Goal: Communication & Community: Answer question/provide support

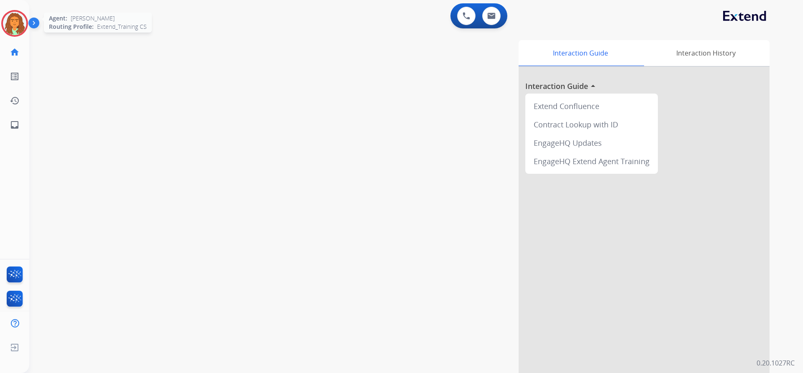
click at [15, 21] on img at bounding box center [14, 23] width 23 height 23
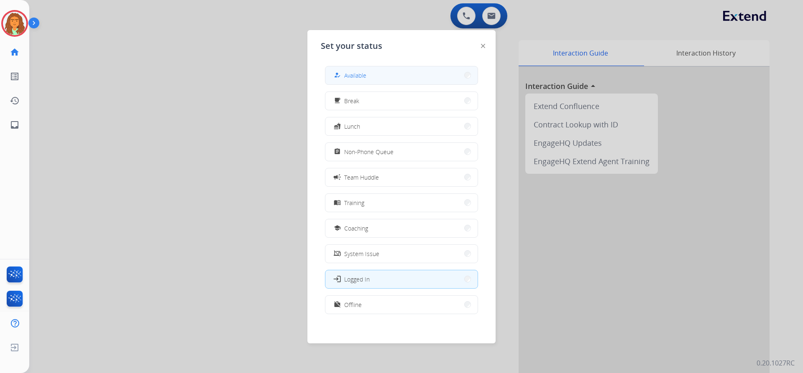
drag, startPoint x: 365, startPoint y: 74, endPoint x: 141, endPoint y: 71, distance: 223.3
click at [364, 74] on span "Available" at bounding box center [355, 75] width 22 height 9
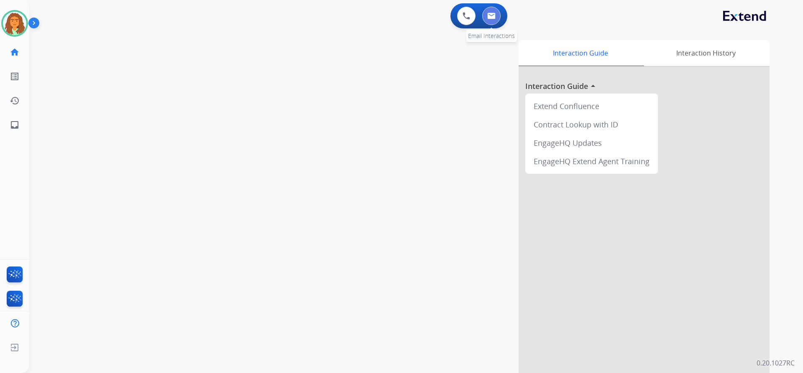
click at [388, 17] on img at bounding box center [491, 16] width 8 height 7
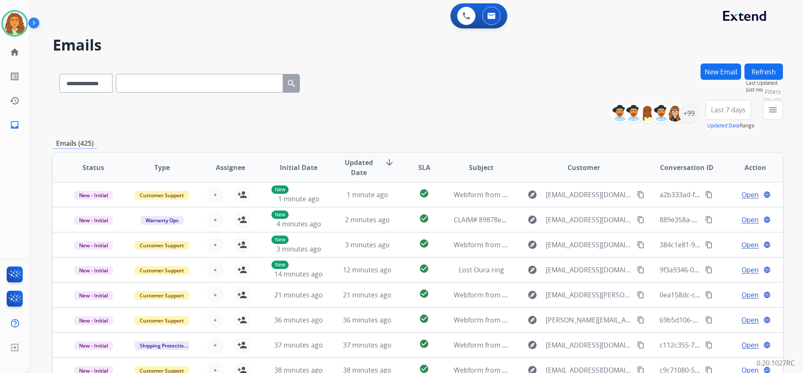
click at [388, 111] on mat-icon "menu" at bounding box center [773, 110] width 10 height 10
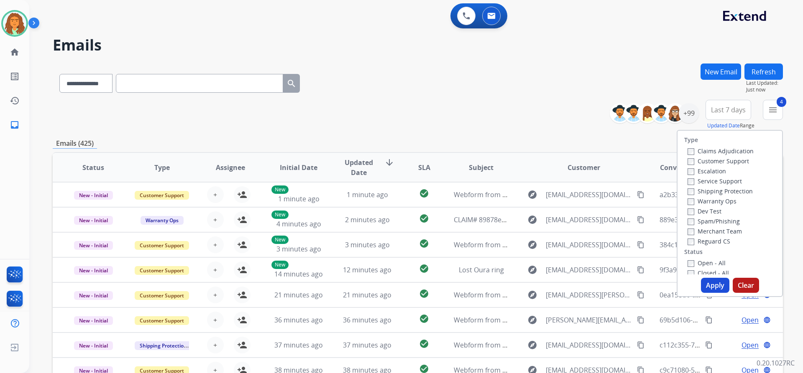
click at [388, 285] on button "Apply" at bounding box center [715, 285] width 28 height 15
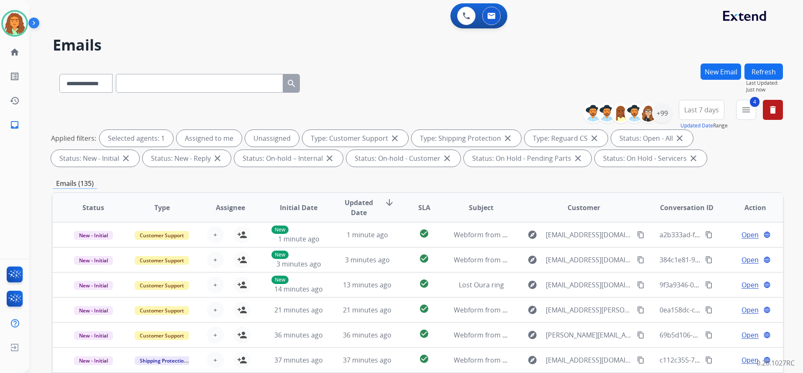
click at [388, 169] on div "**********" at bounding box center [418, 135] width 730 height 70
click at [388, 108] on span "Last 7 days" at bounding box center [701, 109] width 35 height 3
click at [388, 212] on div "Last 90 days" at bounding box center [699, 211] width 46 height 13
click at [388, 169] on div "**********" at bounding box center [418, 135] width 730 height 70
click at [388, 110] on div "+147" at bounding box center [662, 113] width 20 height 20
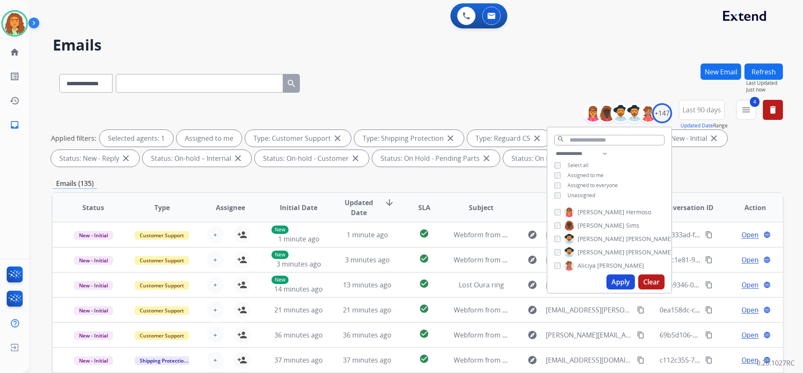
click at [388, 278] on button "Apply" at bounding box center [620, 282] width 28 height 15
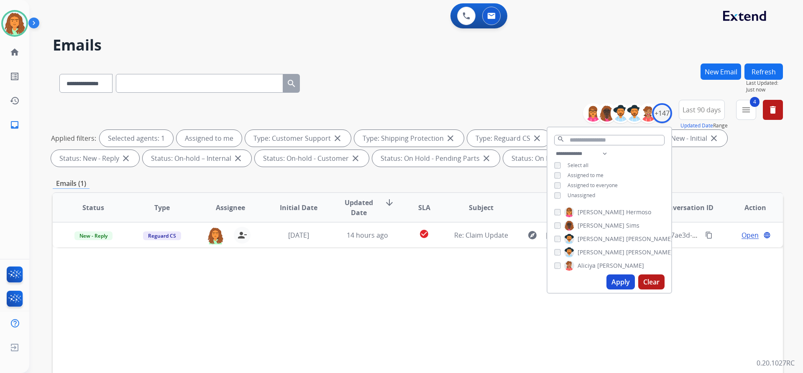
click at [388, 179] on div "Emails (1)" at bounding box center [418, 184] width 730 height 10
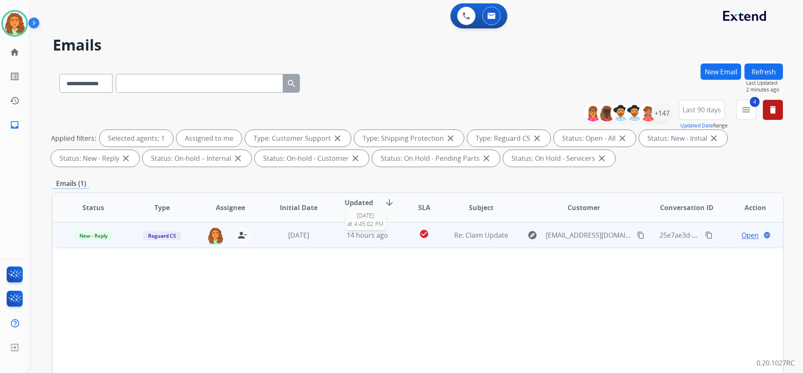
click at [385, 237] on span "14 hours ago" at bounding box center [367, 235] width 41 height 9
click at [388, 235] on mat-icon "content_copy" at bounding box center [641, 235] width 8 height 8
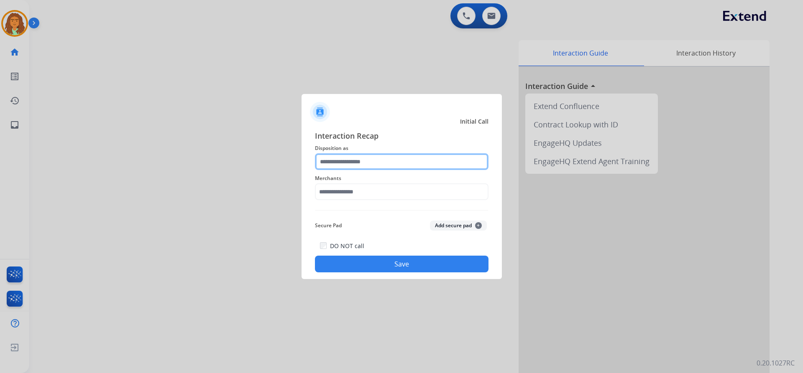
click at [353, 156] on input "text" at bounding box center [402, 161] width 174 height 17
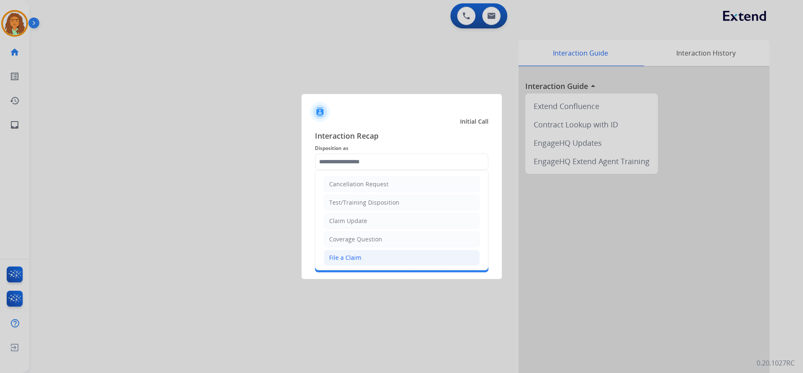
click at [344, 258] on div "File a Claim" at bounding box center [345, 258] width 32 height 8
type input "**********"
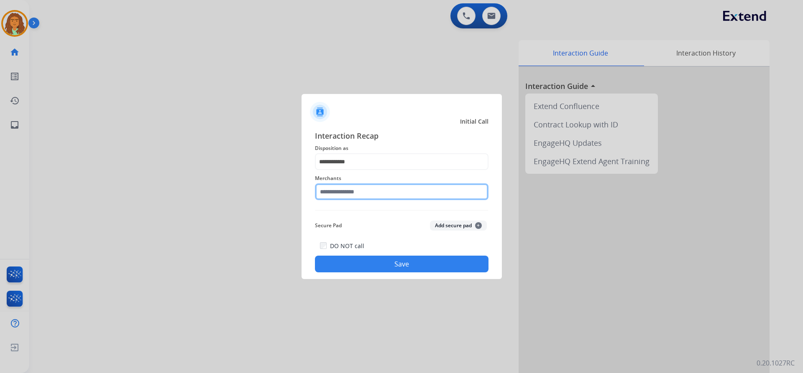
click at [347, 194] on input "text" at bounding box center [402, 192] width 174 height 17
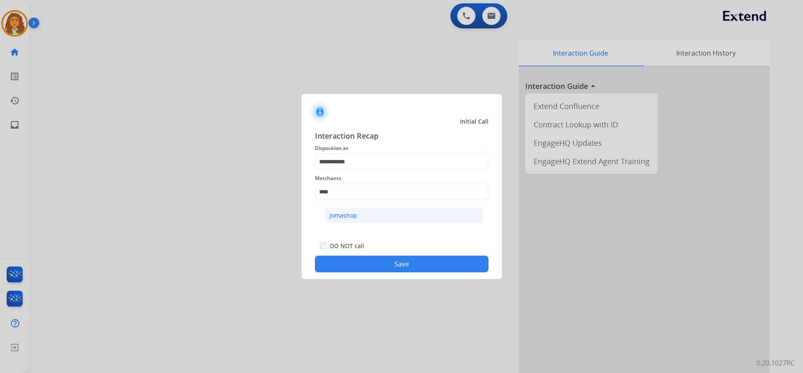
click at [341, 211] on li "Jomashop" at bounding box center [403, 216] width 159 height 16
type input "********"
click at [388, 260] on button "Save" at bounding box center [402, 264] width 174 height 17
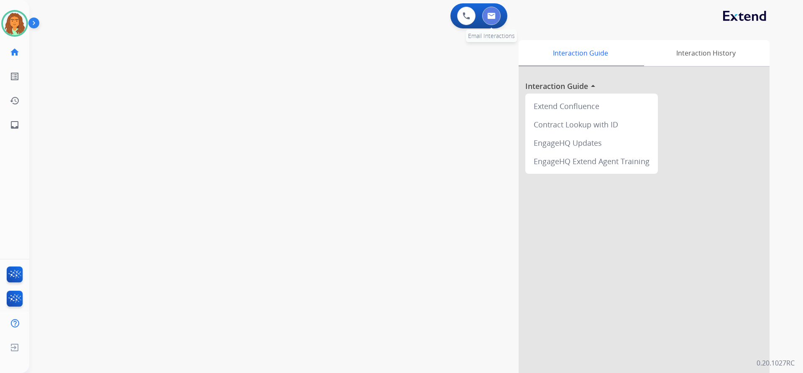
click at [388, 11] on button at bounding box center [491, 16] width 18 height 18
select select "**********"
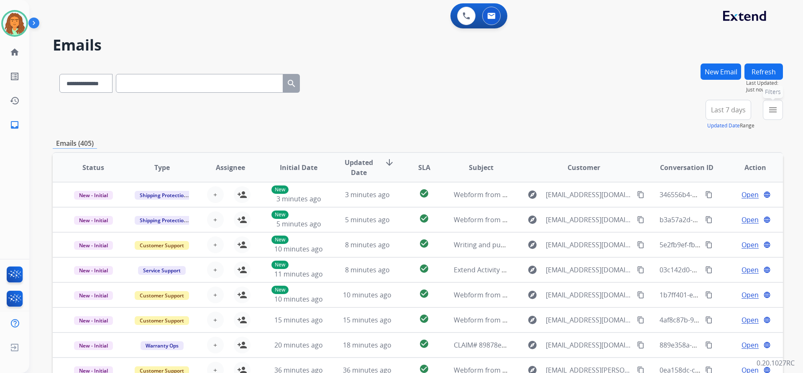
click at [388, 109] on mat-icon "menu" at bounding box center [773, 110] width 10 height 10
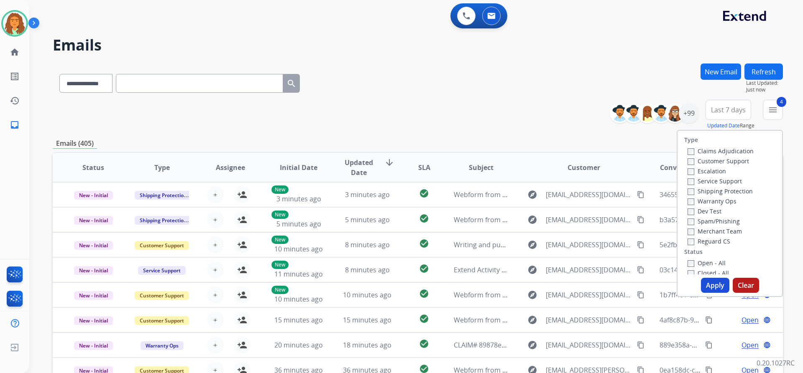
click at [388, 281] on button "Apply" at bounding box center [715, 285] width 28 height 15
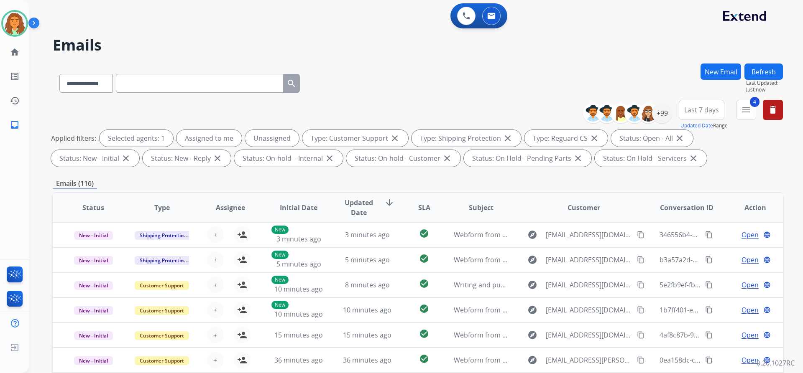
click at [388, 108] on span "Last 7 days" at bounding box center [701, 109] width 35 height 3
click at [388, 213] on div "Last 90 days" at bounding box center [699, 211] width 46 height 13
click at [388, 173] on div "**********" at bounding box center [418, 290] width 730 height 452
click at [388, 111] on div "+147" at bounding box center [662, 113] width 20 height 20
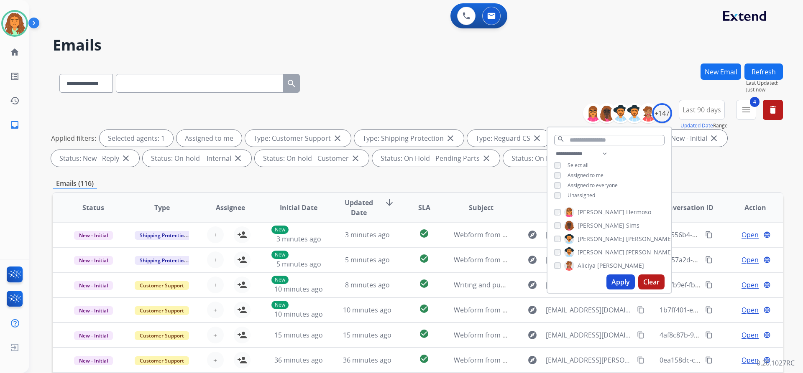
click at [388, 282] on button "Apply" at bounding box center [620, 282] width 28 height 15
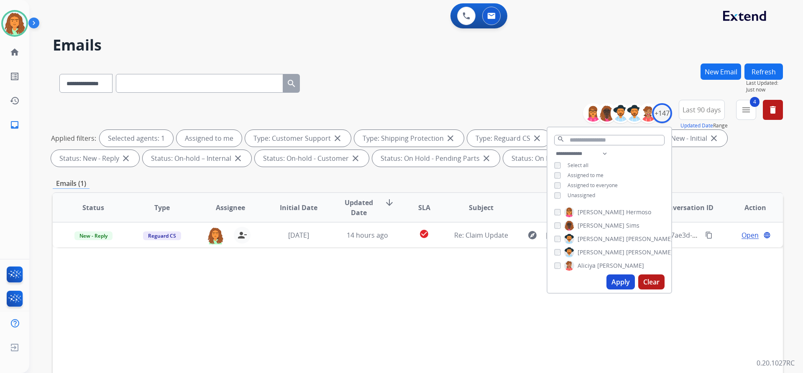
click at [388, 179] on div "Emails (1)" at bounding box center [418, 184] width 730 height 10
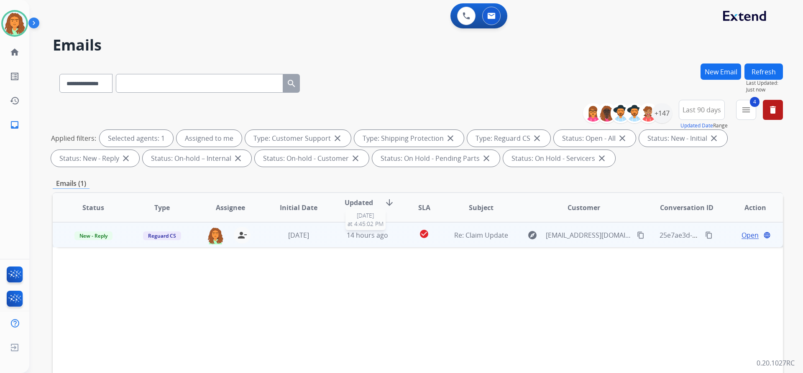
click at [385, 240] on div "14 hours ago" at bounding box center [367, 235] width 55 height 10
drag, startPoint x: 351, startPoint y: 269, endPoint x: 58, endPoint y: 271, distance: 293.2
click at [58, 271] on td "I called and they told me that a person unnamed that I am unable to have contac…" at bounding box center [349, 271] width 593 height 47
copy div "I called and they told me that a person unnamed that I am unable to have contac…"
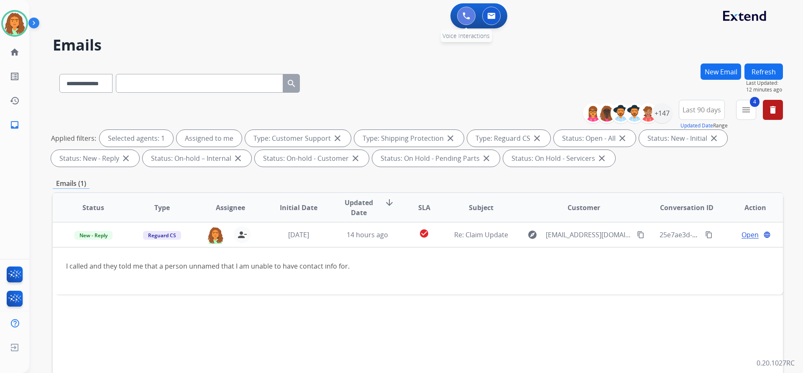
click at [388, 16] on img at bounding box center [467, 16] width 8 height 8
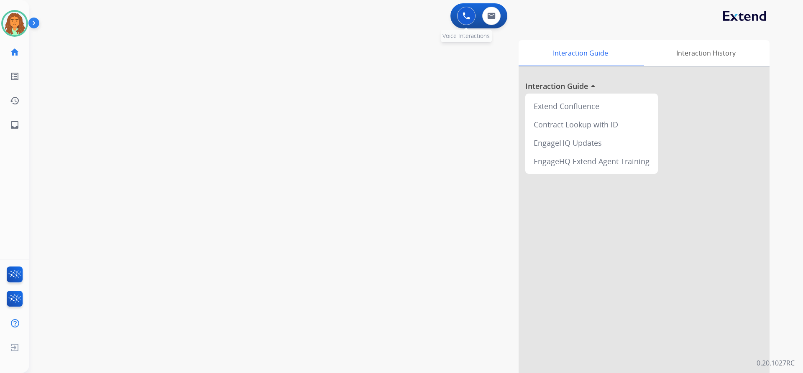
click at [388, 16] on button at bounding box center [466, 16] width 18 height 18
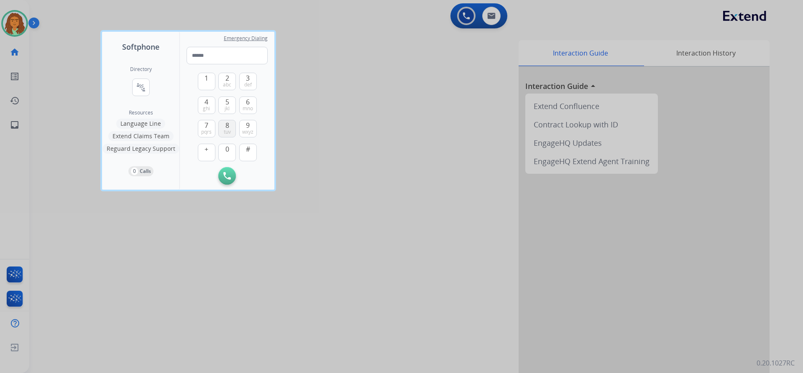
click at [225, 127] on button "8 tuv" at bounding box center [227, 129] width 18 height 18
click at [229, 148] on button "0" at bounding box center [227, 153] width 18 height 18
click at [229, 148] on span "0" at bounding box center [227, 149] width 4 height 10
click at [205, 103] on span "4" at bounding box center [206, 102] width 4 height 10
click at [206, 126] on span "7" at bounding box center [206, 125] width 4 height 10
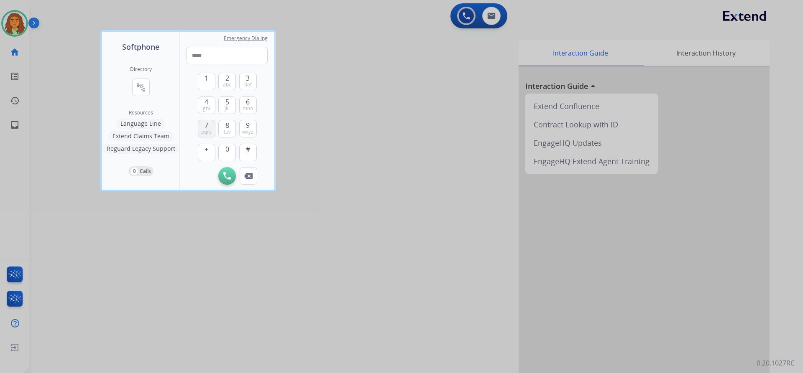
click at [206, 126] on span "7" at bounding box center [206, 125] width 4 height 10
click at [224, 152] on button "0" at bounding box center [227, 153] width 18 height 18
drag, startPoint x: 247, startPoint y: 124, endPoint x: 216, endPoint y: 128, distance: 31.2
click at [247, 124] on span "9" at bounding box center [248, 125] width 4 height 10
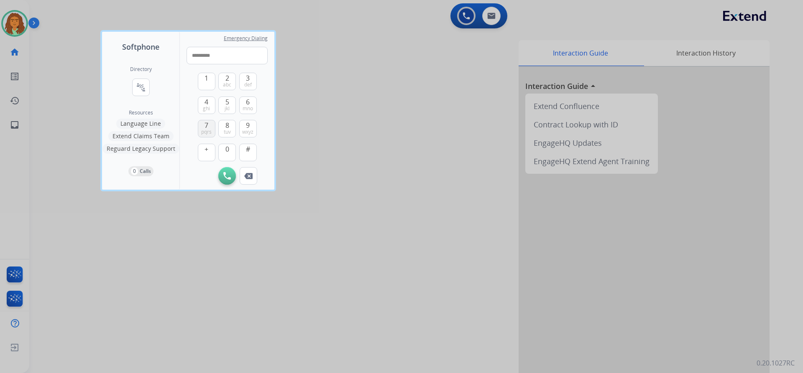
click at [207, 129] on span "pqrs" at bounding box center [206, 132] width 10 height 7
type input "**********"
click at [226, 175] on img at bounding box center [227, 176] width 8 height 8
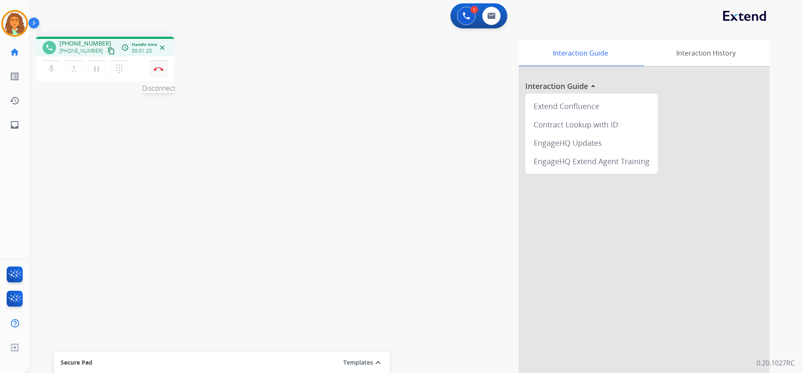
click at [156, 70] on img at bounding box center [158, 69] width 10 height 4
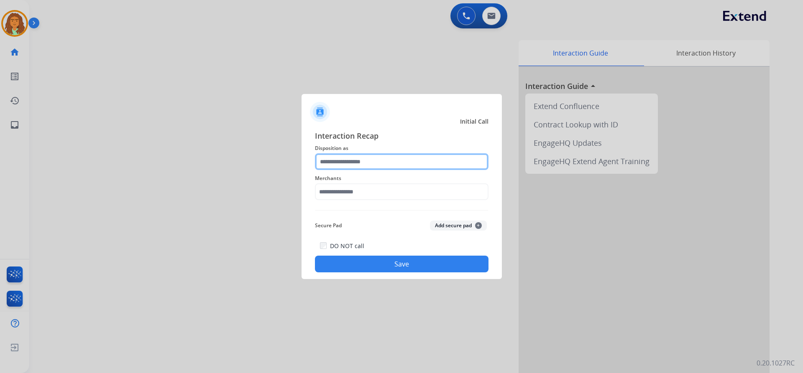
click at [361, 164] on input "text" at bounding box center [402, 161] width 174 height 17
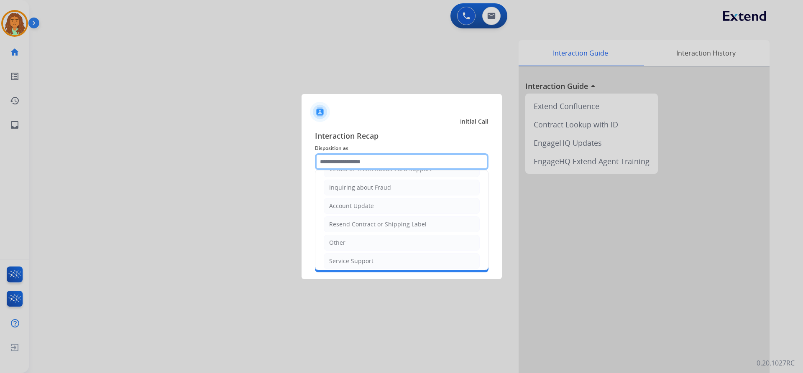
scroll to position [167, 0]
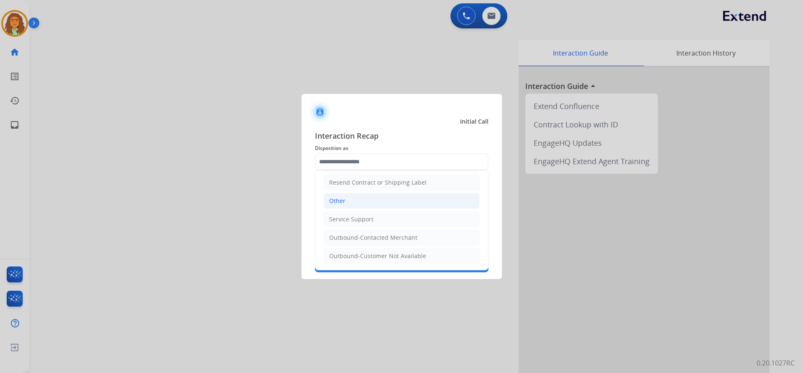
click at [337, 199] on div "Other" at bounding box center [337, 201] width 16 height 8
type input "*****"
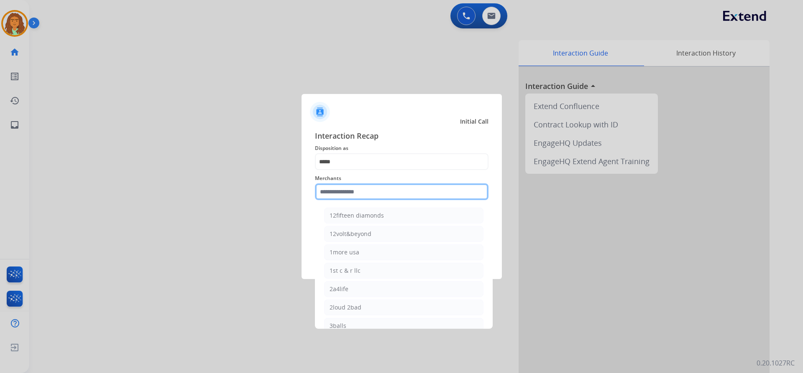
click at [345, 191] on input "text" at bounding box center [402, 192] width 174 height 17
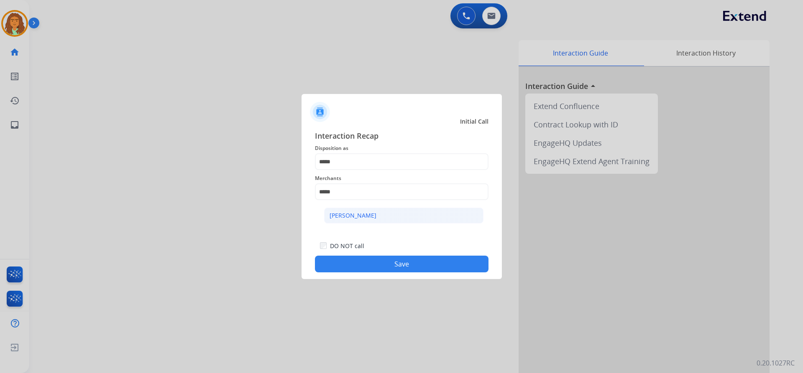
click at [365, 215] on div "[PERSON_NAME]" at bounding box center [353, 216] width 47 height 8
type input "**********"
click at [378, 266] on button "Save" at bounding box center [402, 264] width 174 height 17
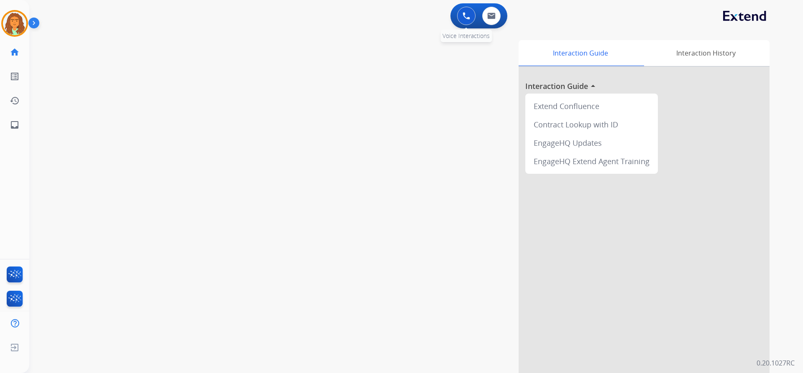
click at [388, 16] on button at bounding box center [466, 16] width 18 height 18
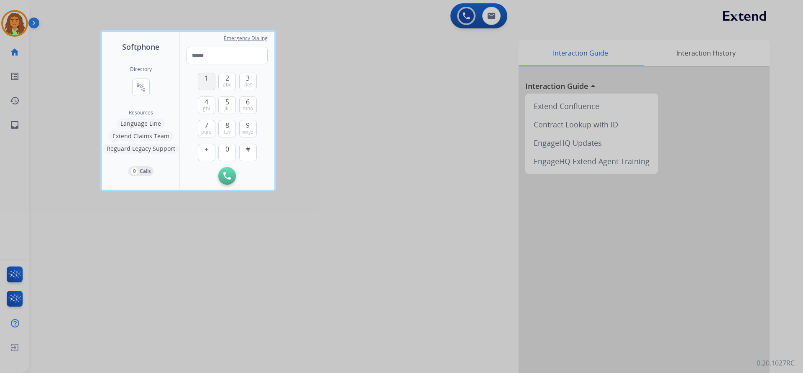
click at [204, 82] on span "1" at bounding box center [206, 78] width 4 height 10
click at [227, 125] on span "8" at bounding box center [227, 125] width 4 height 10
click at [226, 154] on span "0" at bounding box center [227, 149] width 4 height 10
click at [226, 153] on span "0" at bounding box center [227, 149] width 4 height 10
click at [207, 107] on span "ghi" at bounding box center [206, 108] width 7 height 7
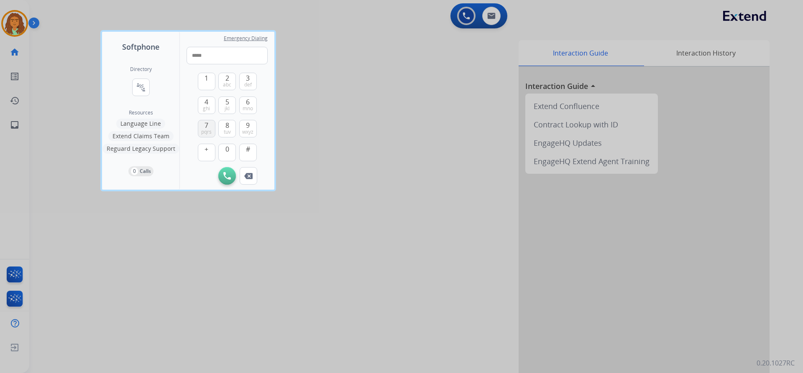
click at [205, 127] on span "7" at bounding box center [206, 125] width 4 height 10
click at [230, 155] on button "0" at bounding box center [227, 153] width 18 height 18
drag, startPoint x: 250, startPoint y: 130, endPoint x: 236, endPoint y: 128, distance: 13.9
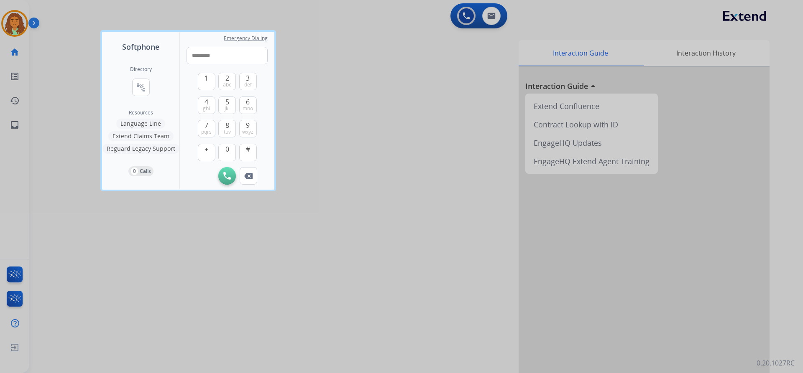
click at [249, 129] on span "wxyz" at bounding box center [247, 132] width 11 height 7
click at [207, 123] on span "7" at bounding box center [206, 125] width 4 height 10
type input "**********"
click at [228, 175] on img at bounding box center [227, 176] width 8 height 8
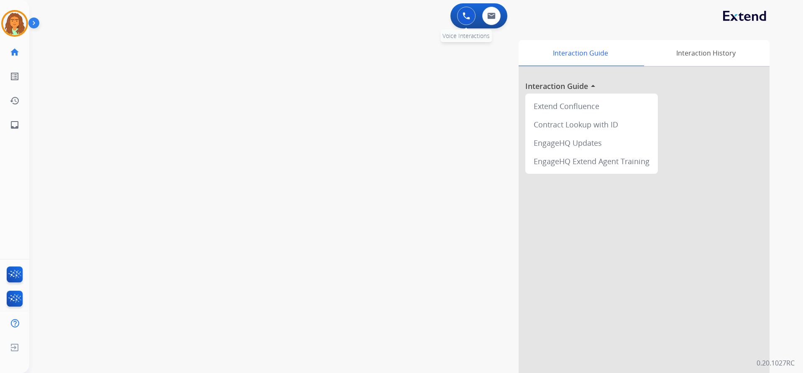
click at [388, 16] on img at bounding box center [467, 16] width 8 height 8
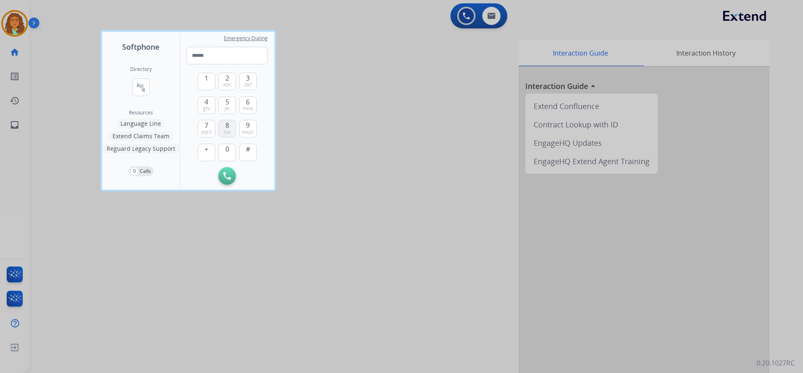
click at [227, 130] on span "tuv" at bounding box center [227, 132] width 7 height 7
click at [224, 146] on button "0" at bounding box center [227, 153] width 18 height 18
drag, startPoint x: 208, startPoint y: 103, endPoint x: 204, endPoint y: 124, distance: 21.2
click at [208, 105] on button "4 ghi" at bounding box center [207, 106] width 18 height 18
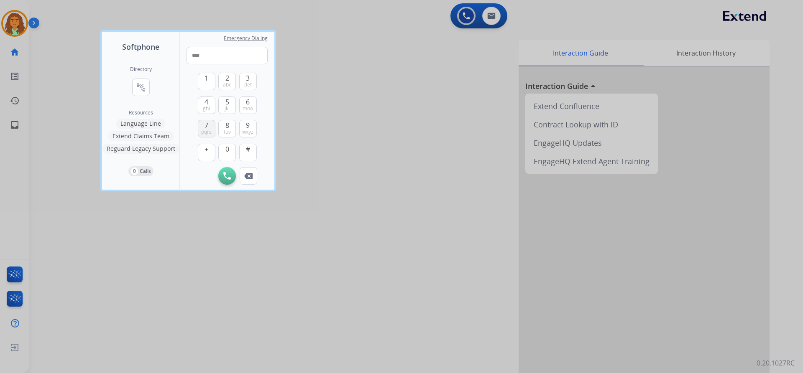
click at [205, 126] on span "7" at bounding box center [206, 125] width 4 height 10
drag, startPoint x: 206, startPoint y: 126, endPoint x: 218, endPoint y: 140, distance: 18.7
click at [206, 125] on span "7" at bounding box center [206, 125] width 4 height 10
click at [227, 148] on span "0" at bounding box center [227, 149] width 4 height 10
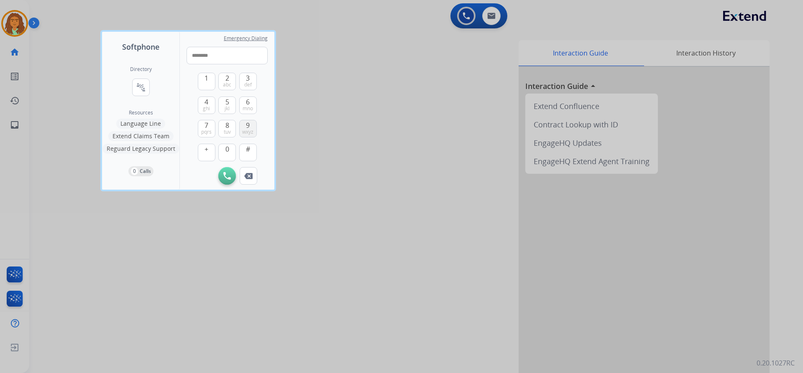
click at [252, 127] on button "9 wxyz" at bounding box center [248, 129] width 18 height 18
click at [213, 124] on button "7 pqrs" at bounding box center [207, 129] width 18 height 18
type input "**********"
click at [227, 176] on img at bounding box center [227, 176] width 8 height 8
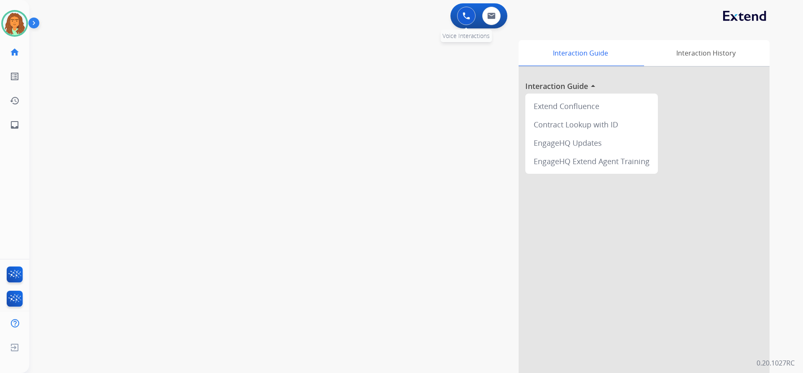
click at [388, 11] on button at bounding box center [466, 16] width 18 height 18
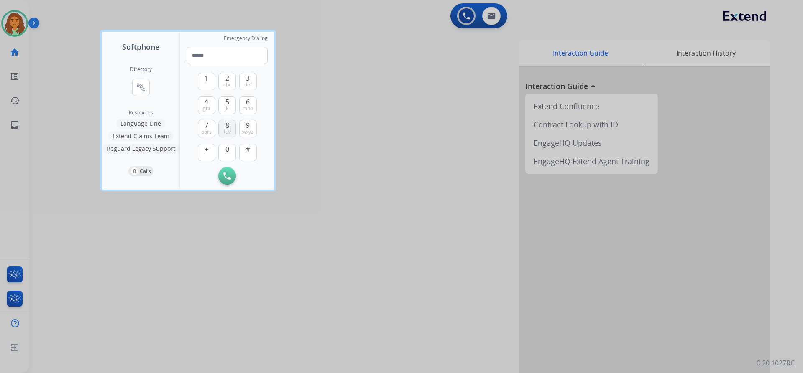
click at [231, 128] on button "8 tuv" at bounding box center [227, 129] width 18 height 18
click at [227, 150] on span "0" at bounding box center [227, 149] width 4 height 10
drag, startPoint x: 206, startPoint y: 102, endPoint x: 206, endPoint y: 124, distance: 22.2
click at [206, 103] on span "4" at bounding box center [206, 102] width 4 height 10
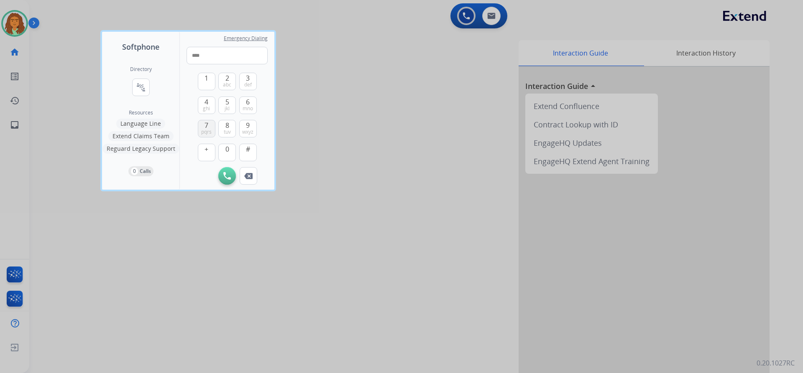
click at [207, 126] on span "7" at bounding box center [206, 125] width 4 height 10
click at [227, 146] on span "0" at bounding box center [227, 149] width 4 height 10
drag, startPoint x: 253, startPoint y: 129, endPoint x: 218, endPoint y: 129, distance: 34.7
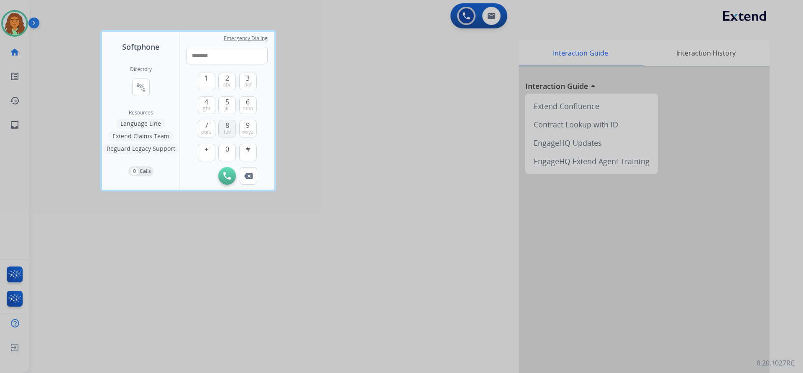
click at [253, 129] on span "wxyz" at bounding box center [247, 132] width 11 height 7
click at [206, 126] on span "7" at bounding box center [206, 125] width 4 height 10
type input "**********"
click at [228, 174] on img at bounding box center [227, 176] width 8 height 8
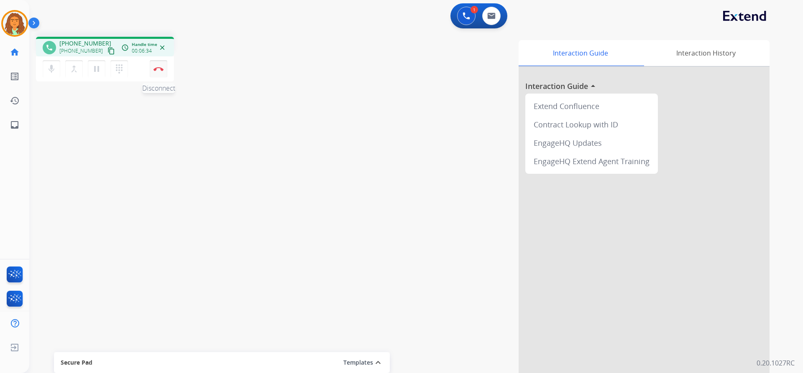
click at [162, 66] on button "Disconnect" at bounding box center [159, 69] width 18 height 18
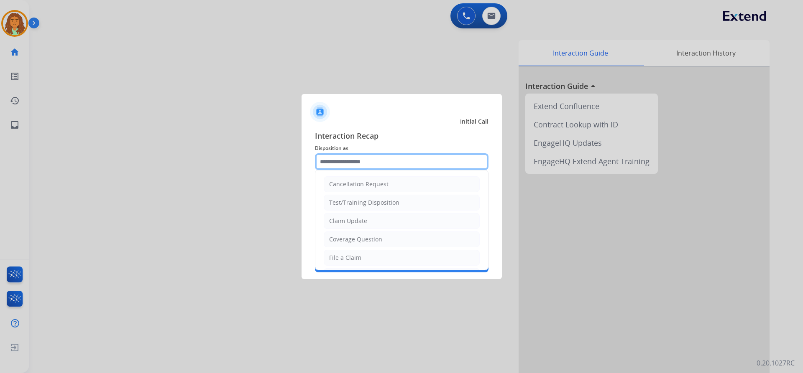
click at [334, 159] on input "text" at bounding box center [402, 161] width 174 height 17
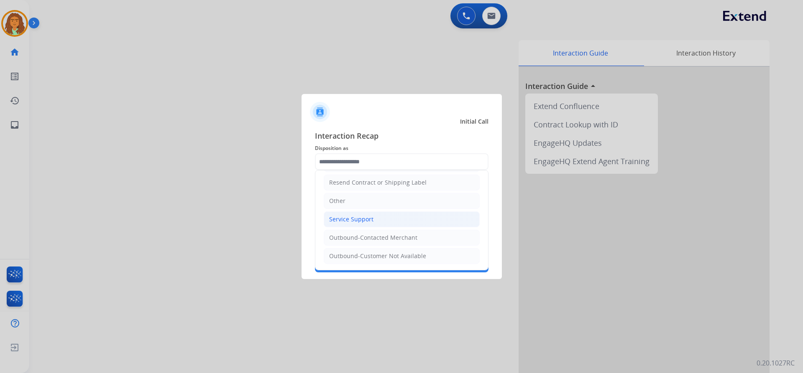
click at [353, 218] on div "Service Support" at bounding box center [351, 219] width 44 height 8
type input "**********"
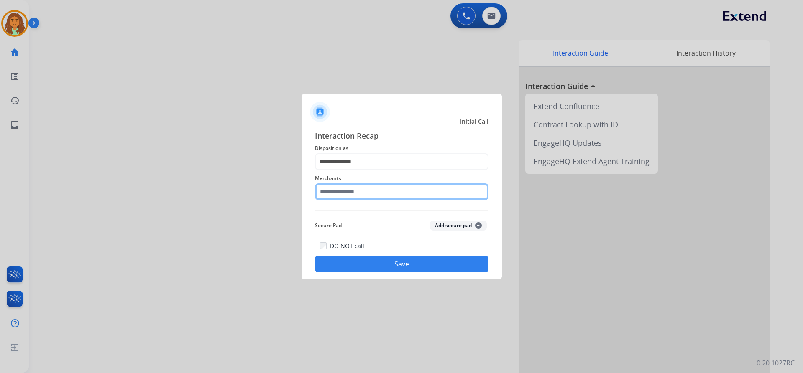
click at [345, 192] on input "text" at bounding box center [402, 192] width 174 height 17
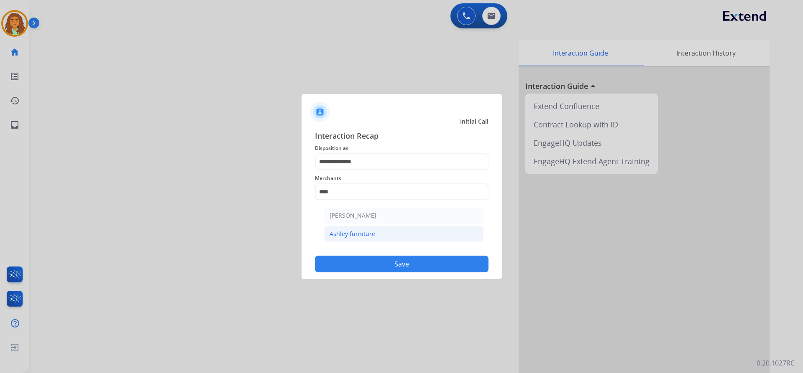
click at [345, 236] on div "Ashley furniture" at bounding box center [353, 234] width 46 height 8
type input "**********"
click at [388, 266] on button "Save" at bounding box center [402, 264] width 174 height 17
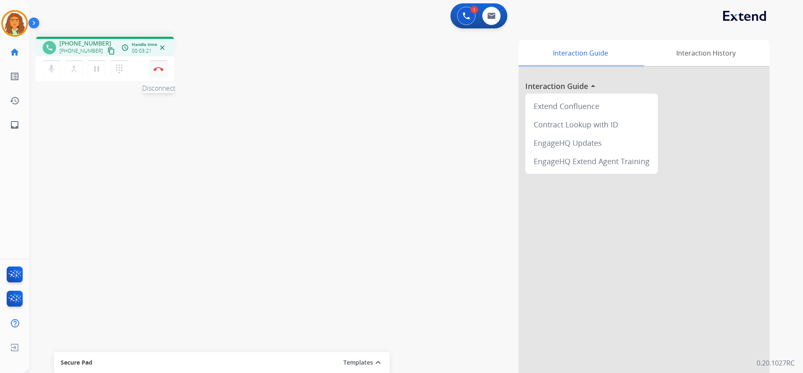
click at [161, 68] on img at bounding box center [158, 69] width 10 height 4
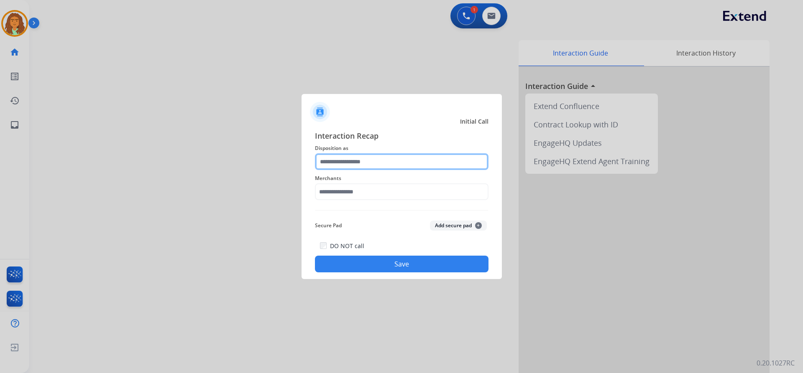
click at [352, 163] on input "text" at bounding box center [402, 161] width 174 height 17
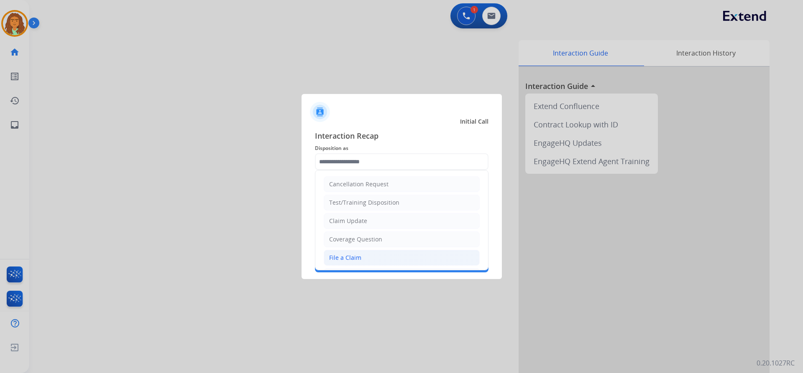
click at [350, 257] on div "File a Claim" at bounding box center [345, 258] width 32 height 8
type input "**********"
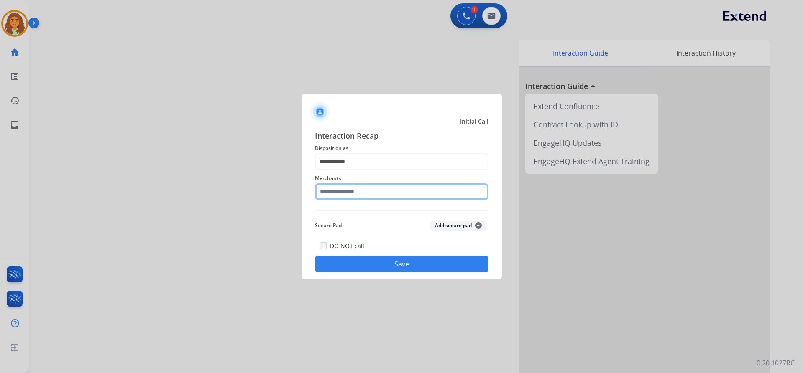
click at [350, 193] on input "text" at bounding box center [402, 192] width 174 height 17
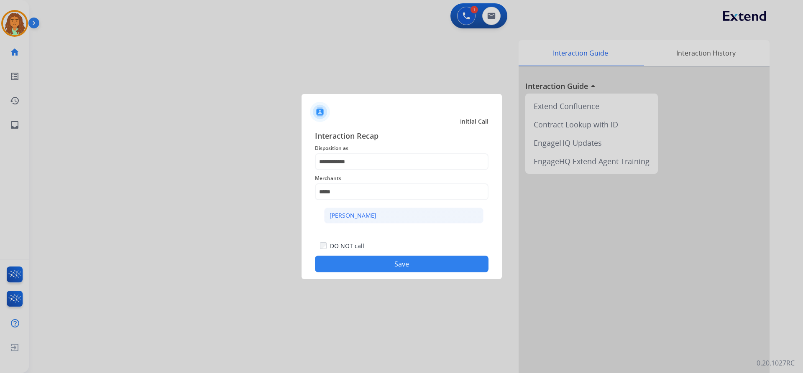
click at [375, 215] on div "[PERSON_NAME]" at bounding box center [353, 216] width 47 height 8
type input "**********"
click at [388, 261] on button "Save" at bounding box center [402, 264] width 174 height 17
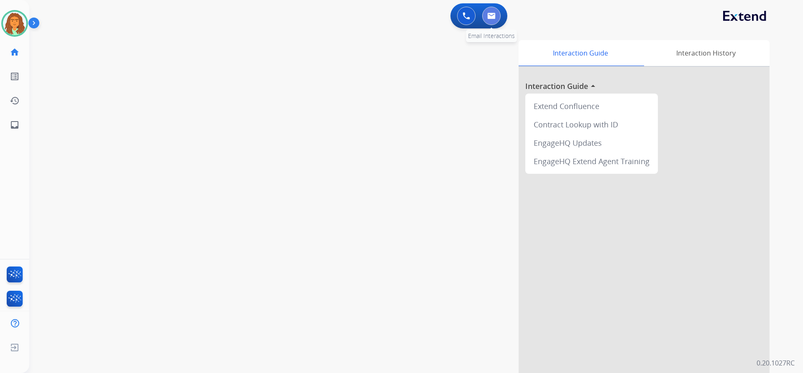
click at [388, 15] on img at bounding box center [491, 16] width 8 height 7
select select "**********"
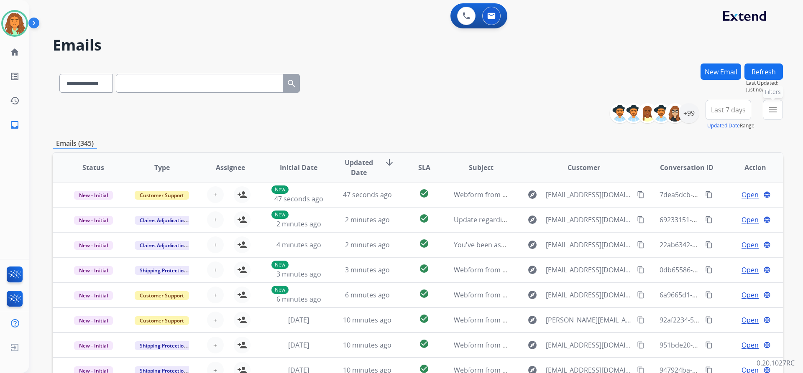
click at [388, 107] on mat-icon "menu" at bounding box center [773, 110] width 10 height 10
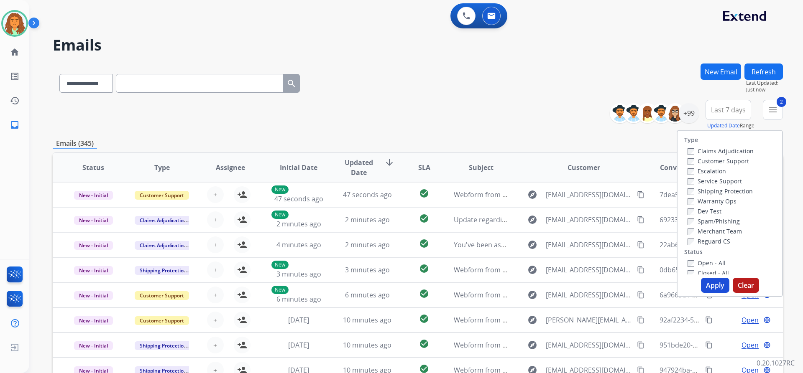
click at [388, 238] on label "Reguard CS" at bounding box center [709, 242] width 43 height 8
click at [388, 280] on button "Apply" at bounding box center [715, 285] width 28 height 15
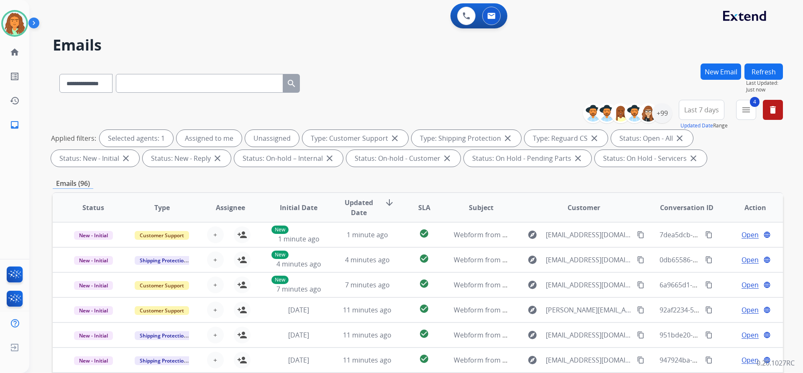
drag, startPoint x: 687, startPoint y: 171, endPoint x: 701, endPoint y: 133, distance: 40.6
click at [388, 169] on div "**********" at bounding box center [418, 290] width 730 height 452
click at [388, 104] on button "Last 7 days" at bounding box center [702, 110] width 46 height 20
click at [388, 211] on div "Last 90 days" at bounding box center [699, 211] width 46 height 13
click at [388, 173] on div "**********" at bounding box center [418, 290] width 730 height 452
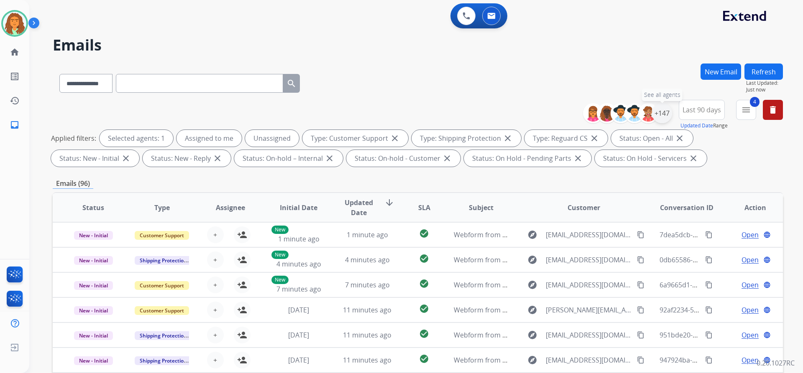
click at [388, 111] on div "+147" at bounding box center [662, 113] width 20 height 20
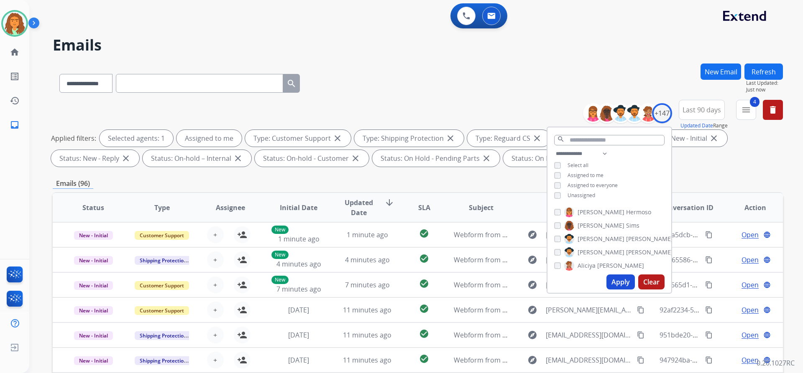
click at [388, 281] on button "Apply" at bounding box center [620, 282] width 28 height 15
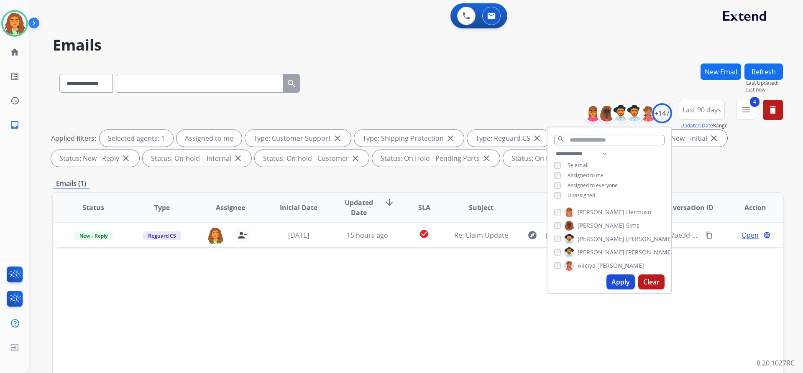
click at [388, 163] on div "Applied filters: Selected agents: 1 Assigned to me Type: Customer Support close…" at bounding box center [416, 148] width 730 height 37
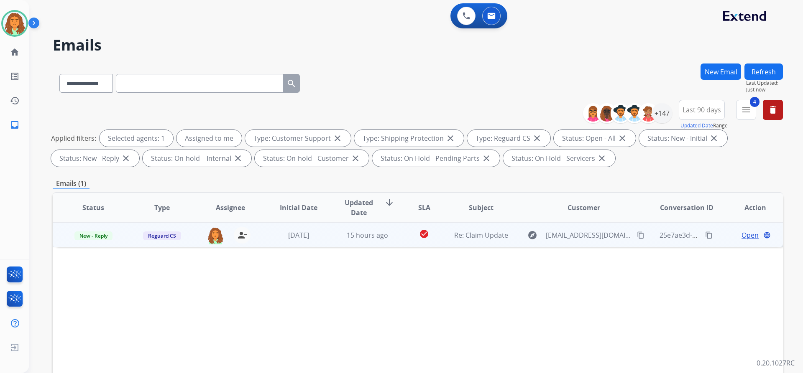
click at [388, 241] on td "check_circle" at bounding box center [418, 234] width 46 height 25
click at [388, 233] on span "Open" at bounding box center [749, 235] width 17 height 10
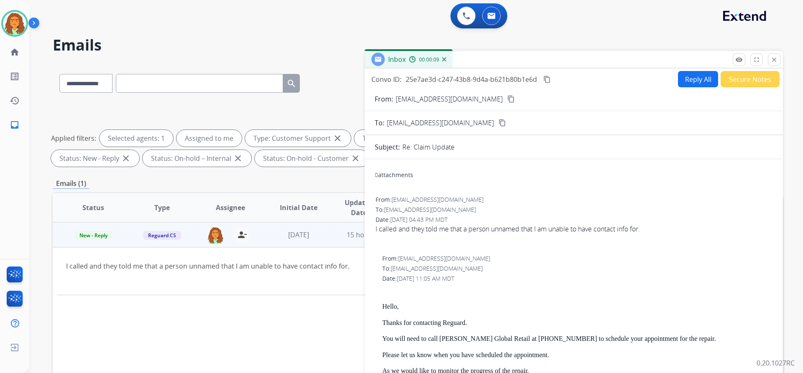
click at [388, 82] on button "Reply All" at bounding box center [698, 79] width 40 height 16
select select "**********"
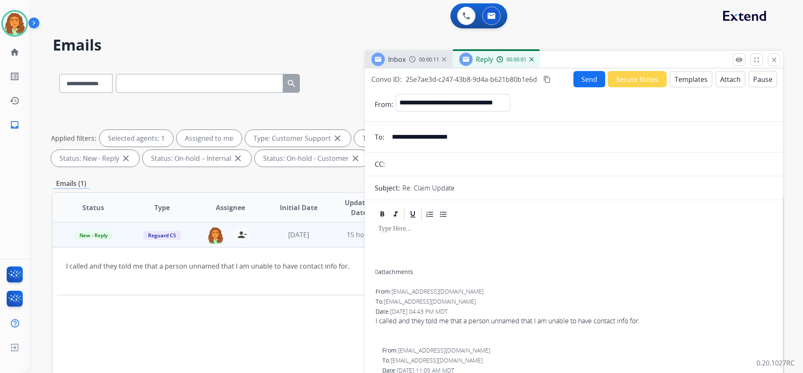
click at [388, 75] on button "Templates" at bounding box center [691, 79] width 42 height 16
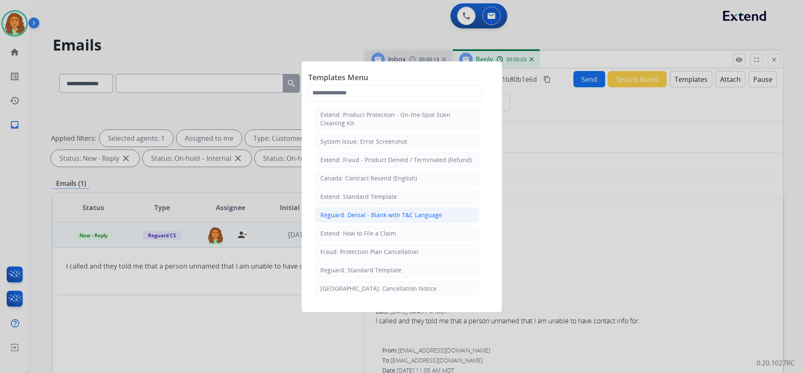
scroll to position [84, 0]
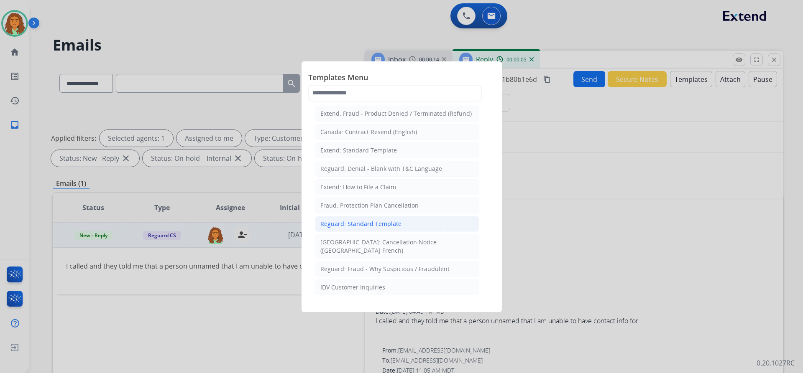
click at [362, 222] on div "Reguard: Standard Template" at bounding box center [360, 224] width 81 height 8
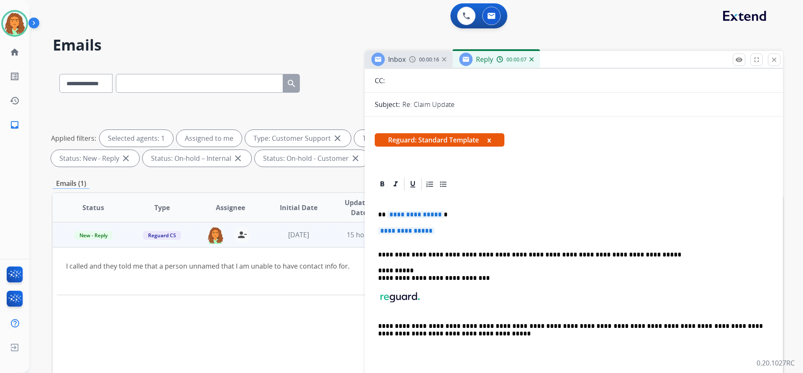
click at [388, 215] on span "**********" at bounding box center [415, 214] width 56 height 7
click at [388, 230] on span "**********" at bounding box center [406, 230] width 56 height 7
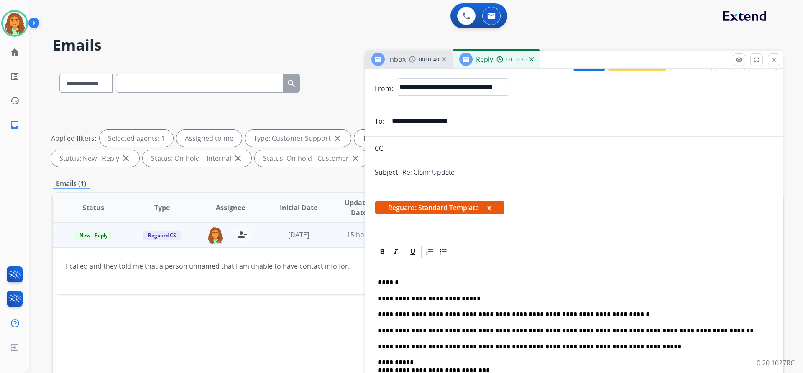
scroll to position [0, 0]
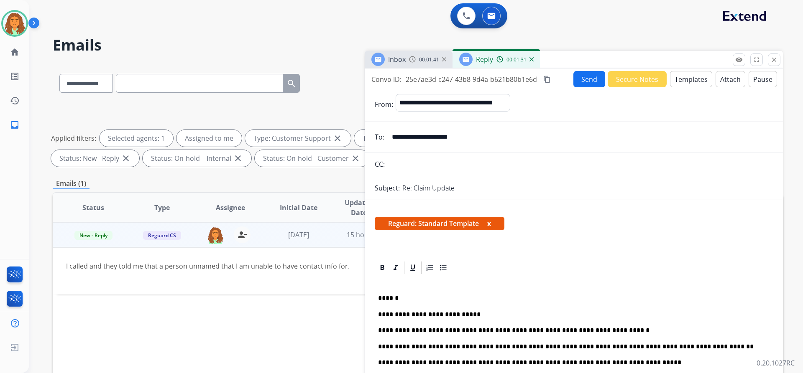
click at [388, 81] on mat-icon "content_copy" at bounding box center [547, 80] width 8 height 8
click at [388, 76] on button "Send" at bounding box center [589, 79] width 32 height 16
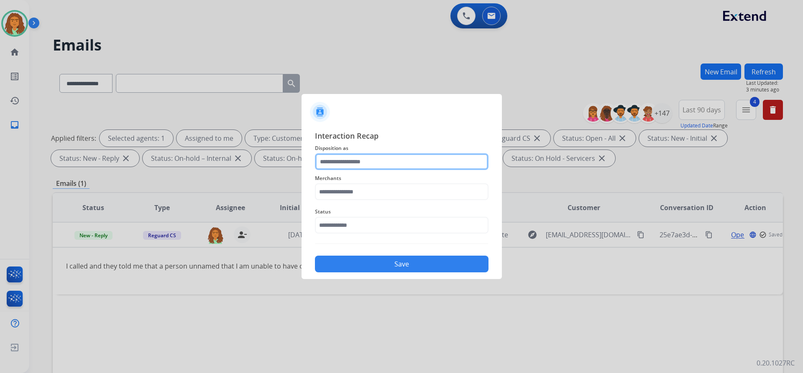
click at [357, 163] on input "text" at bounding box center [402, 161] width 174 height 17
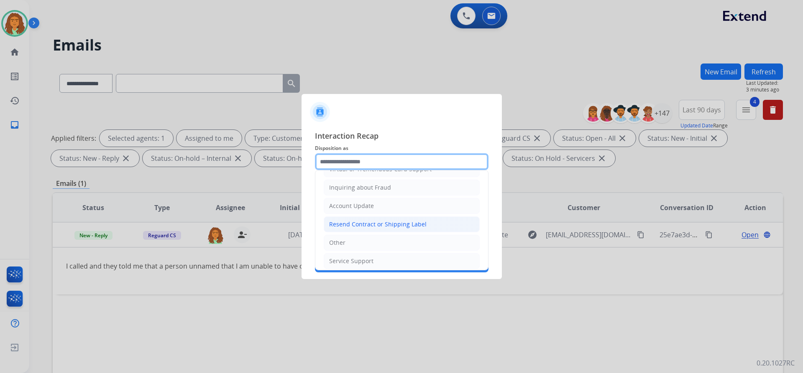
scroll to position [130, 0]
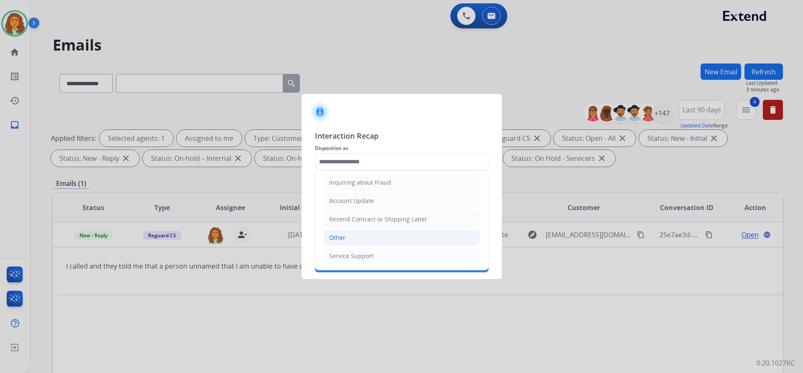
click at [340, 240] on div "Other" at bounding box center [337, 238] width 16 height 8
type input "*****"
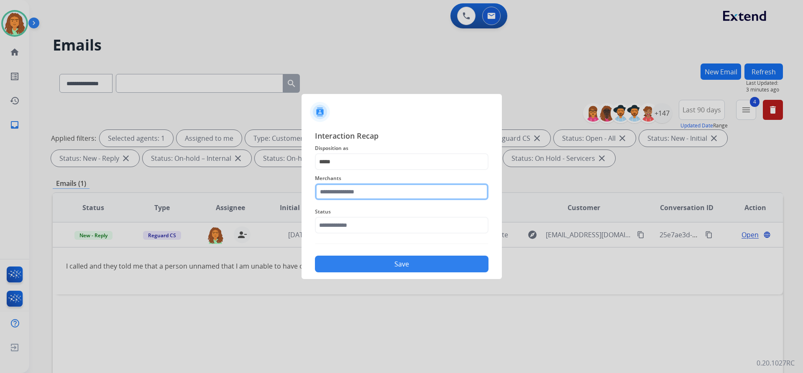
click at [338, 193] on input "text" at bounding box center [402, 192] width 174 height 17
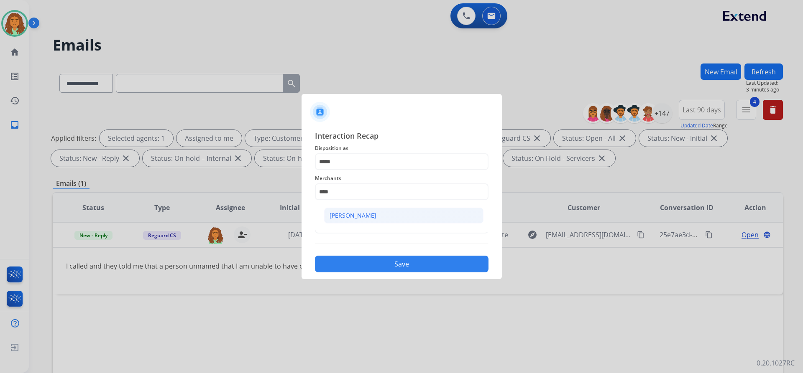
click at [358, 216] on div "[PERSON_NAME]" at bounding box center [353, 216] width 47 height 8
type input "**********"
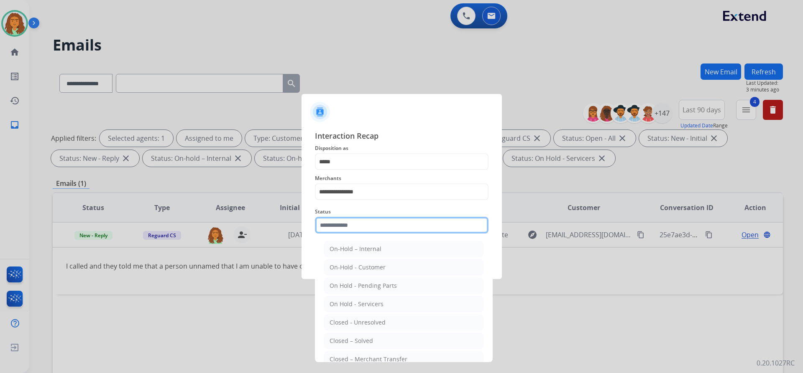
click at [345, 223] on input "text" at bounding box center [402, 225] width 174 height 17
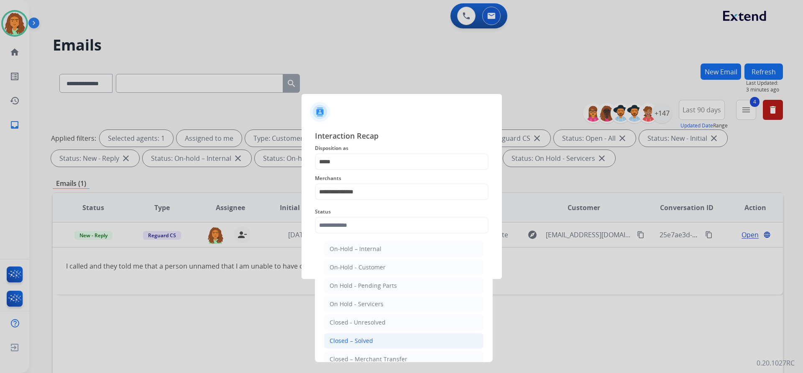
click at [359, 341] on div "Closed – Solved" at bounding box center [351, 341] width 43 height 8
type input "**********"
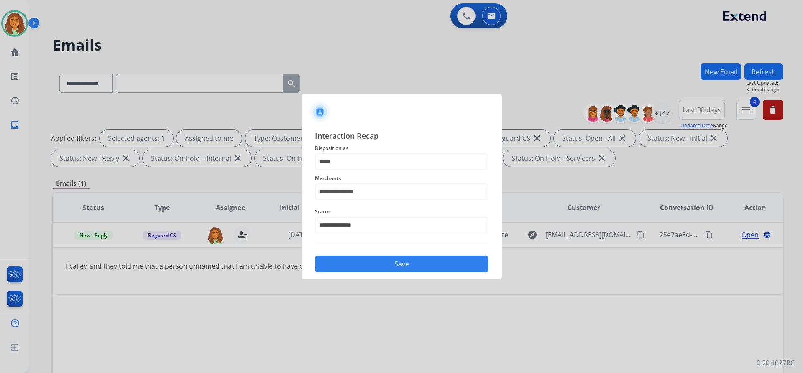
click at [383, 263] on button "Save" at bounding box center [402, 264] width 174 height 17
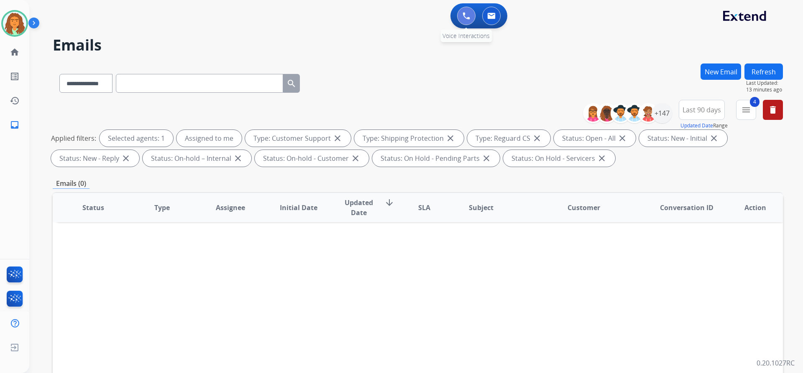
click at [388, 19] on img at bounding box center [467, 16] width 8 height 8
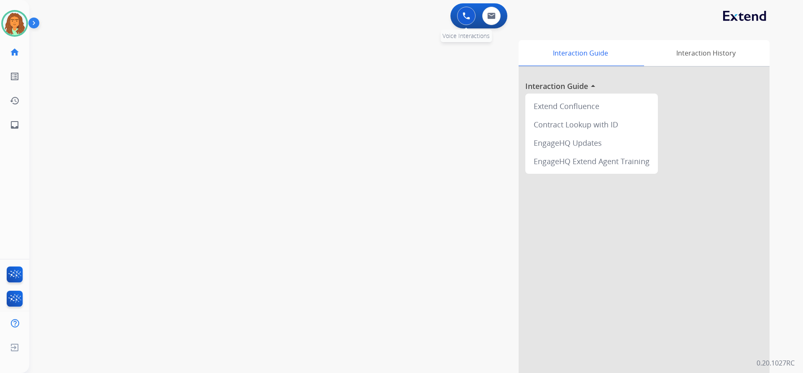
click at [388, 15] on button at bounding box center [466, 16] width 18 height 18
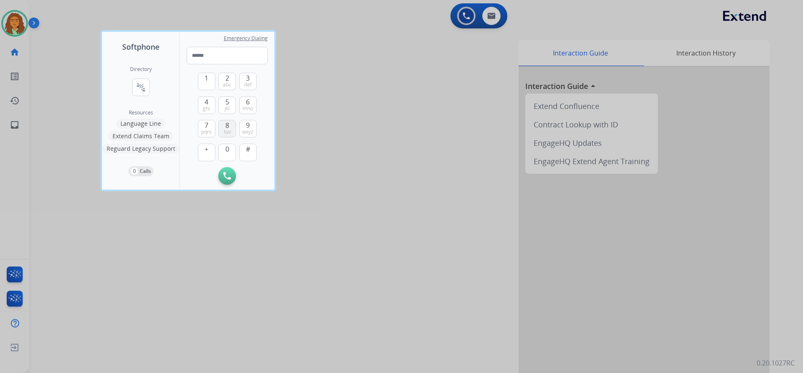
click at [225, 128] on span "8" at bounding box center [227, 125] width 4 height 10
click at [225, 149] on span "0" at bounding box center [227, 149] width 4 height 10
click at [207, 107] on span "ghi" at bounding box center [206, 108] width 7 height 7
click at [207, 124] on span "7" at bounding box center [206, 125] width 4 height 10
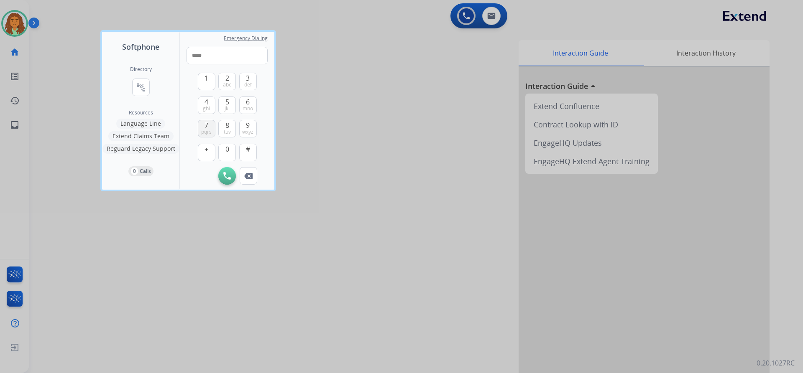
click at [207, 124] on span "7" at bounding box center [206, 125] width 4 height 10
click at [225, 149] on button "0" at bounding box center [227, 153] width 18 height 18
click at [245, 125] on button "9 wxyz" at bounding box center [248, 129] width 18 height 18
click at [204, 126] on button "7 pqrs" at bounding box center [207, 129] width 18 height 18
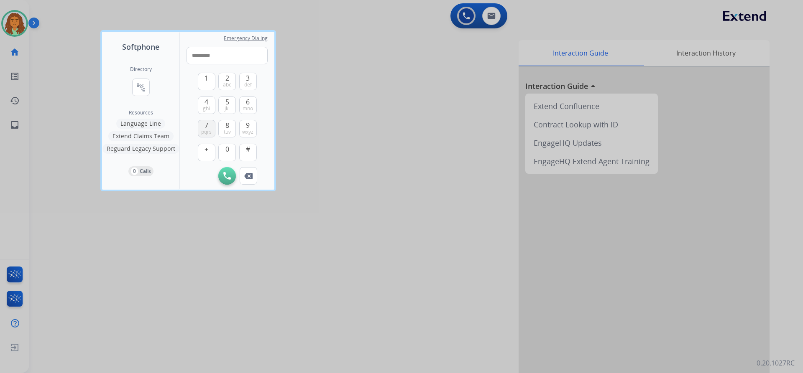
type input "**********"
click at [225, 176] on img at bounding box center [227, 176] width 8 height 8
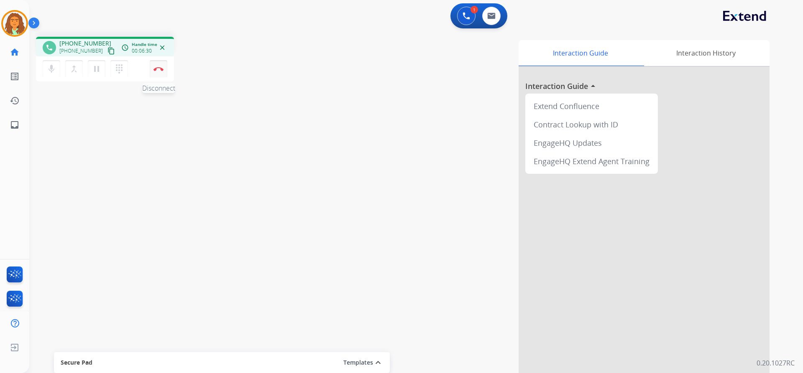
click at [163, 69] on img at bounding box center [158, 69] width 10 height 4
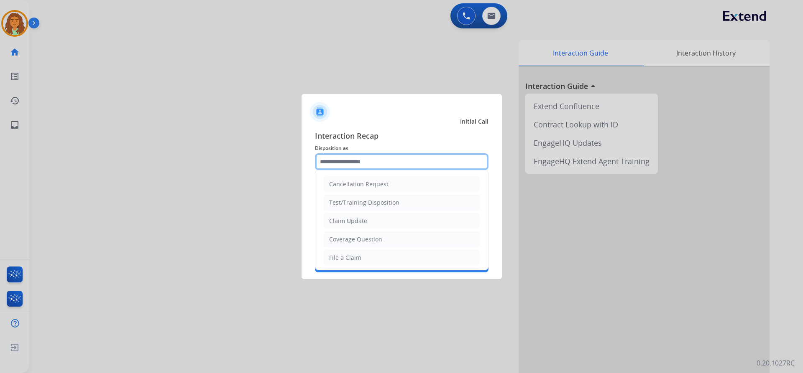
click at [338, 161] on input "text" at bounding box center [402, 161] width 174 height 17
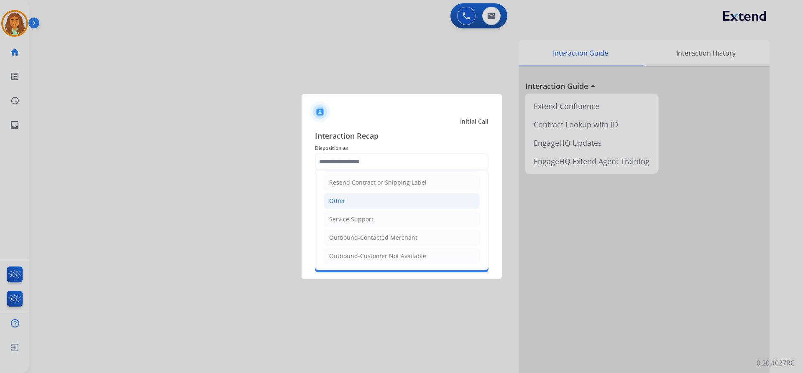
click at [345, 202] on div "Other" at bounding box center [337, 201] width 16 height 8
type input "*****"
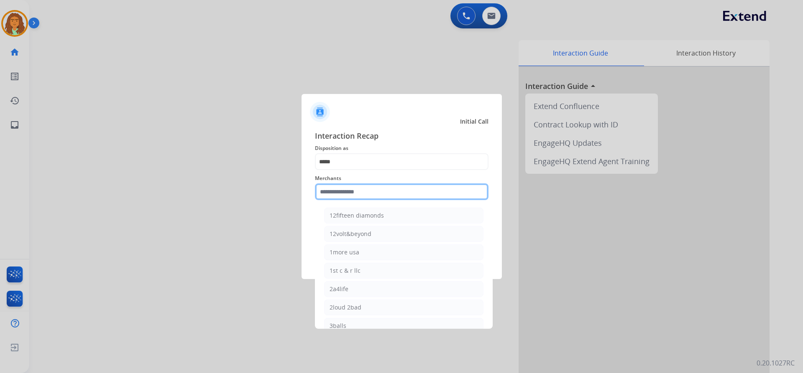
click at [339, 194] on input "text" at bounding box center [402, 192] width 174 height 17
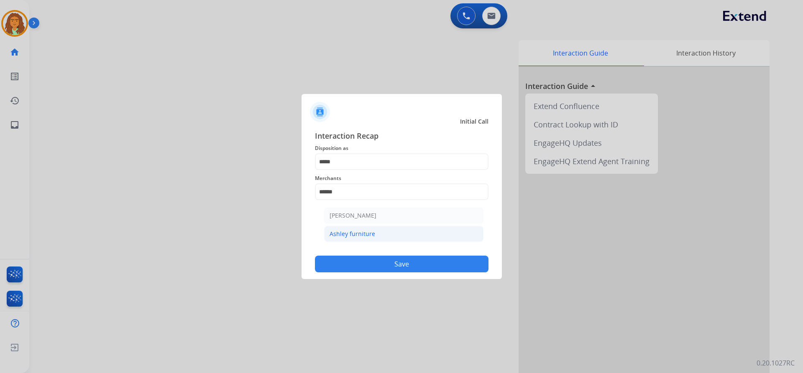
click at [370, 236] on div "Ashley furniture" at bounding box center [353, 234] width 46 height 8
type input "**********"
click at [388, 262] on button "Save" at bounding box center [402, 264] width 174 height 17
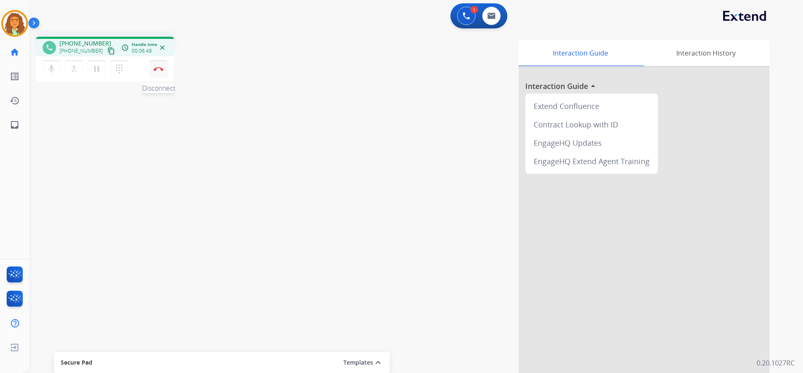
click at [161, 68] on img at bounding box center [158, 69] width 10 height 4
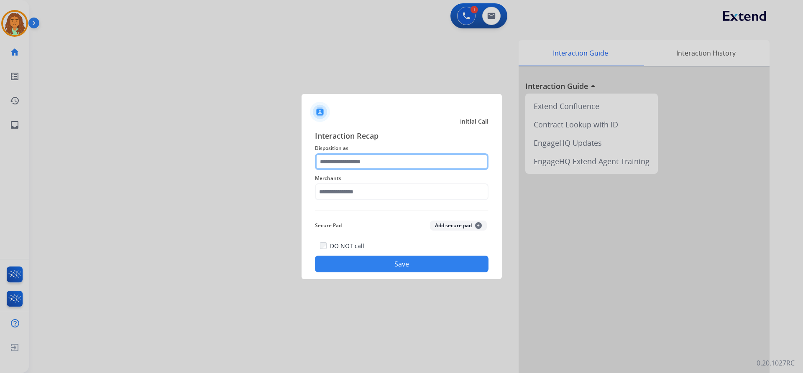
click at [358, 163] on input "text" at bounding box center [402, 161] width 174 height 17
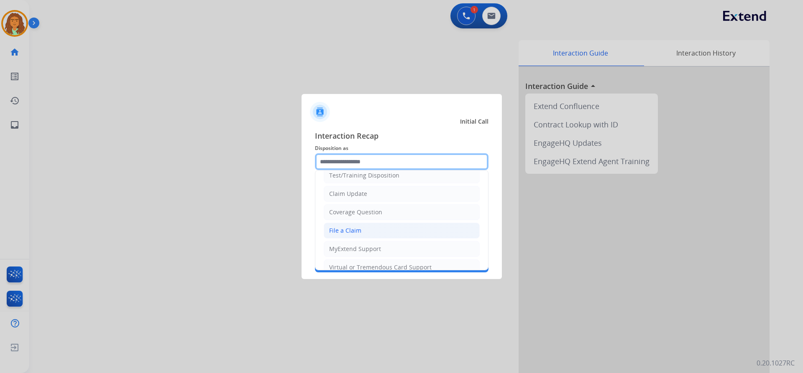
scroll to position [42, 0]
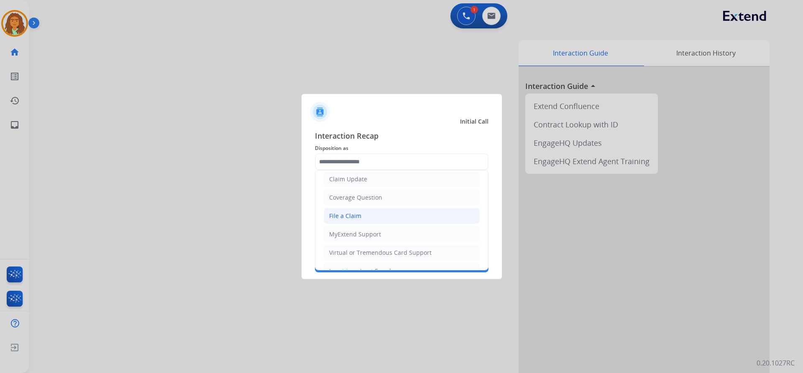
click at [355, 215] on div "File a Claim" at bounding box center [345, 216] width 32 height 8
type input "**********"
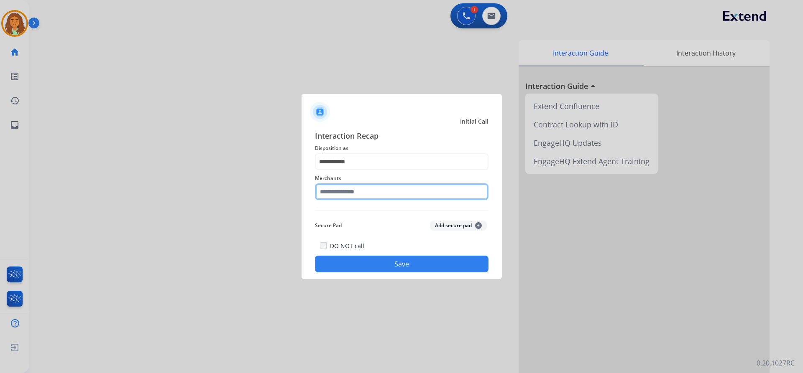
click at [349, 192] on input "text" at bounding box center [402, 192] width 174 height 17
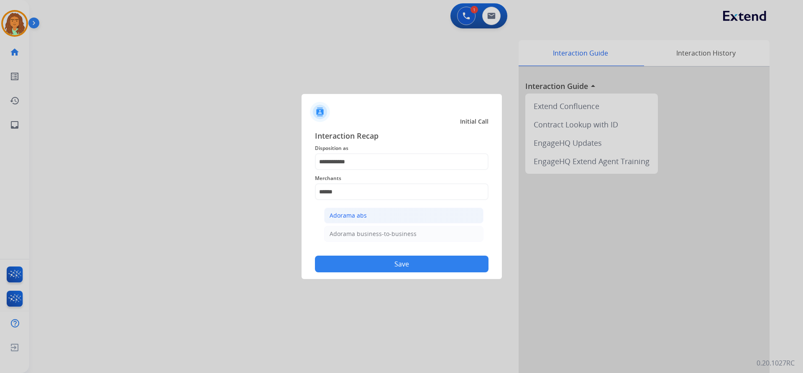
click at [355, 215] on div "Adorama abs" at bounding box center [348, 216] width 37 height 8
type input "**********"
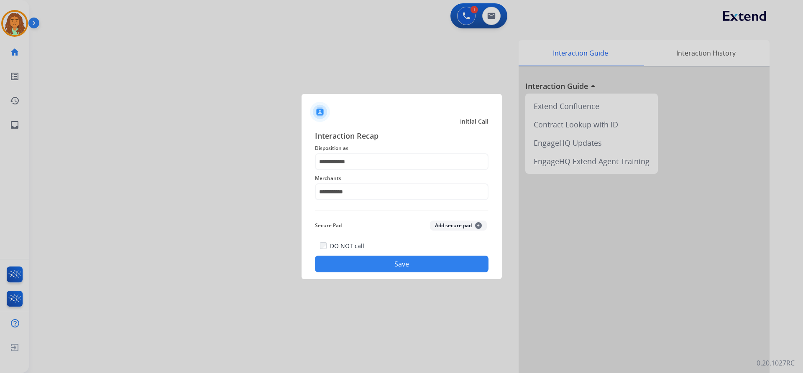
drag, startPoint x: 382, startPoint y: 261, endPoint x: 365, endPoint y: 253, distance: 19.1
click at [382, 261] on button "Save" at bounding box center [402, 264] width 174 height 17
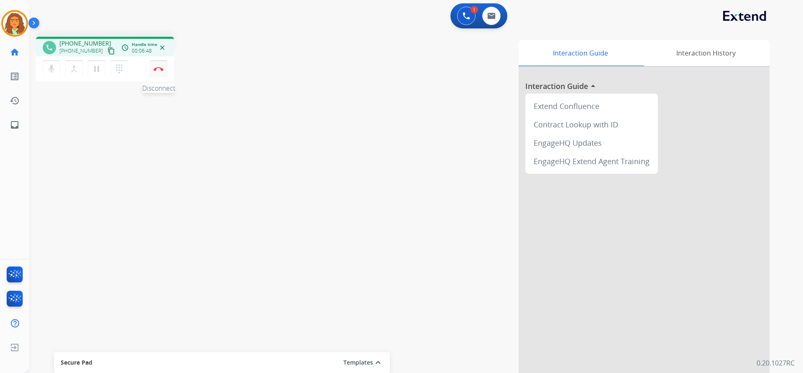
click at [158, 70] on img at bounding box center [158, 69] width 10 height 4
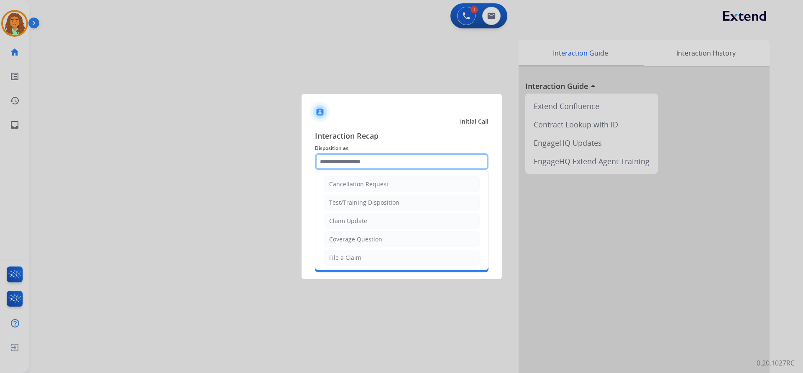
click at [360, 163] on input "text" at bounding box center [402, 161] width 174 height 17
click at [353, 256] on div "File a Claim" at bounding box center [345, 258] width 32 height 8
type input "**********"
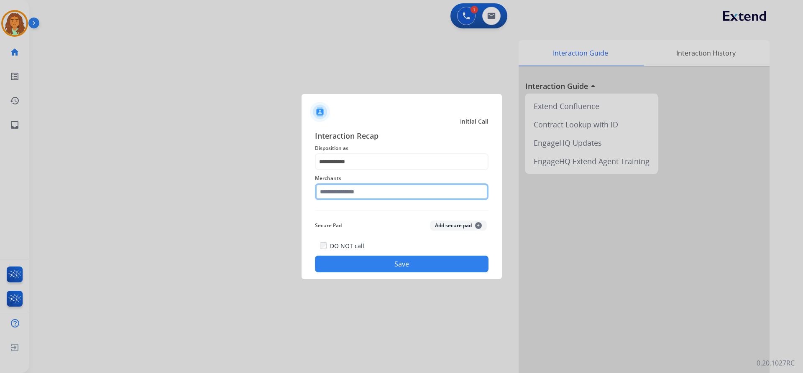
click at [358, 190] on input "text" at bounding box center [402, 192] width 174 height 17
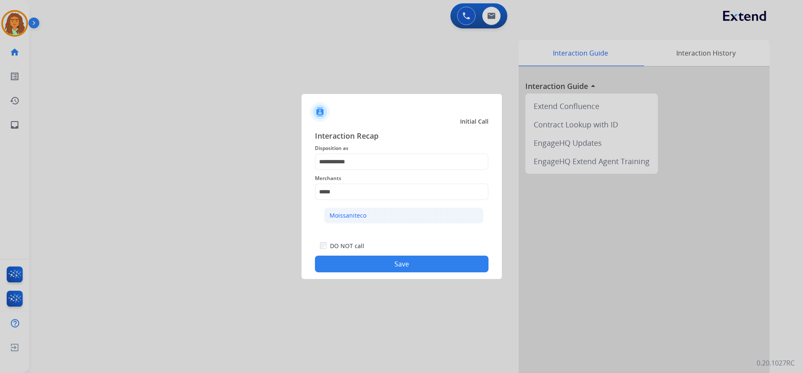
click at [348, 217] on div "Moissaniteco" at bounding box center [348, 216] width 37 height 8
type input "**********"
click at [388, 264] on button "Save" at bounding box center [402, 264] width 174 height 17
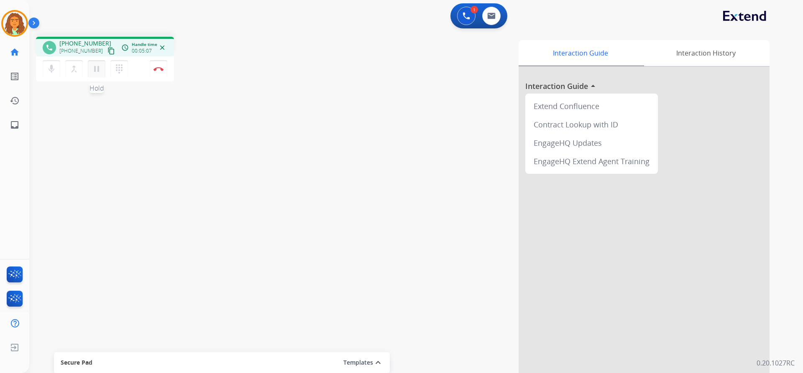
click at [94, 72] on mat-icon "pause" at bounding box center [97, 69] width 10 height 10
click at [97, 69] on mat-icon "play_arrow" at bounding box center [97, 69] width 10 height 10
click at [158, 71] on img at bounding box center [158, 69] width 10 height 4
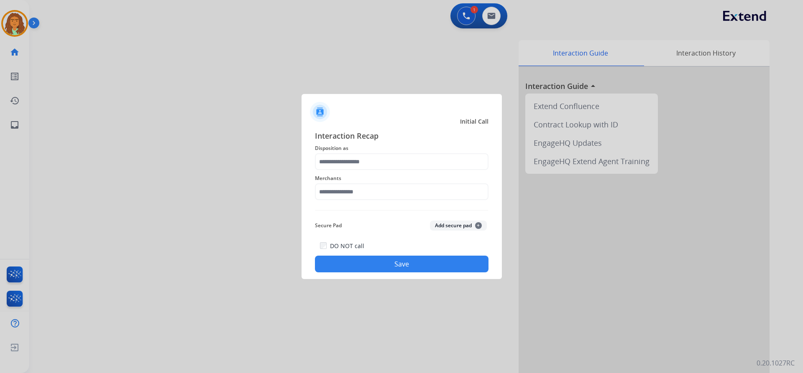
click at [337, 152] on span "Disposition as" at bounding box center [402, 148] width 174 height 10
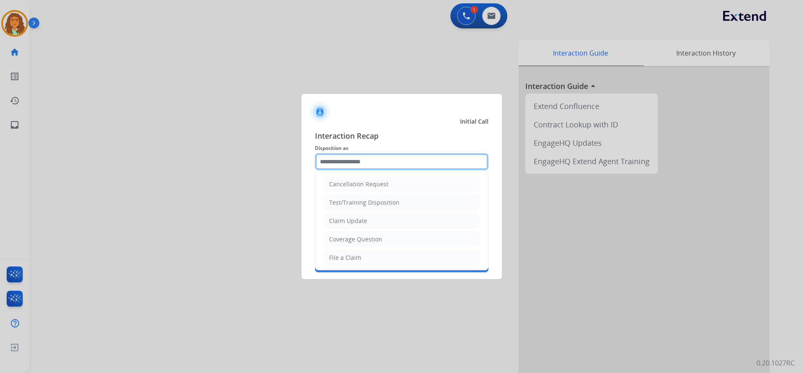
click at [343, 162] on input "text" at bounding box center [402, 161] width 174 height 17
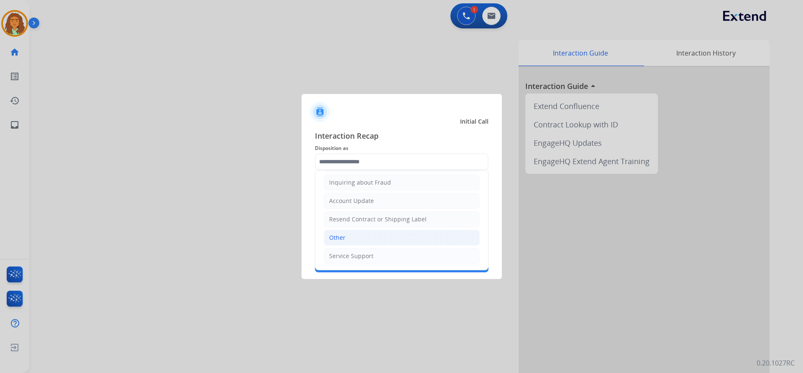
click at [349, 238] on li "Other" at bounding box center [402, 238] width 156 height 16
type input "*****"
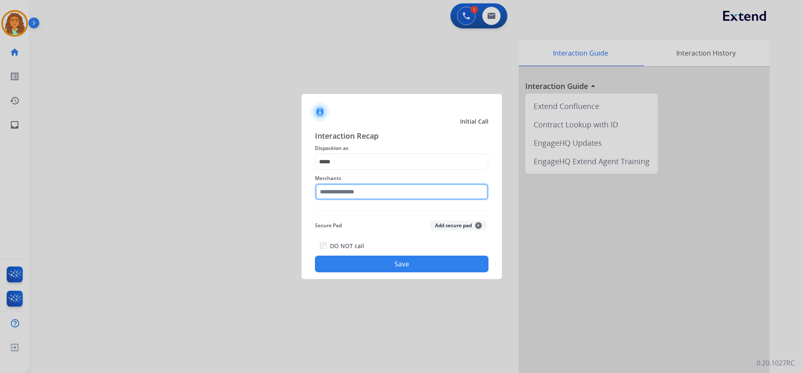
click at [344, 192] on input "text" at bounding box center [402, 192] width 174 height 17
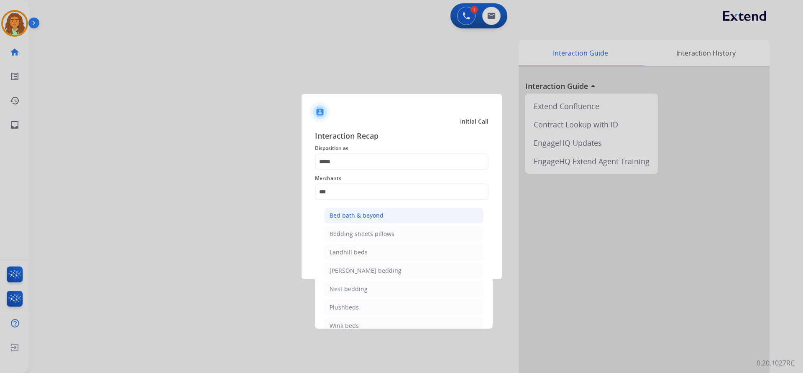
click at [350, 214] on div "Bed bath & beyond" at bounding box center [357, 216] width 54 height 8
type input "**********"
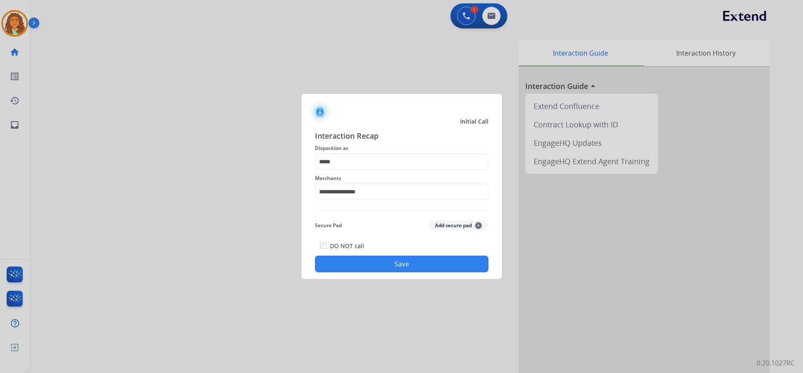
click at [388, 264] on button "Save" at bounding box center [402, 264] width 174 height 17
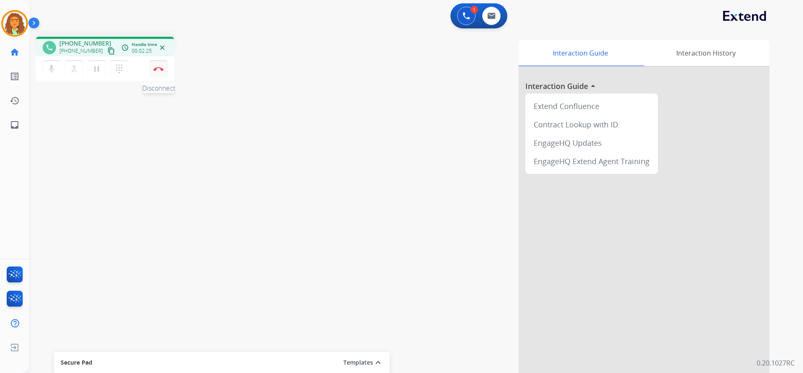
click at [158, 65] on button "Disconnect" at bounding box center [159, 69] width 18 height 18
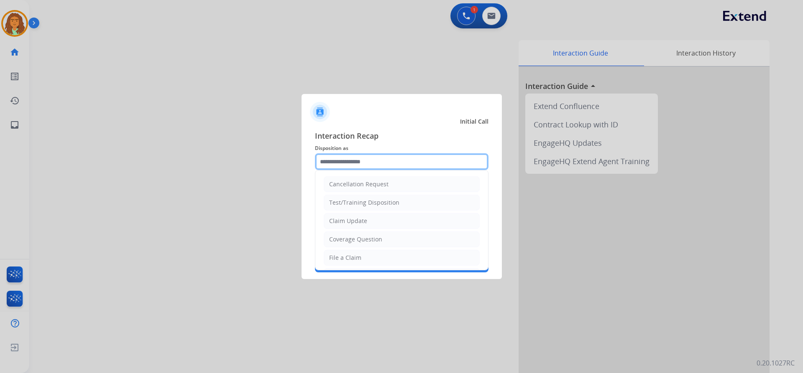
click at [345, 160] on input "text" at bounding box center [402, 161] width 174 height 17
click at [339, 258] on div "File a Claim" at bounding box center [345, 258] width 32 height 8
type input "**********"
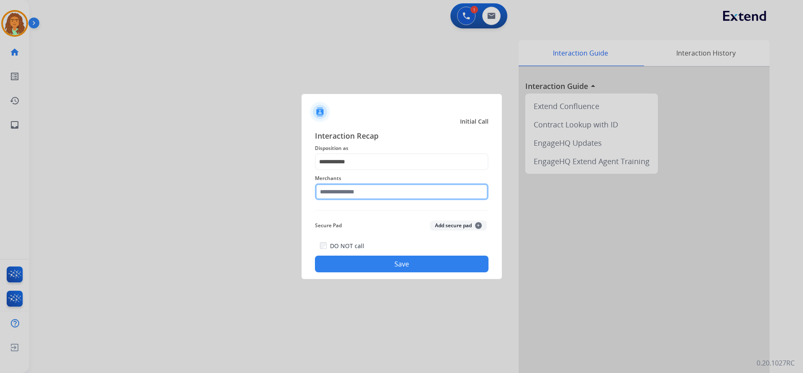
click at [343, 189] on input "text" at bounding box center [402, 192] width 174 height 17
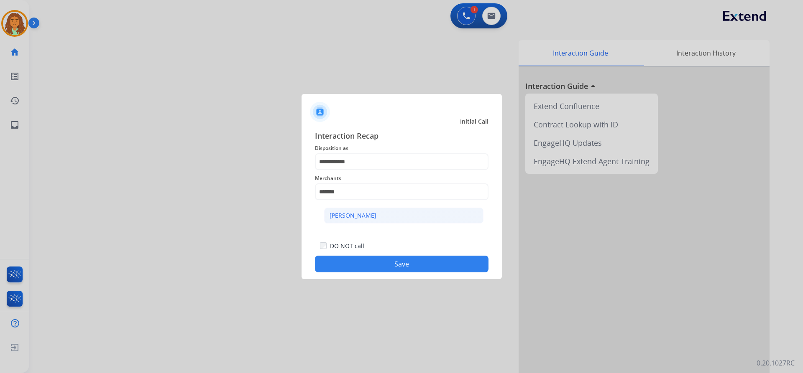
click at [368, 215] on div "[PERSON_NAME]" at bounding box center [353, 216] width 47 height 8
type input "**********"
click at [388, 263] on button "Save" at bounding box center [402, 264] width 174 height 17
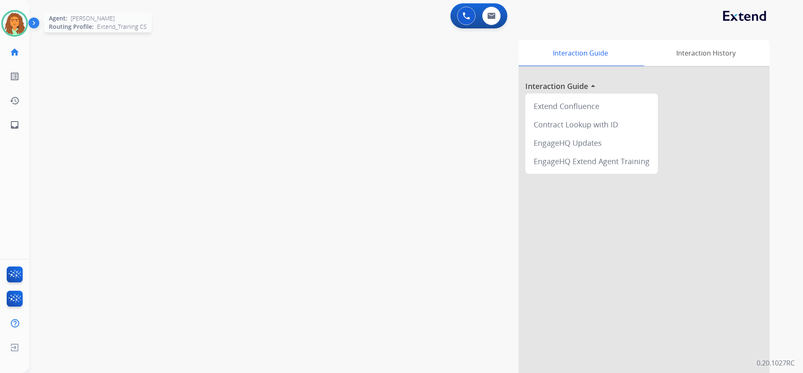
click at [22, 18] on img at bounding box center [14, 23] width 23 height 23
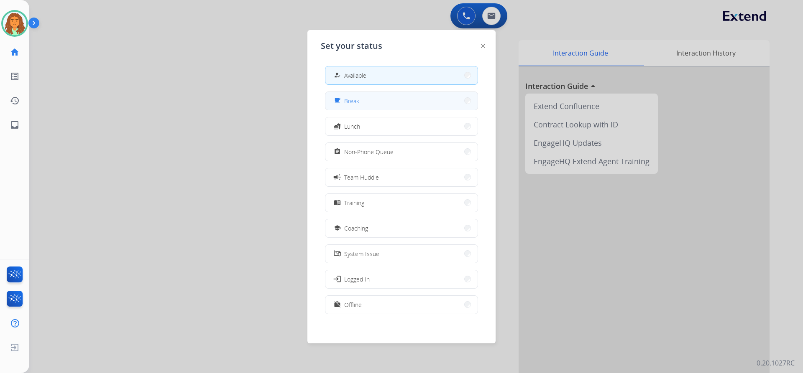
click at [388, 100] on button "free_breakfast Break" at bounding box center [401, 101] width 152 height 18
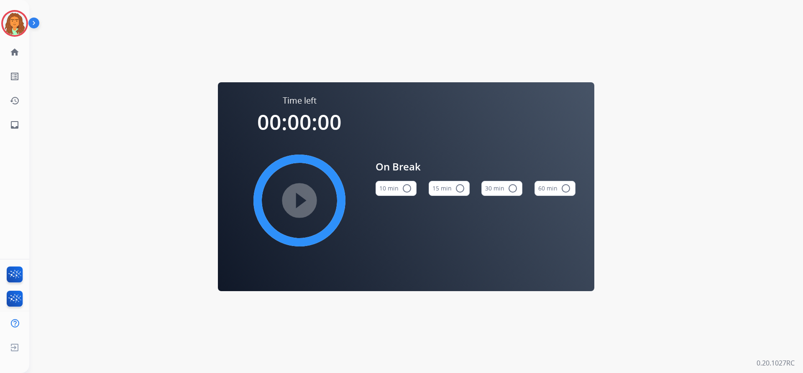
click at [388, 187] on mat-icon "radio_button_unchecked" at bounding box center [407, 189] width 10 height 10
click at [298, 197] on mat-icon "play_circle_filled" at bounding box center [299, 201] width 10 height 10
click at [21, 20] on img at bounding box center [14, 23] width 23 height 23
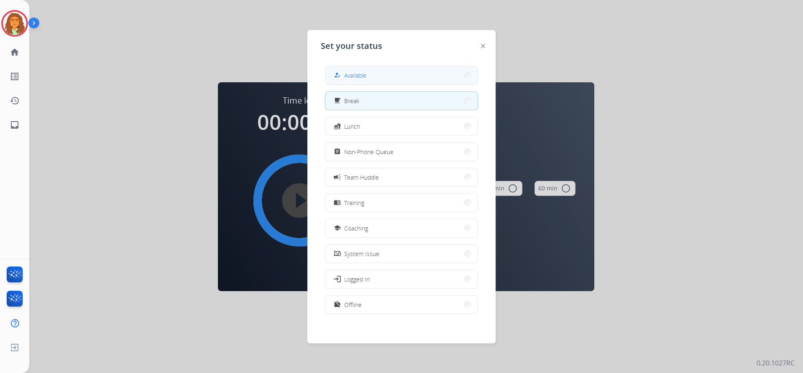
click at [366, 76] on span "Available" at bounding box center [355, 75] width 22 height 9
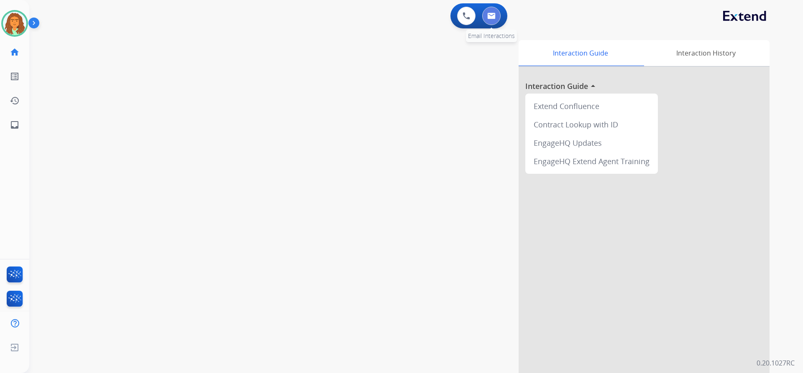
click at [388, 17] on img at bounding box center [491, 16] width 8 height 7
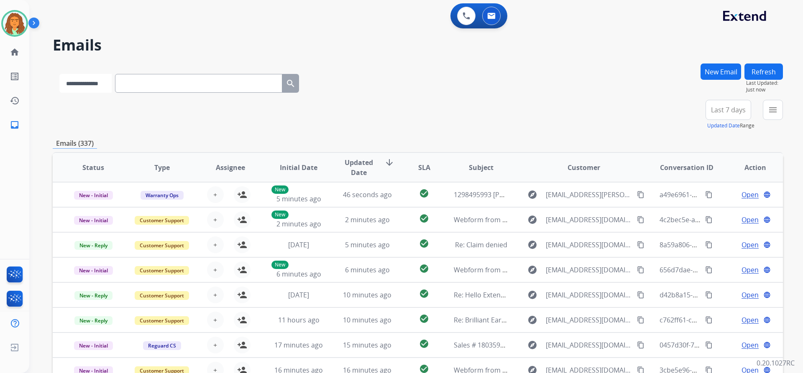
click at [108, 80] on select "**********" at bounding box center [85, 83] width 52 height 19
select select "**********"
click at [59, 74] on select "**********" at bounding box center [85, 83] width 52 height 19
click at [132, 80] on input "text" at bounding box center [199, 83] width 167 height 19
paste input "**********"
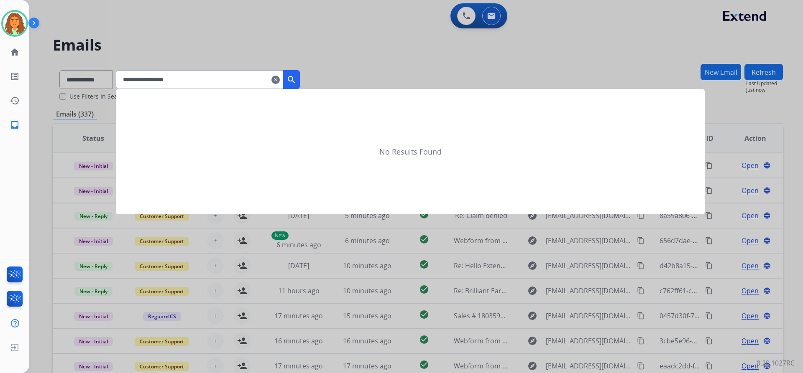
type input "**********"
click at [296, 78] on mat-icon "search" at bounding box center [291, 80] width 10 height 10
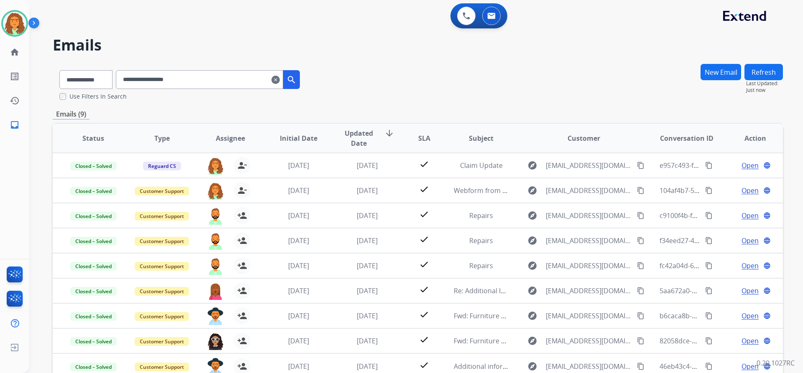
scroll to position [42, 0]
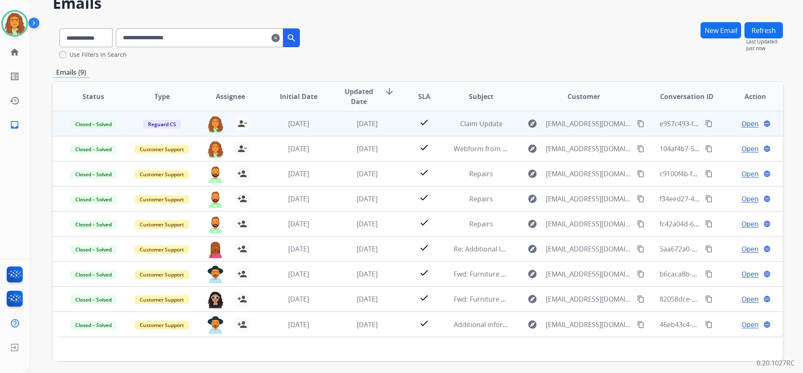
click at [388, 130] on td "[DATE]" at bounding box center [361, 123] width 69 height 25
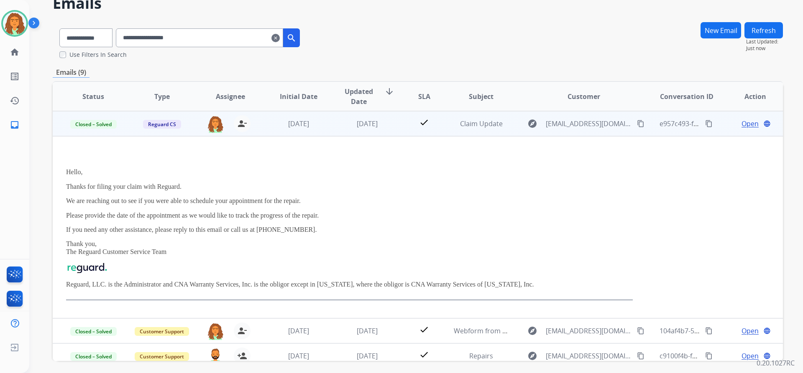
click at [388, 127] on td "check" at bounding box center [418, 123] width 46 height 25
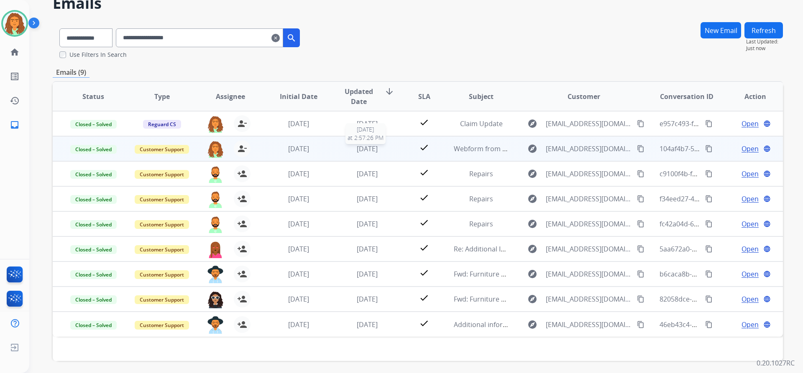
click at [388, 153] on div "[DATE]" at bounding box center [367, 149] width 55 height 10
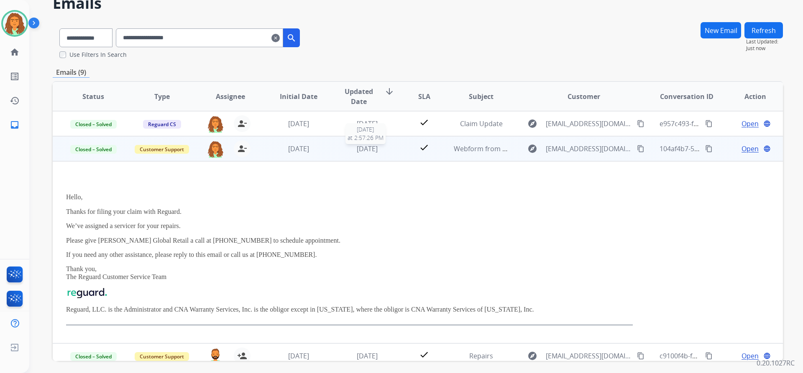
scroll to position [25, 0]
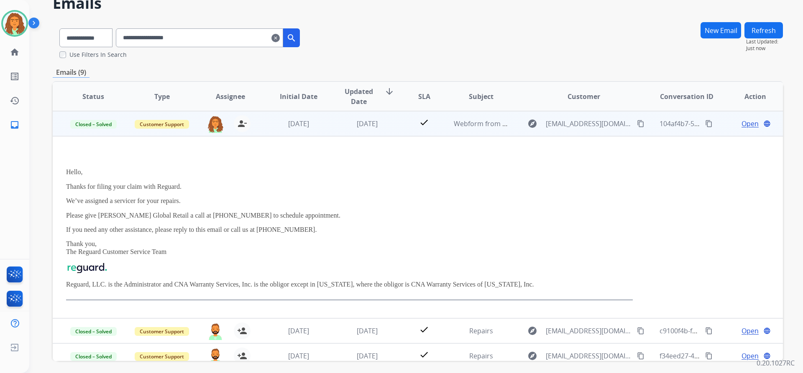
click at [388, 131] on td "check" at bounding box center [418, 123] width 46 height 25
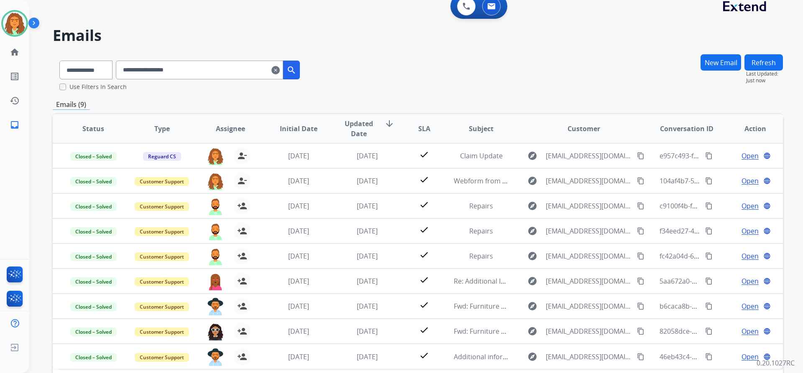
scroll to position [0, 0]
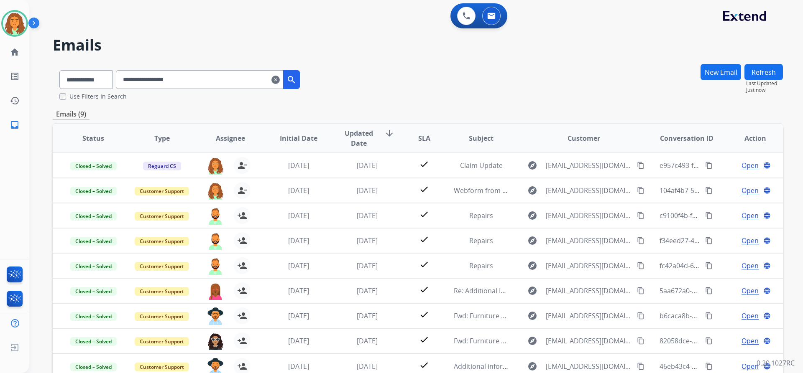
click at [280, 81] on mat-icon "clear" at bounding box center [275, 80] width 8 height 10
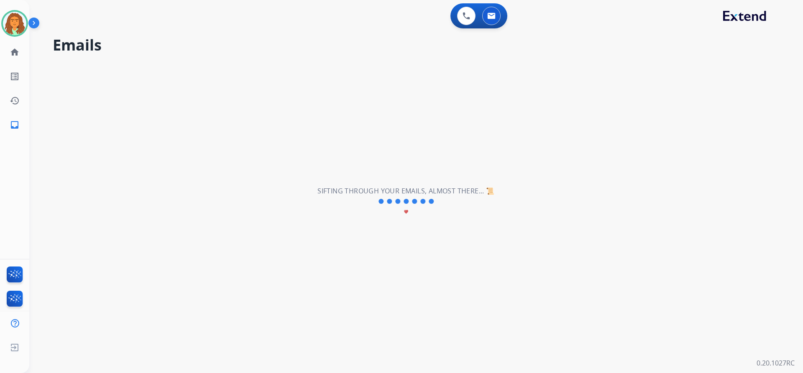
select select "**********"
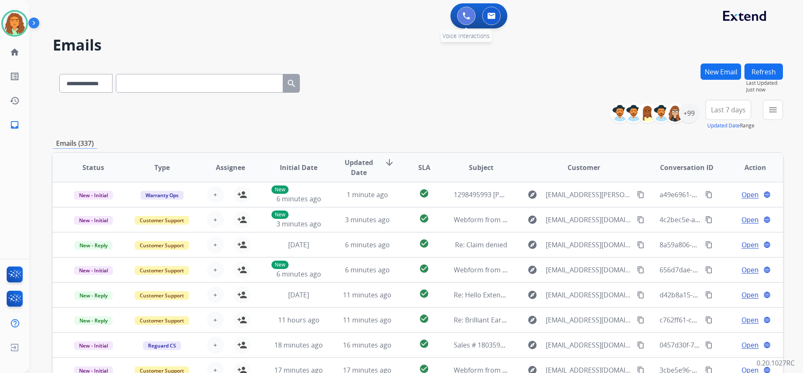
click at [388, 15] on img at bounding box center [467, 16] width 8 height 8
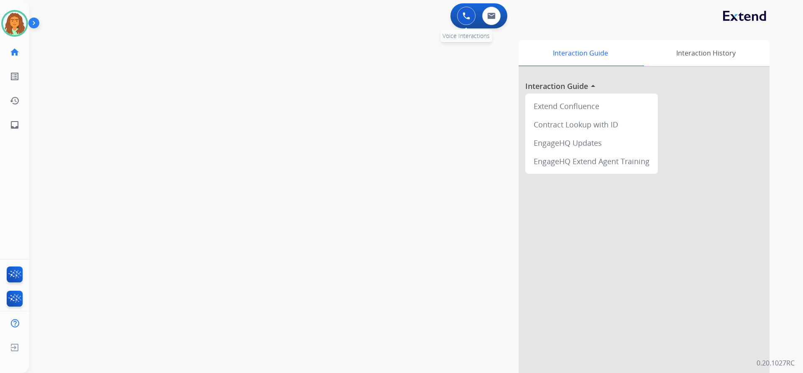
click at [388, 19] on img at bounding box center [467, 16] width 8 height 8
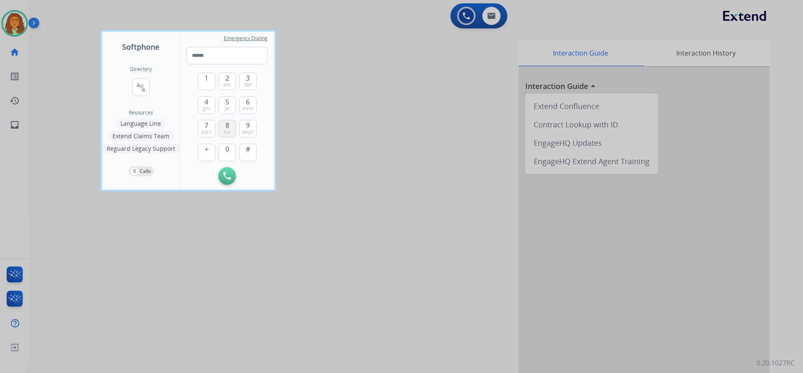
click at [226, 132] on span "tuv" at bounding box center [227, 132] width 7 height 7
click at [226, 151] on span "0" at bounding box center [227, 149] width 4 height 10
click at [204, 101] on button "4 ghi" at bounding box center [207, 106] width 18 height 18
click at [206, 124] on span "7" at bounding box center [206, 125] width 4 height 10
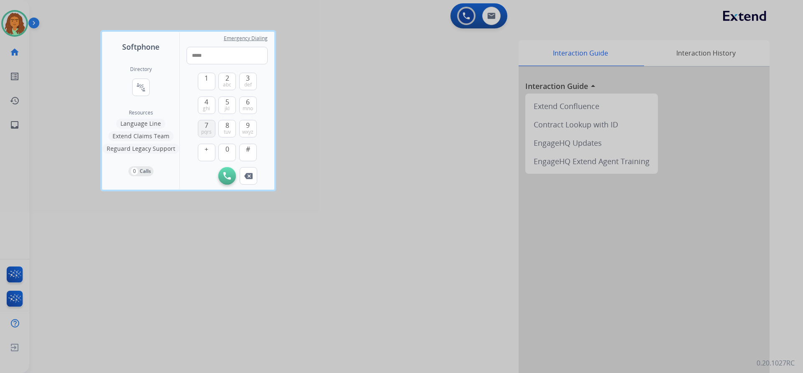
click at [206, 124] on span "7" at bounding box center [206, 125] width 4 height 10
click at [227, 148] on span "0" at bounding box center [227, 149] width 4 height 10
click at [246, 126] on span "9" at bounding box center [248, 125] width 4 height 10
click at [206, 123] on span "7" at bounding box center [206, 125] width 4 height 10
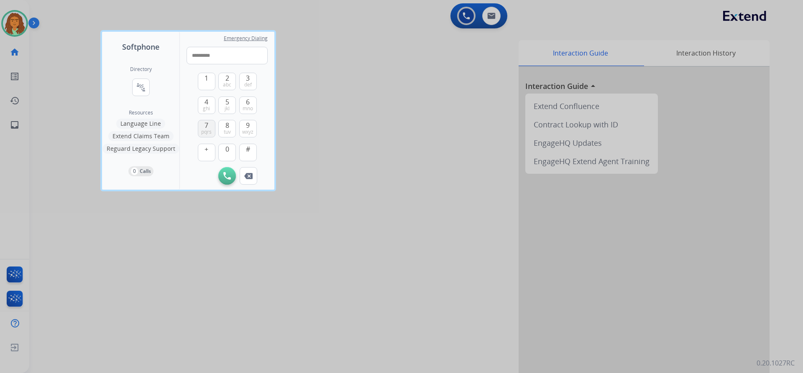
type input "**********"
click at [225, 175] on img at bounding box center [227, 176] width 8 height 8
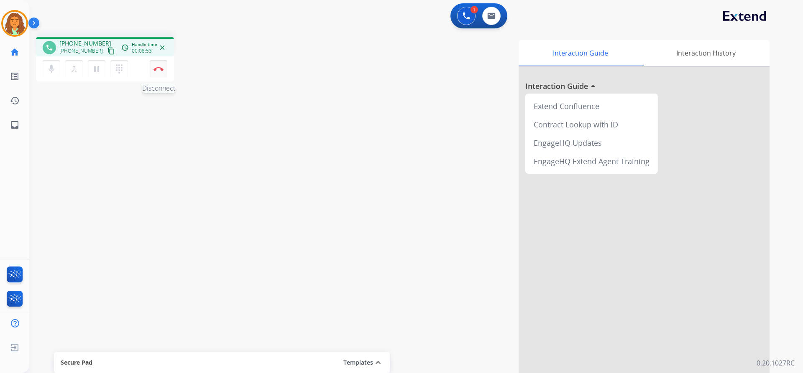
click at [161, 68] on img at bounding box center [158, 69] width 10 height 4
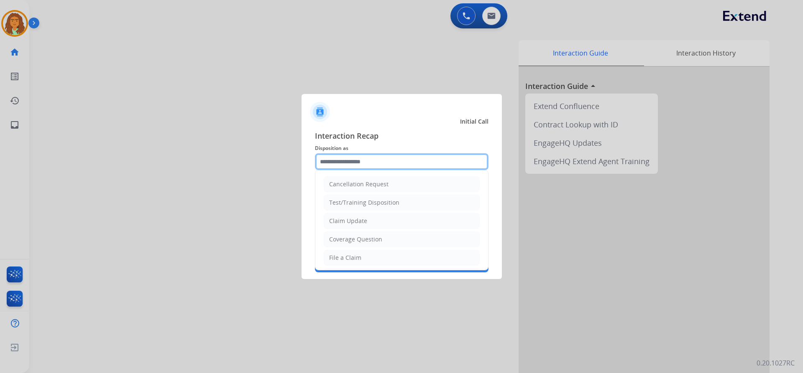
click at [332, 161] on input "text" at bounding box center [402, 161] width 174 height 17
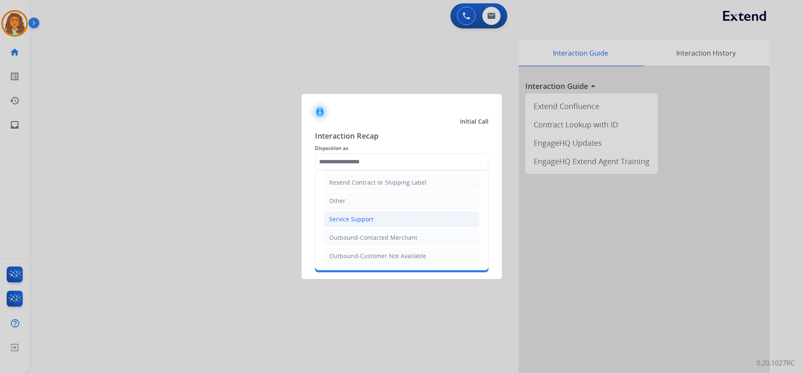
click at [348, 220] on div "Service Support" at bounding box center [351, 219] width 44 height 8
type input "**********"
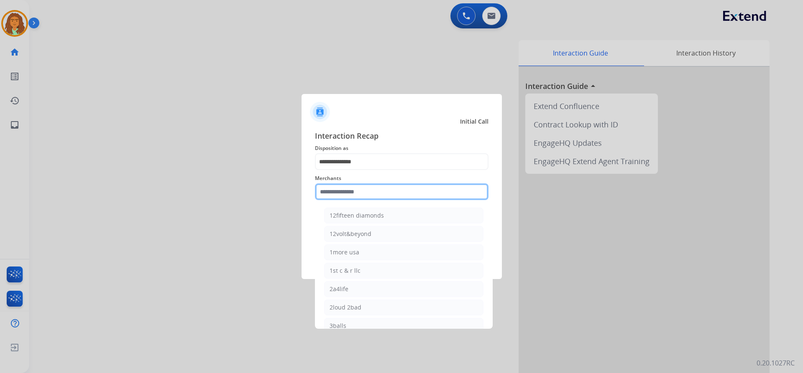
click at [337, 189] on input "text" at bounding box center [402, 192] width 174 height 17
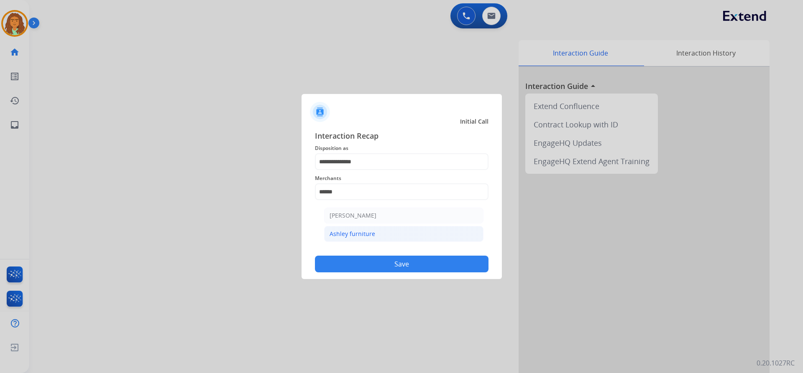
click at [365, 234] on div "Ashley furniture" at bounding box center [353, 234] width 46 height 8
type input "**********"
click at [388, 263] on button "Save" at bounding box center [402, 264] width 174 height 17
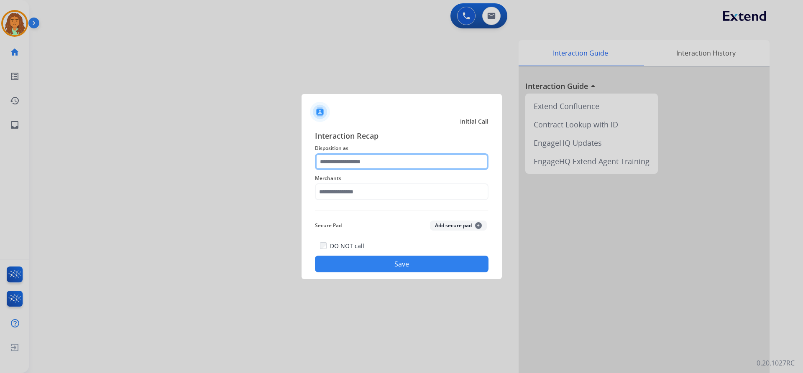
click at [382, 161] on input "text" at bounding box center [402, 161] width 174 height 17
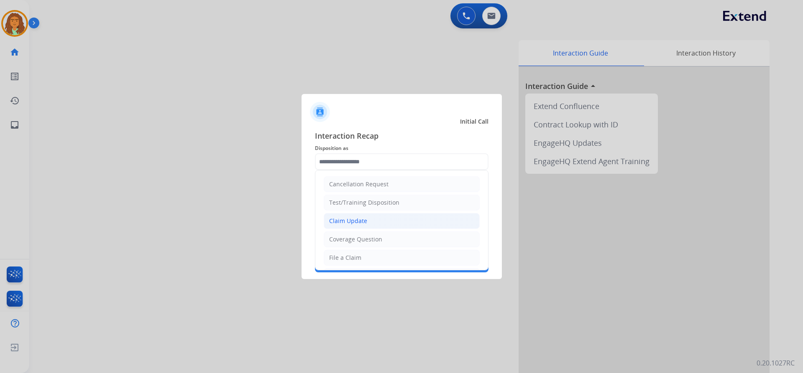
click at [370, 219] on li "Claim Update" at bounding box center [402, 221] width 156 height 16
type input "**********"
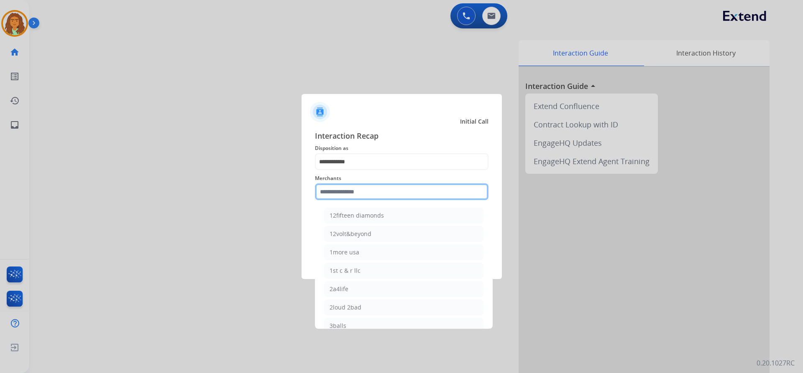
click at [346, 187] on input "text" at bounding box center [402, 192] width 174 height 17
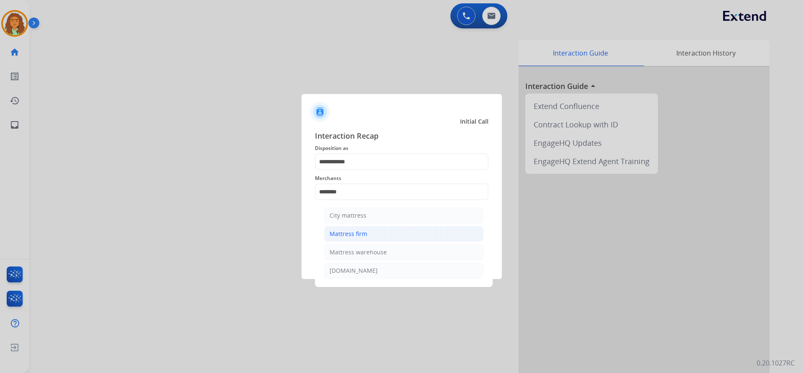
click at [358, 231] on div "Mattress firm" at bounding box center [349, 234] width 38 height 8
type input "**********"
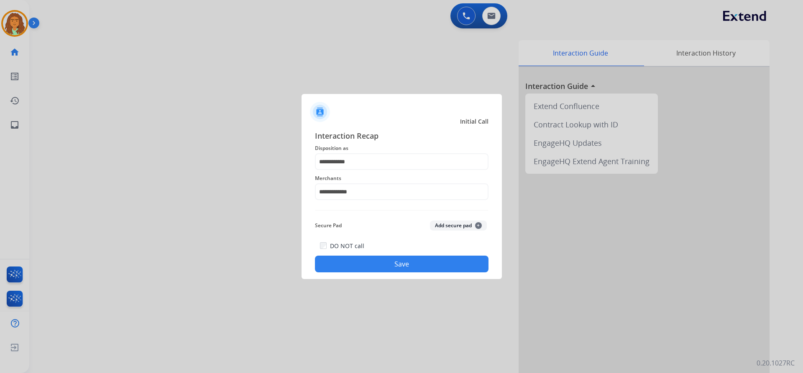
click at [388, 259] on button "Save" at bounding box center [402, 264] width 174 height 17
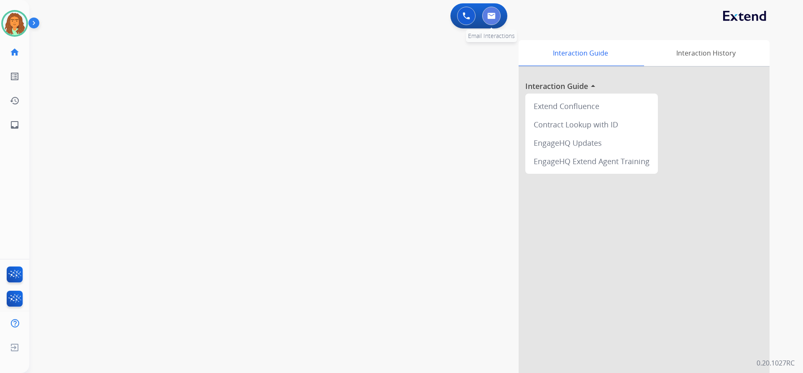
click at [388, 14] on img at bounding box center [491, 16] width 8 height 7
select select "**********"
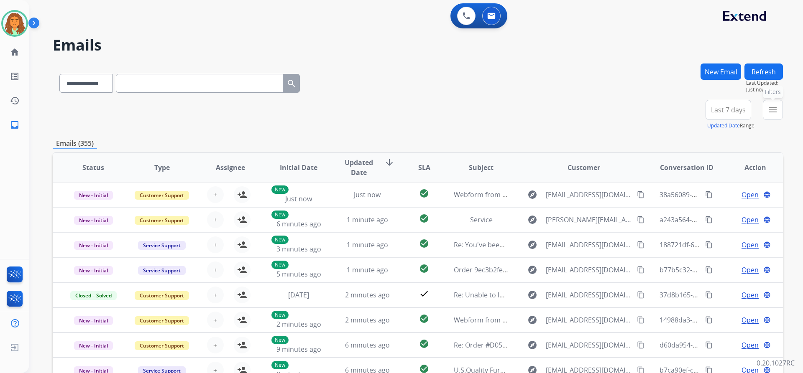
click at [388, 110] on mat-icon "menu" at bounding box center [773, 110] width 10 height 10
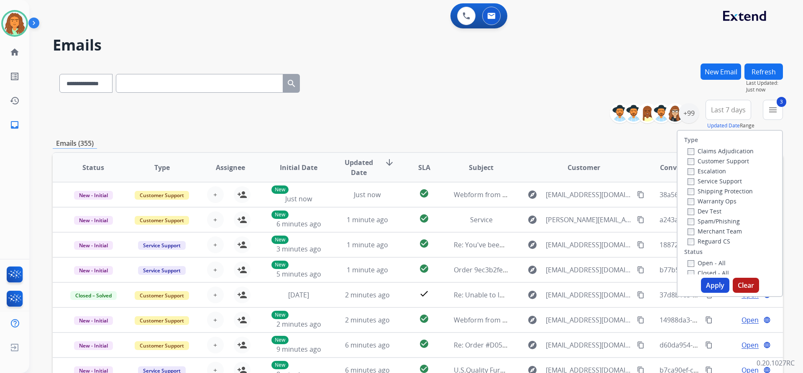
click at [388, 260] on label "Open - All" at bounding box center [707, 263] width 38 height 8
drag, startPoint x: 708, startPoint y: 284, endPoint x: 693, endPoint y: 268, distance: 22.2
click at [388, 284] on button "Apply" at bounding box center [715, 285] width 28 height 15
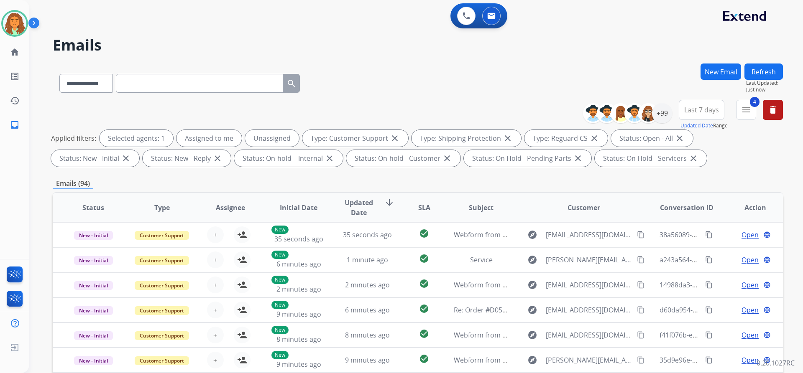
click at [388, 108] on span "Last 7 days" at bounding box center [701, 109] width 35 height 3
drag, startPoint x: 690, startPoint y: 212, endPoint x: 679, endPoint y: 197, distance: 18.6
click at [388, 210] on div "Last 90 days" at bounding box center [699, 211] width 46 height 13
click at [388, 172] on div "**********" at bounding box center [418, 290] width 730 height 452
click at [388, 112] on div "+147" at bounding box center [662, 113] width 20 height 20
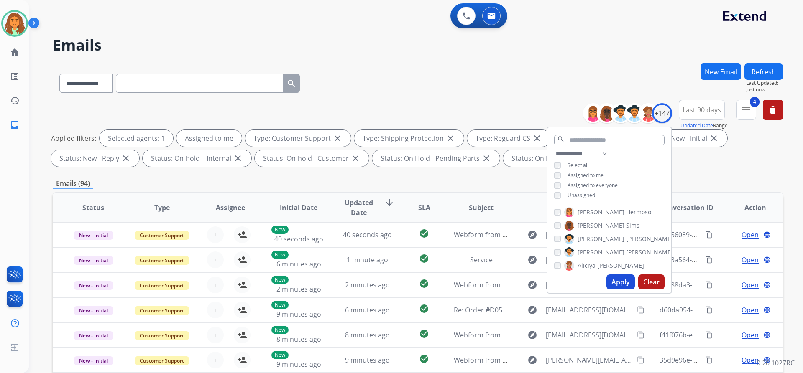
click at [388, 282] on button "Apply" at bounding box center [620, 282] width 28 height 15
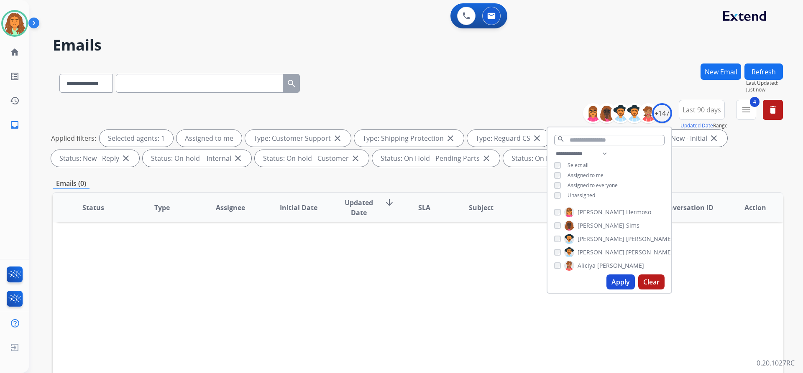
click at [388, 179] on div "Emails (0)" at bounding box center [418, 184] width 730 height 10
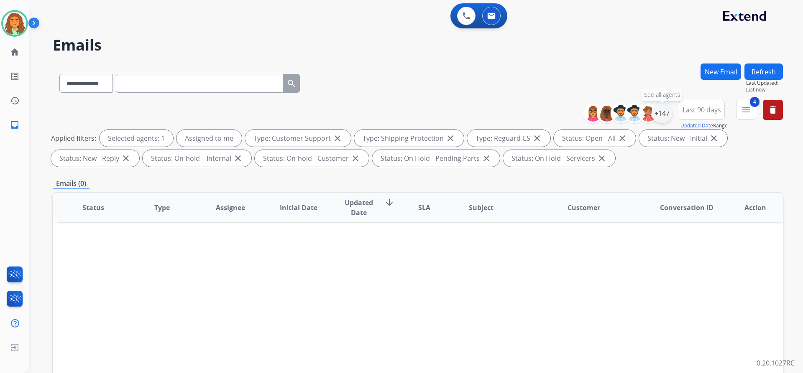
click at [388, 113] on div "+147" at bounding box center [662, 113] width 20 height 20
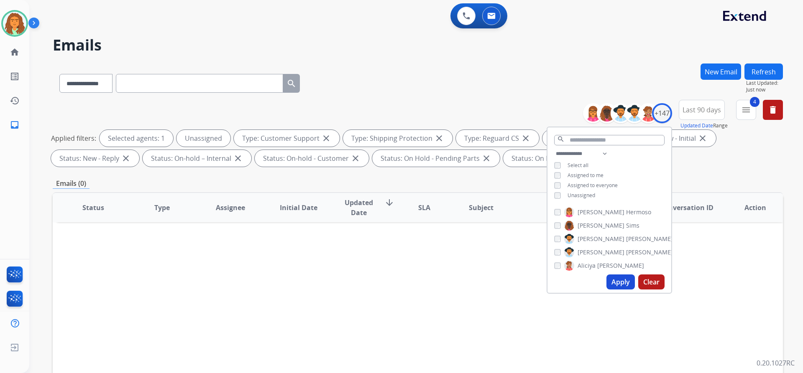
drag, startPoint x: 621, startPoint y: 280, endPoint x: 572, endPoint y: 248, distance: 58.5
click at [388, 280] on button "Apply" at bounding box center [620, 282] width 28 height 15
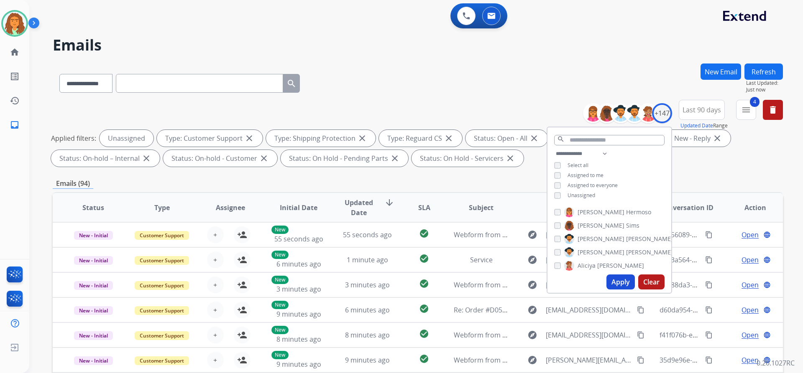
click at [388, 179] on div "Emails (94)" at bounding box center [418, 184] width 730 height 10
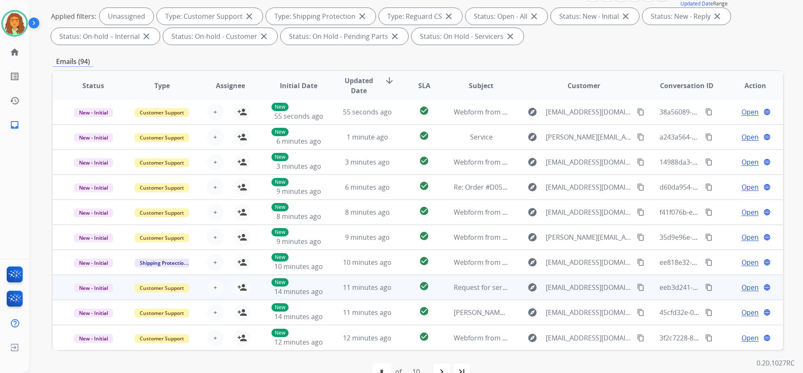
scroll to position [143, 0]
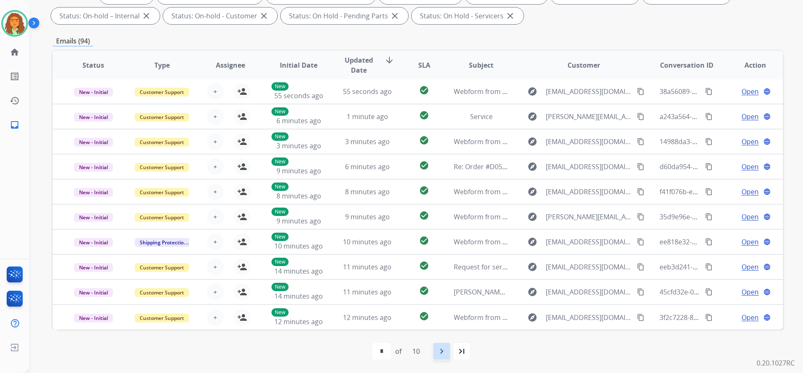
click at [388, 353] on mat-icon "navigate_next" at bounding box center [442, 352] width 10 height 10
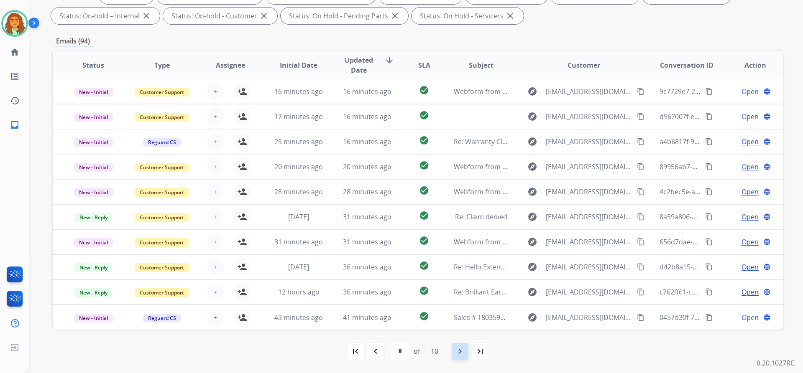
click at [388, 351] on mat-icon "navigate_next" at bounding box center [460, 352] width 10 height 10
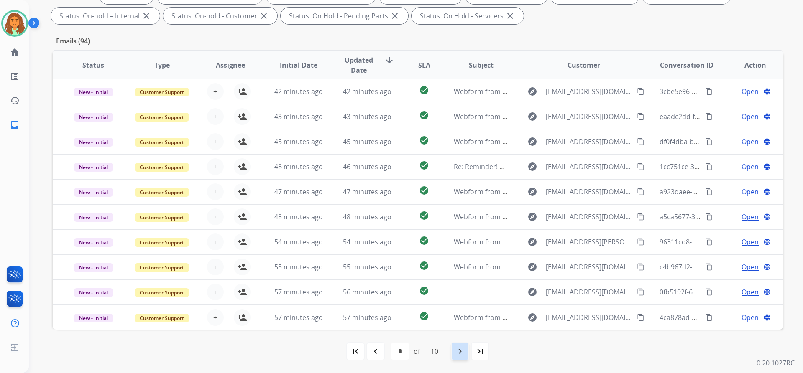
click at [388, 352] on mat-icon "navigate_next" at bounding box center [460, 352] width 10 height 10
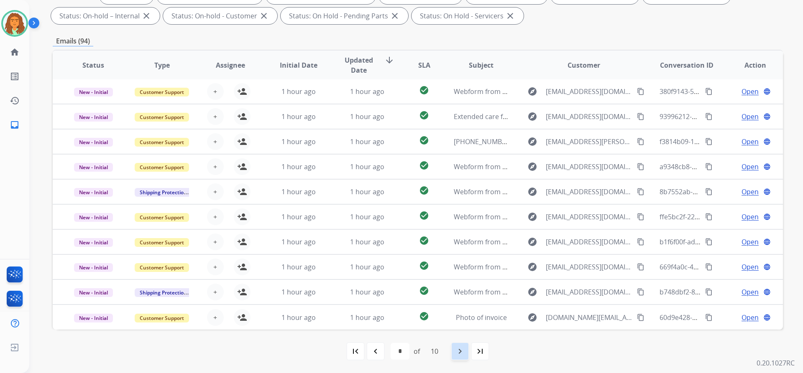
click at [388, 352] on mat-icon "navigate_next" at bounding box center [460, 352] width 10 height 10
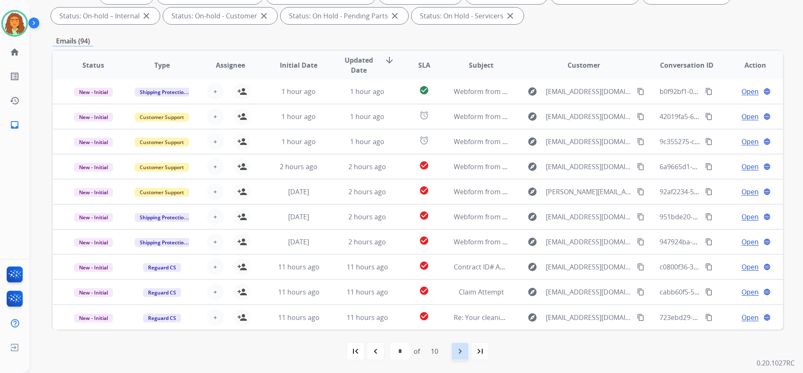
click at [388, 351] on mat-icon "navigate_next" at bounding box center [460, 352] width 10 height 10
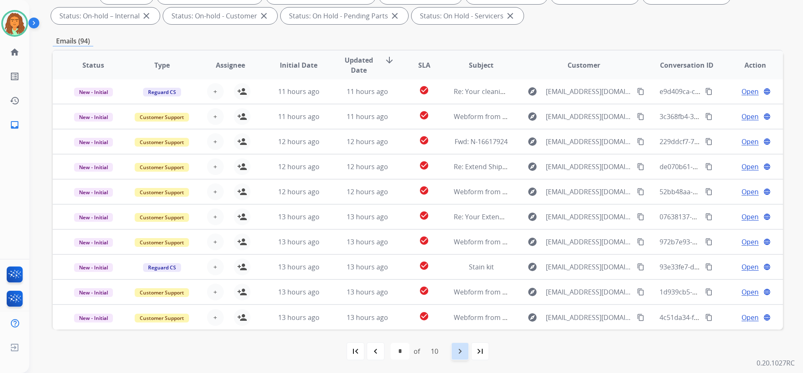
click at [388, 350] on mat-icon "navigate_next" at bounding box center [460, 352] width 10 height 10
click at [388, 351] on mat-icon "navigate_next" at bounding box center [460, 352] width 10 height 10
click at [388, 352] on mat-icon "navigate_next" at bounding box center [460, 352] width 10 height 10
click at [388, 351] on mat-icon "navigate_next" at bounding box center [460, 352] width 10 height 10
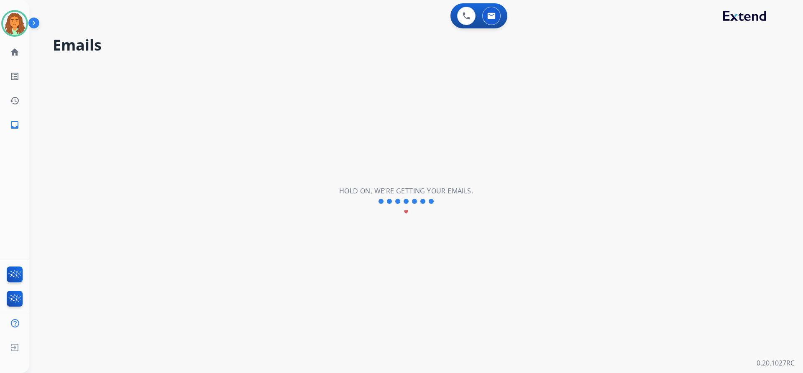
scroll to position [0, 0]
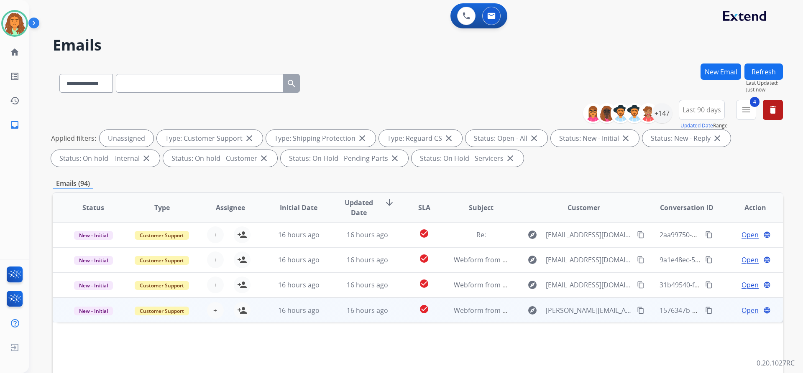
click at [388, 317] on td "16 hours ago" at bounding box center [361, 310] width 69 height 25
click at [388, 313] on div "16 hours ago" at bounding box center [367, 310] width 55 height 10
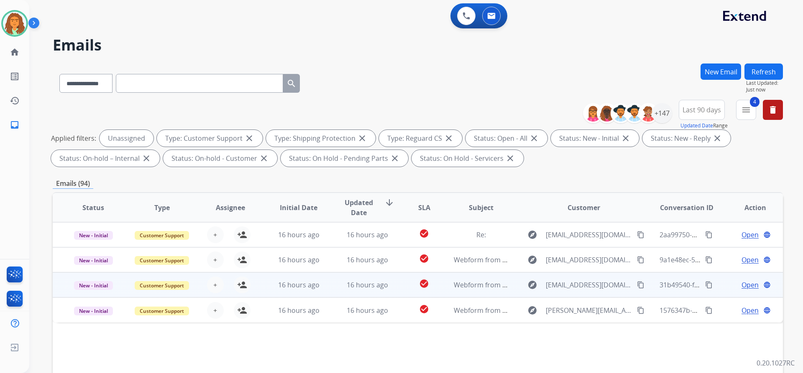
click at [388, 286] on td "check_circle" at bounding box center [418, 285] width 46 height 25
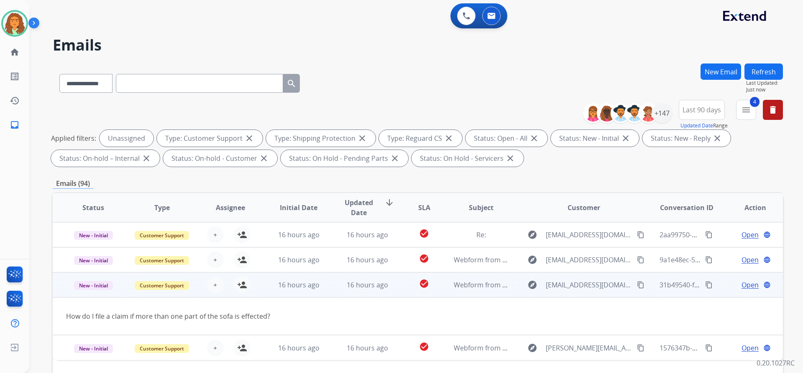
click at [388, 286] on td "check_circle" at bounding box center [418, 285] width 46 height 25
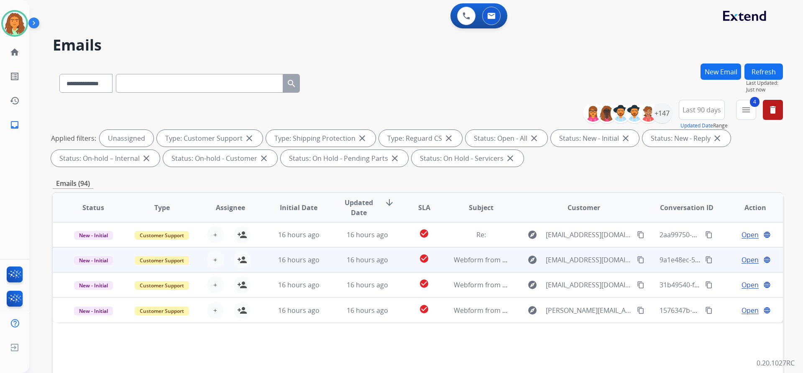
click at [388, 263] on td "check_circle" at bounding box center [418, 260] width 46 height 25
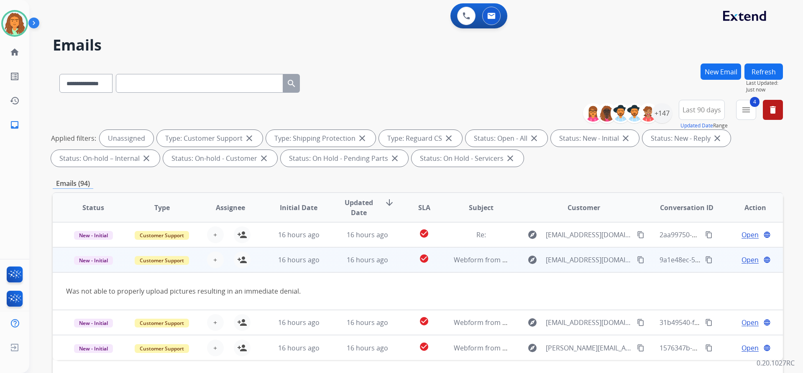
click at [388, 263] on td "check_circle" at bounding box center [418, 260] width 46 height 25
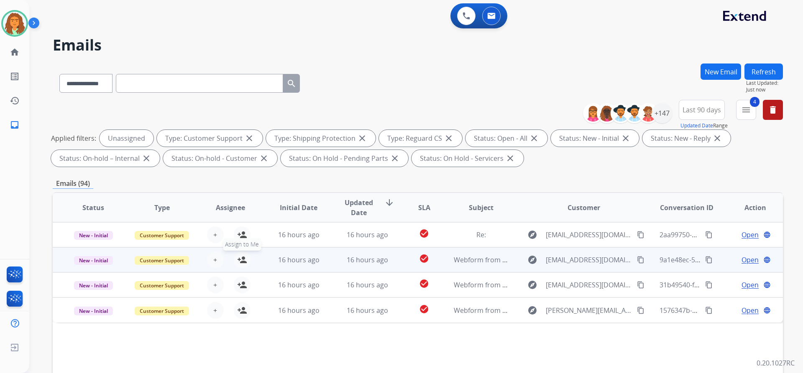
click at [239, 258] on mat-icon "person_add" at bounding box center [242, 260] width 10 height 10
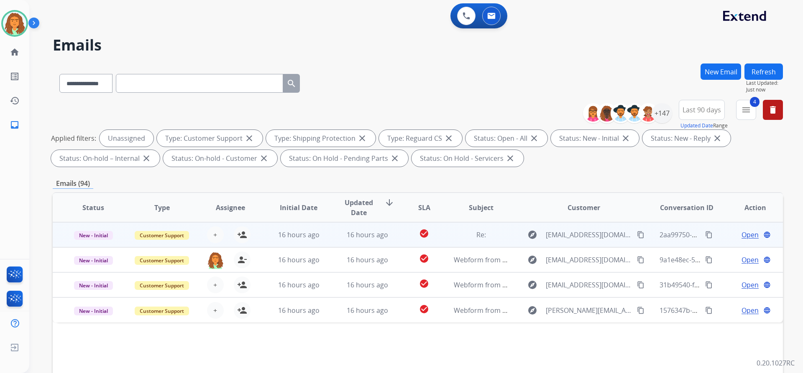
click at [388, 243] on td "Re:" at bounding box center [474, 234] width 69 height 25
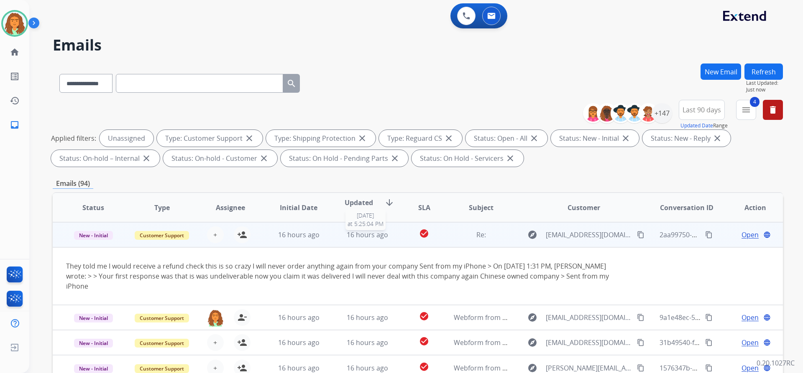
click at [349, 238] on span "16 hours ago" at bounding box center [367, 234] width 41 height 9
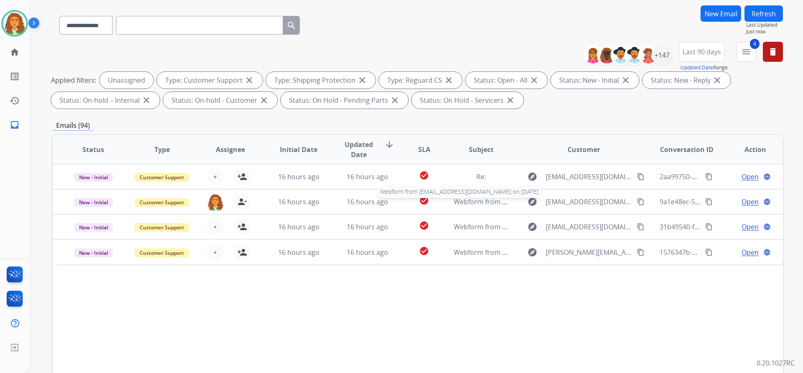
scroll to position [143, 0]
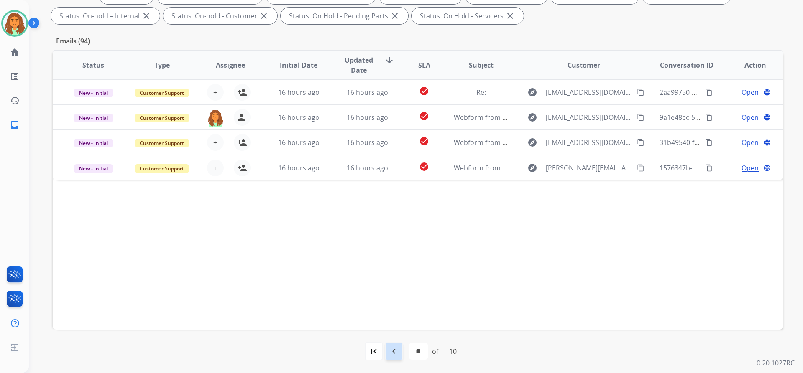
click at [388, 351] on mat-icon "navigate_before" at bounding box center [394, 352] width 10 height 10
select select "*"
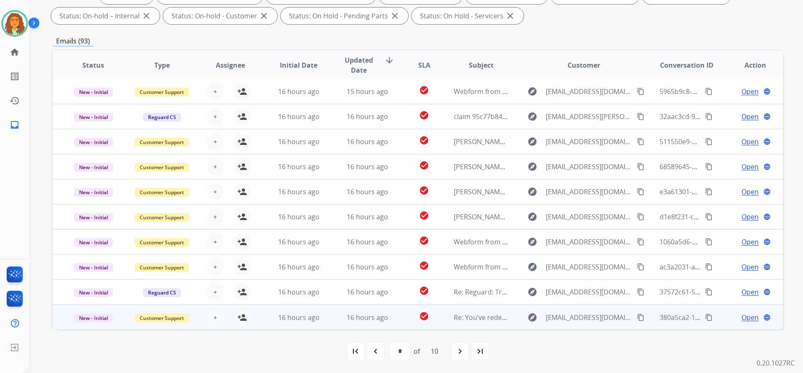
click at [385, 323] on td "16 hours ago" at bounding box center [361, 317] width 69 height 25
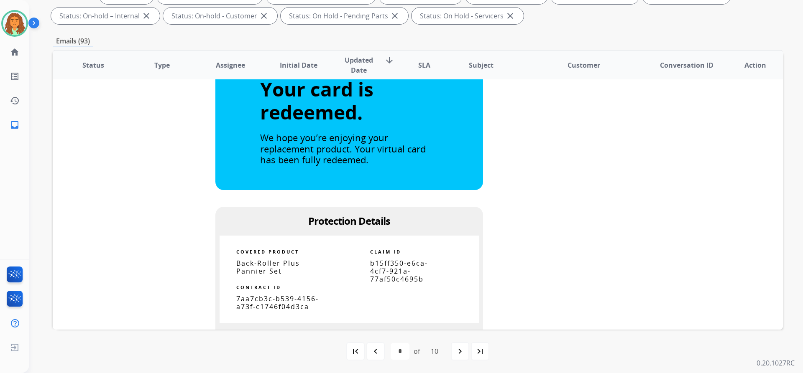
scroll to position [560, 0]
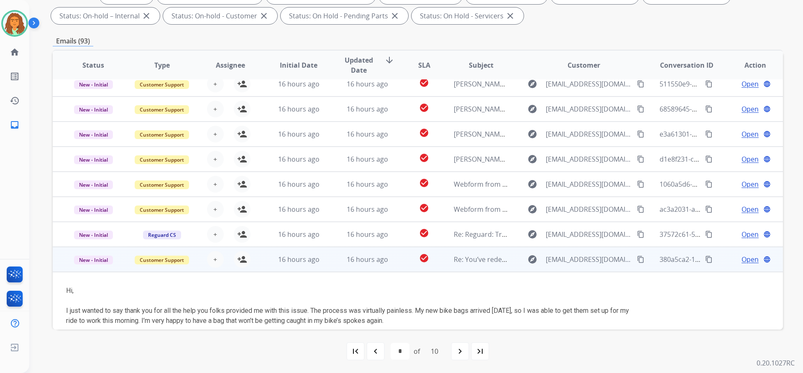
click at [337, 266] on td "16 hours ago" at bounding box center [361, 259] width 69 height 25
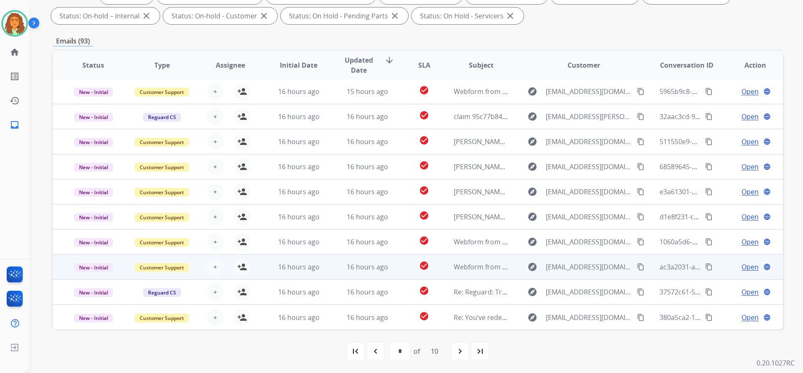
scroll to position [1, 0]
click at [343, 265] on div "16 hours ago" at bounding box center [367, 267] width 55 height 10
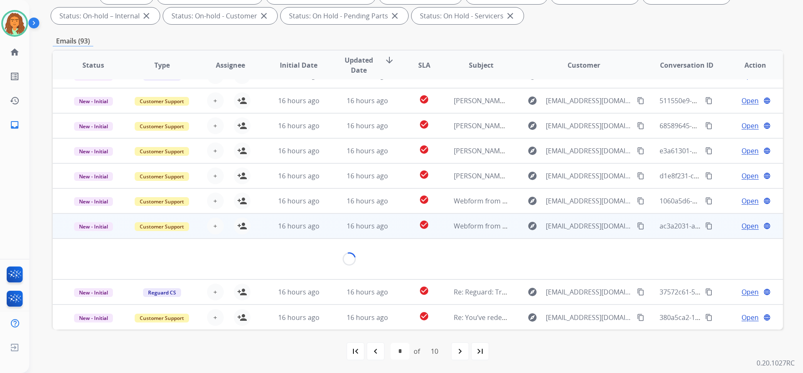
scroll to position [38, 0]
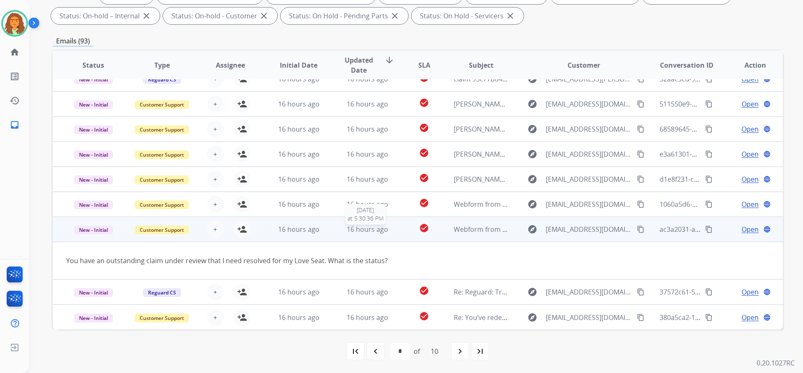
click at [369, 234] on div "16 hours ago" at bounding box center [367, 230] width 55 height 10
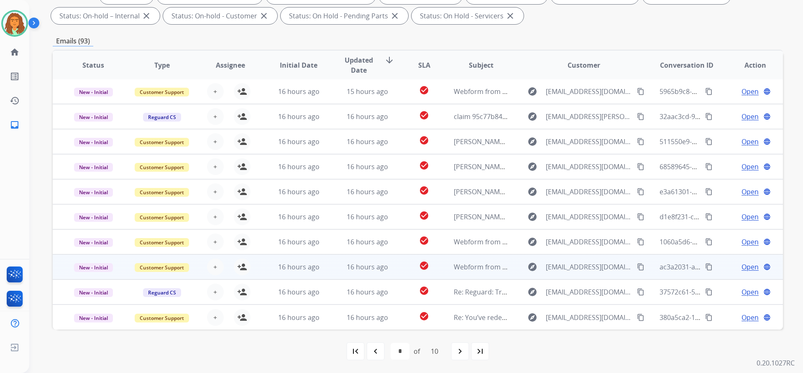
scroll to position [1, 0]
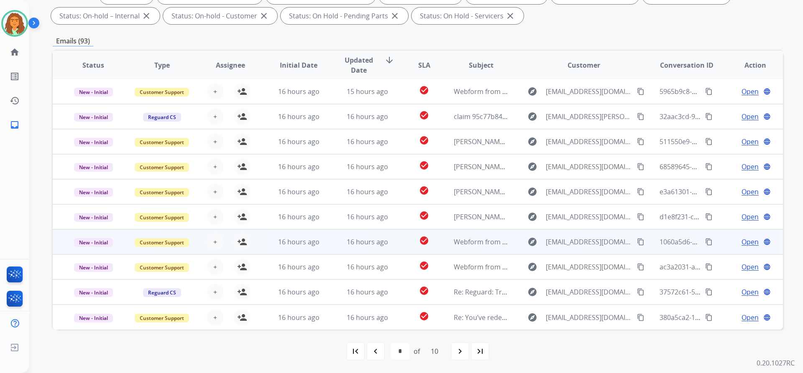
click at [388, 243] on td "check_circle" at bounding box center [418, 242] width 46 height 25
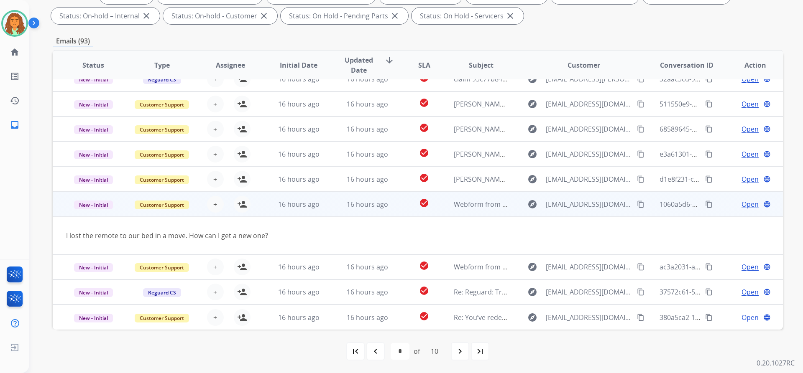
scroll to position [38, 0]
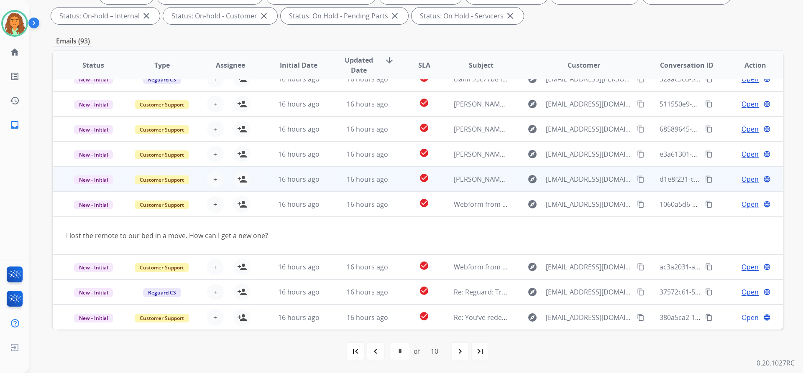
click at [369, 211] on td "16 hours ago" at bounding box center [361, 204] width 69 height 25
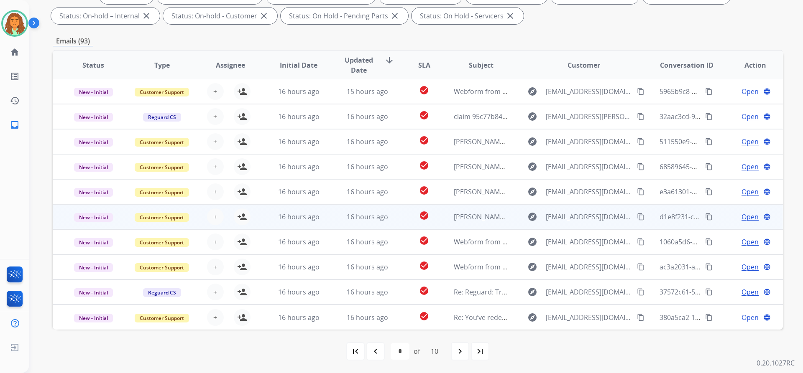
scroll to position [1, 0]
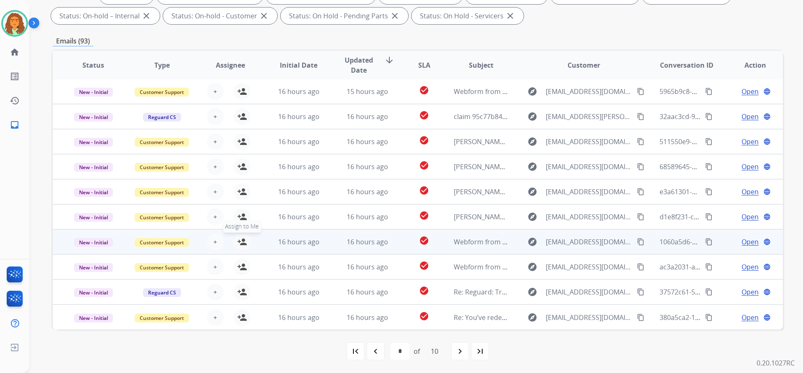
click at [241, 243] on mat-icon "person_add" at bounding box center [242, 242] width 10 height 10
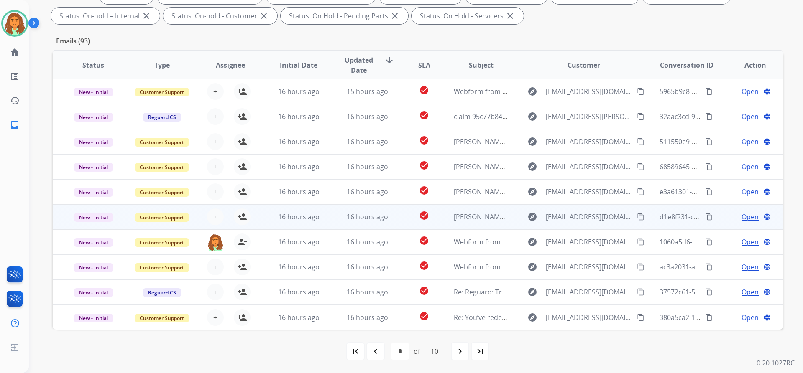
click at [355, 224] on td "16 hours ago" at bounding box center [361, 216] width 69 height 25
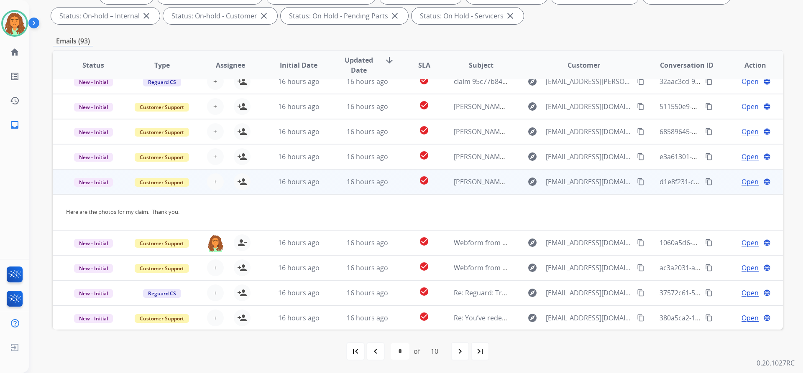
scroll to position [37, 0]
click at [349, 186] on td "16 hours ago" at bounding box center [361, 181] width 69 height 25
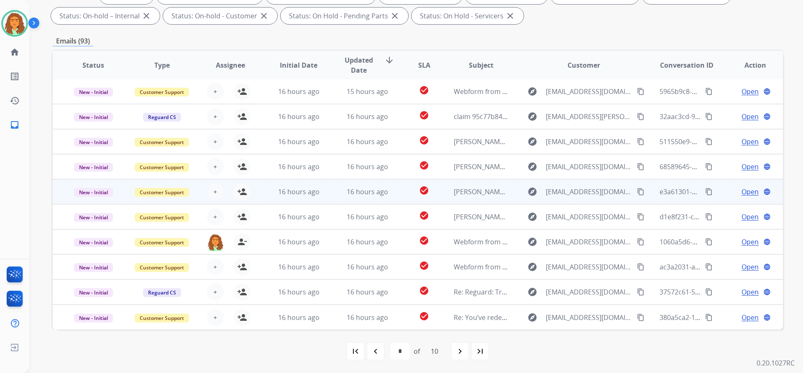
scroll to position [1, 0]
click at [388, 196] on td "check_circle" at bounding box center [418, 191] width 46 height 25
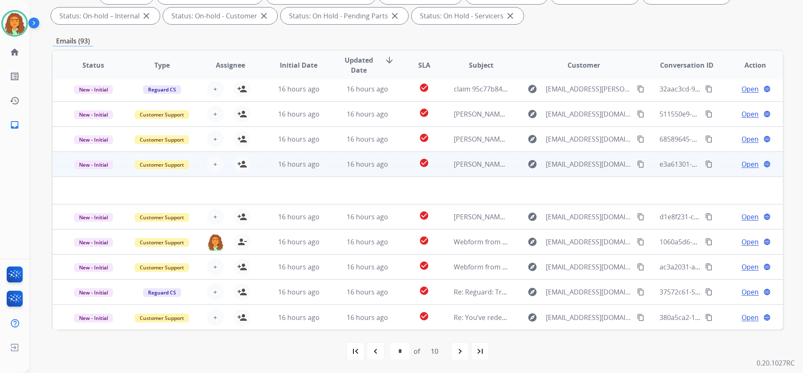
scroll to position [28, 0]
click at [371, 171] on td "16 hours ago" at bounding box center [361, 164] width 69 height 25
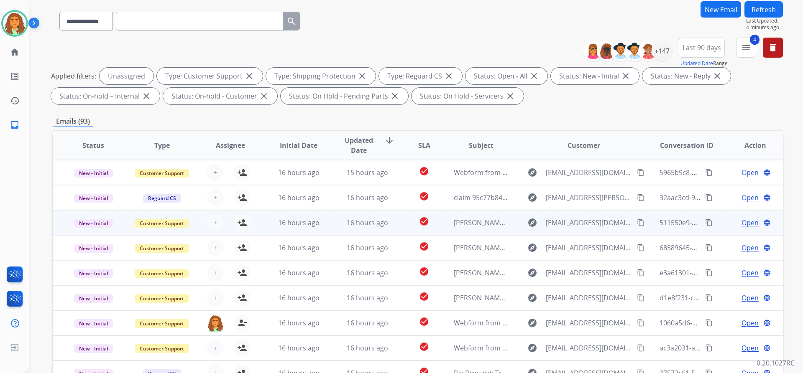
scroll to position [59, 0]
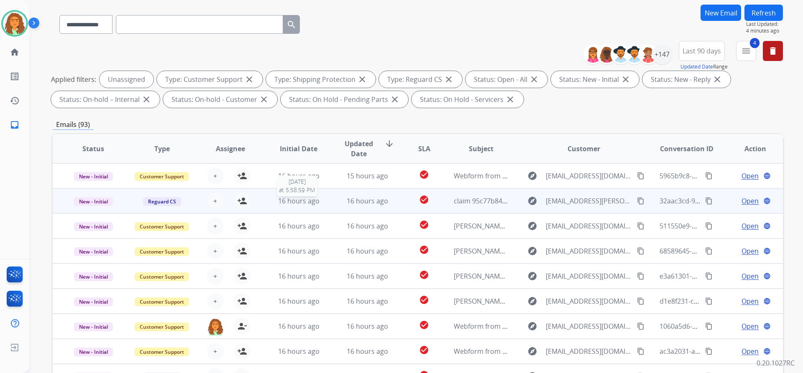
click at [290, 204] on span "16 hours ago" at bounding box center [298, 201] width 41 height 9
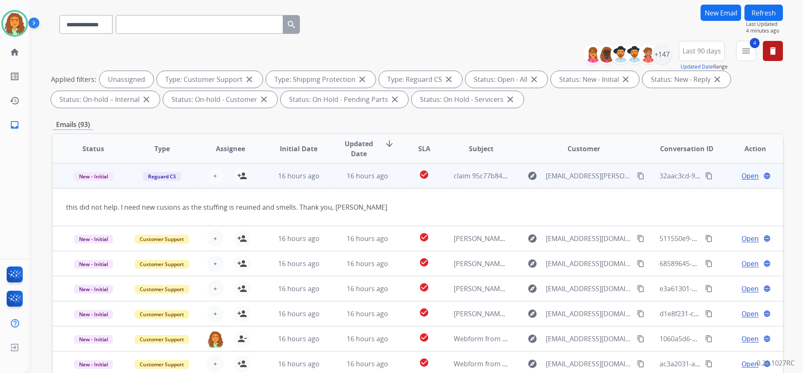
scroll to position [0, 0]
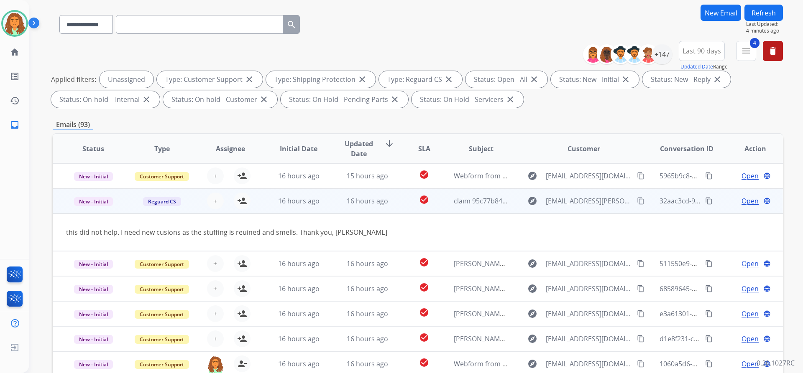
click at [359, 209] on td "16 hours ago" at bounding box center [361, 201] width 69 height 25
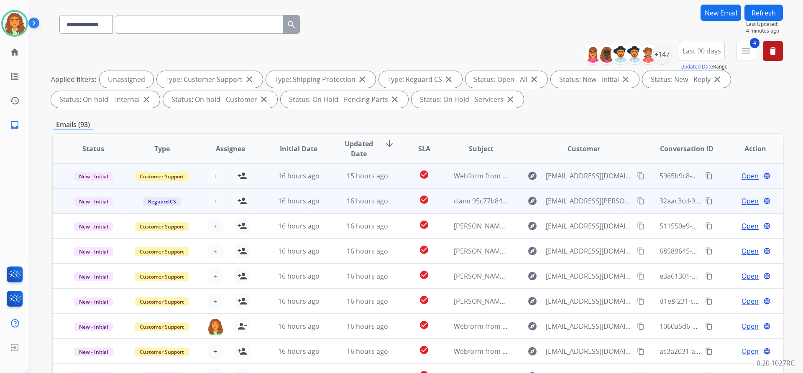
click at [378, 181] on td "15 hours ago" at bounding box center [361, 176] width 69 height 25
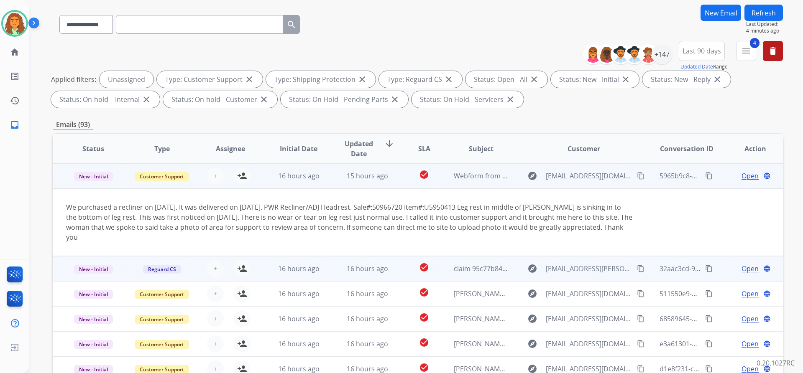
click at [356, 185] on td "15 hours ago" at bounding box center [361, 176] width 69 height 25
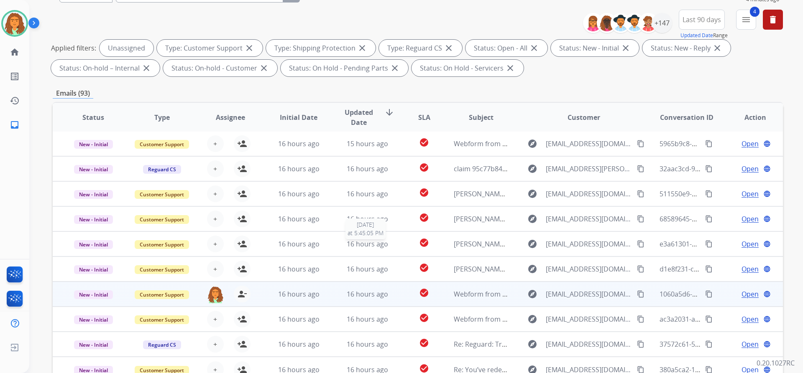
scroll to position [143, 0]
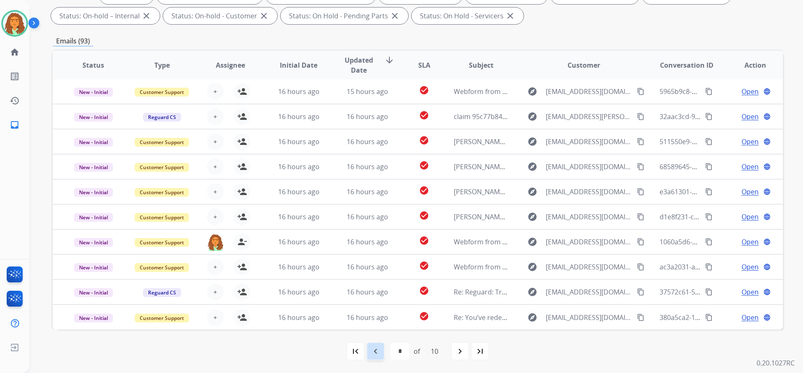
click at [373, 350] on mat-icon "navigate_before" at bounding box center [376, 352] width 10 height 10
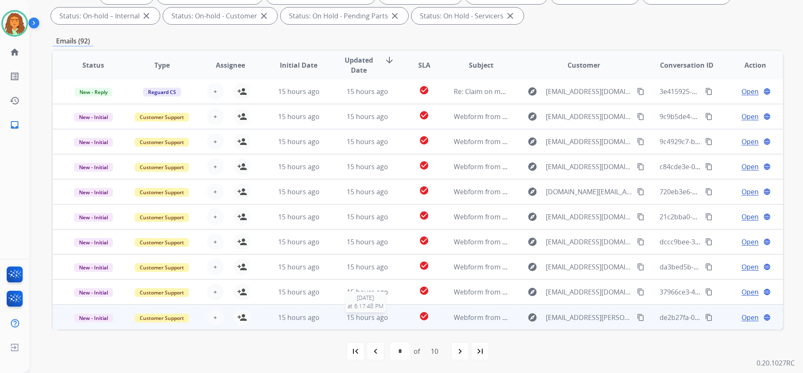
click at [373, 322] on span "15 hours ago" at bounding box center [367, 317] width 41 height 9
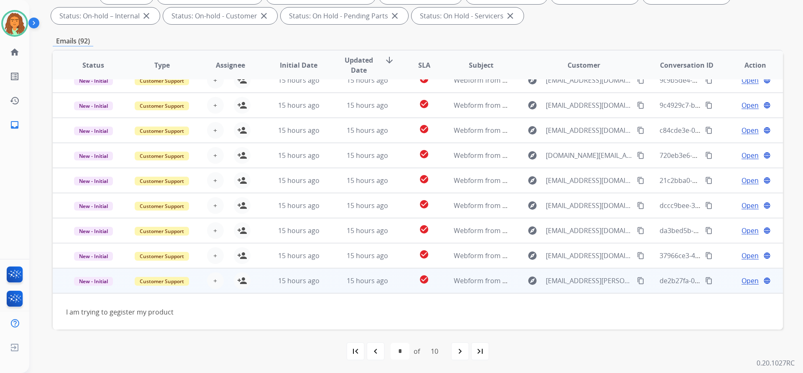
scroll to position [38, 0]
click at [350, 289] on td "15 hours ago" at bounding box center [361, 280] width 69 height 25
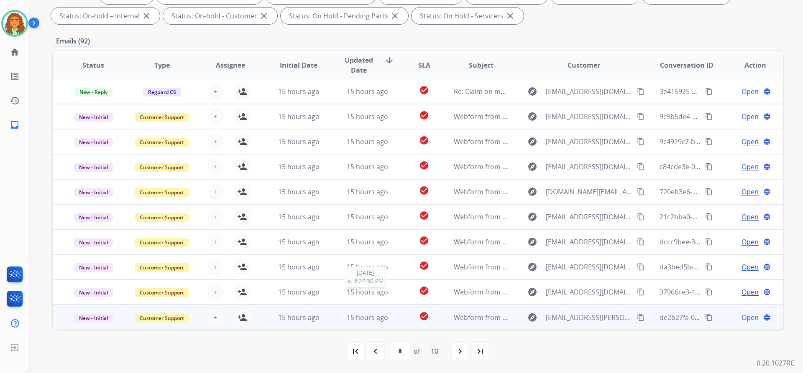
scroll to position [1, 0]
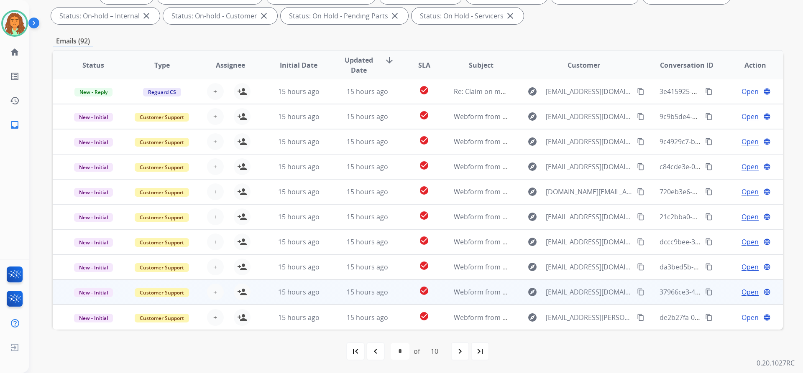
click at [380, 299] on td "15 hours ago" at bounding box center [361, 292] width 69 height 25
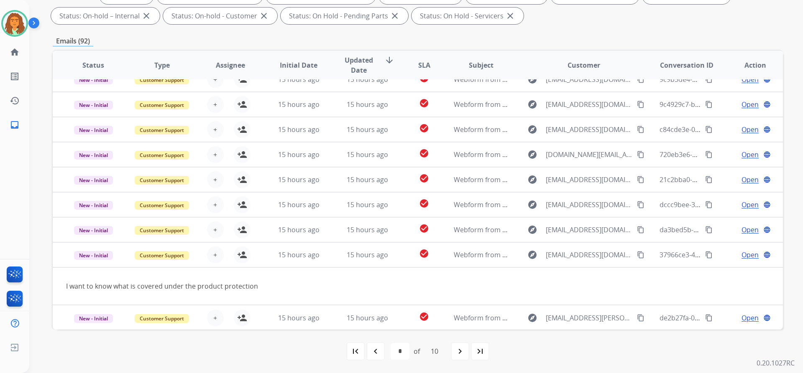
scroll to position [38, 0]
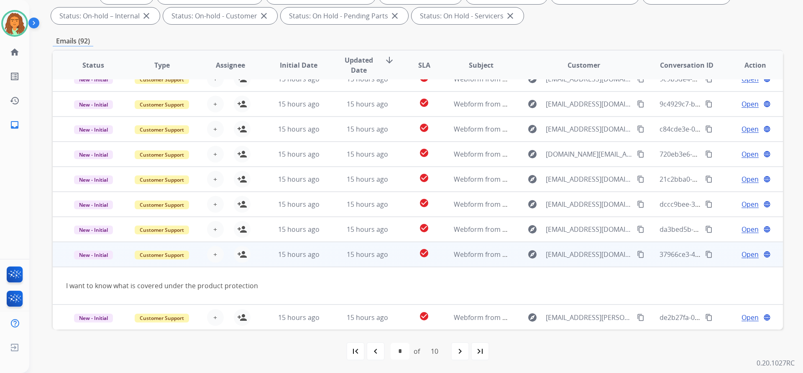
click at [371, 263] on td "15 hours ago" at bounding box center [361, 254] width 69 height 25
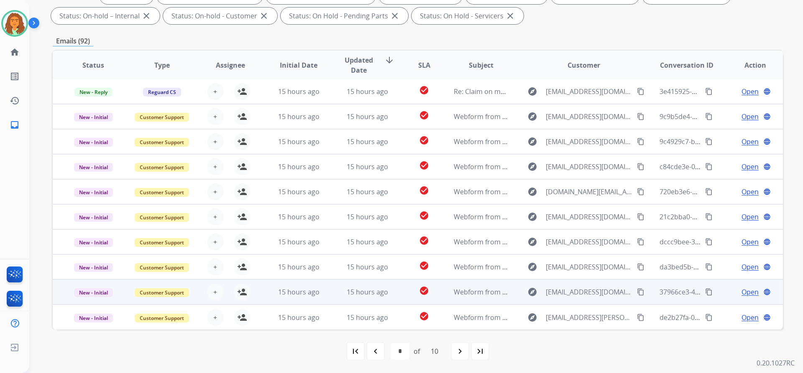
click at [322, 299] on td "15 hours ago" at bounding box center [292, 292] width 69 height 25
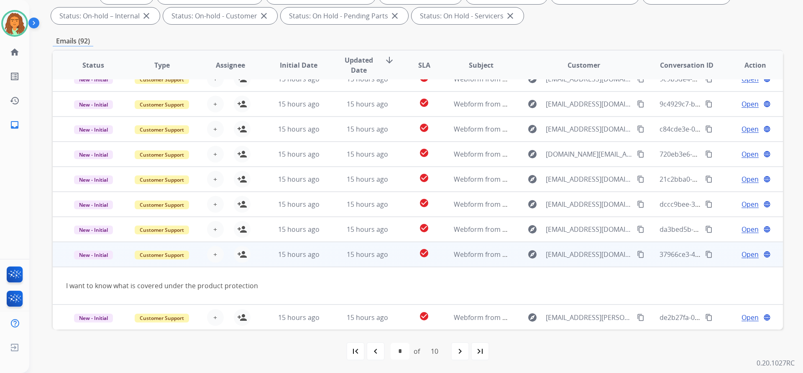
click at [337, 263] on td "15 hours ago" at bounding box center [361, 254] width 69 height 25
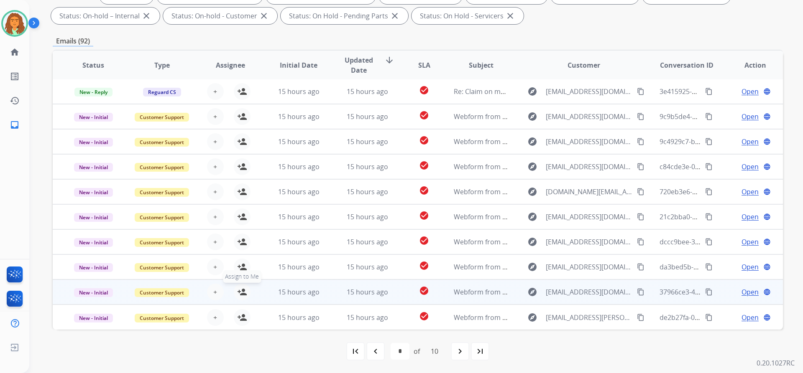
click at [240, 292] on mat-icon "person_add" at bounding box center [242, 292] width 10 height 10
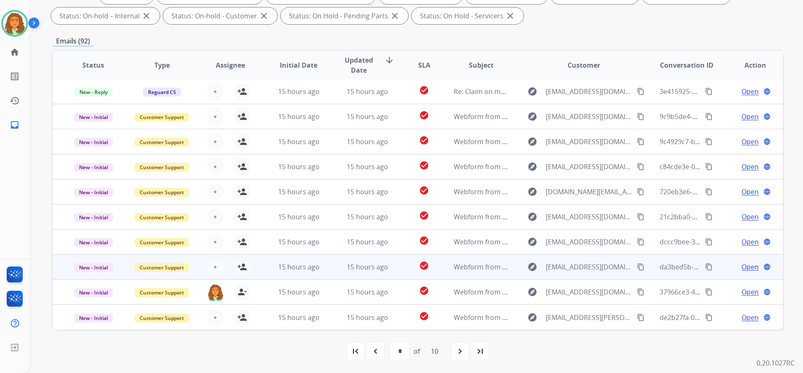
click at [388, 274] on td "Webform from [EMAIL_ADDRESS][DOMAIN_NAME] on [DATE]" at bounding box center [474, 267] width 69 height 25
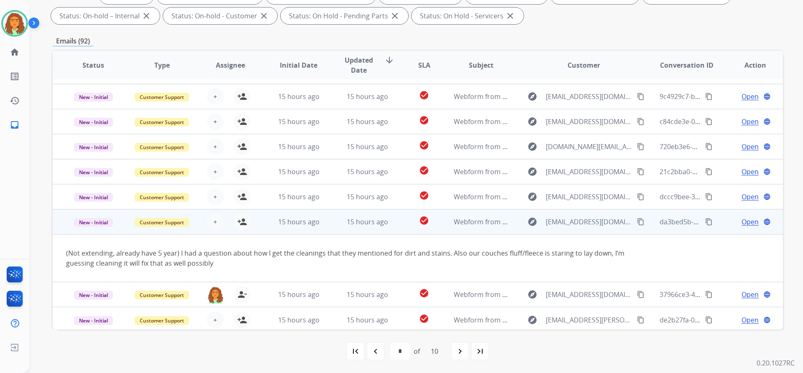
scroll to position [49, 0]
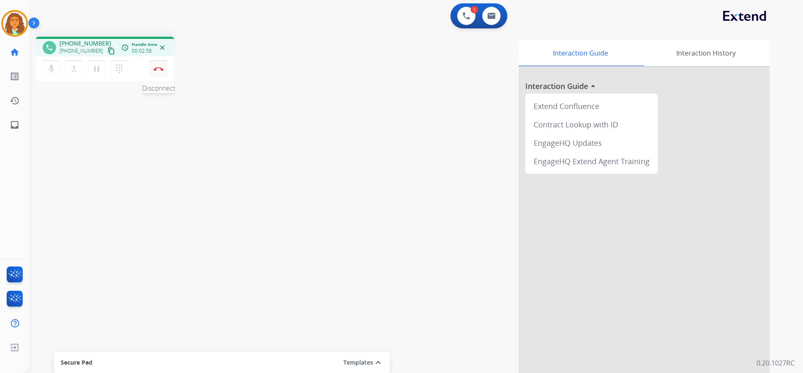
click at [156, 69] on img at bounding box center [158, 69] width 10 height 4
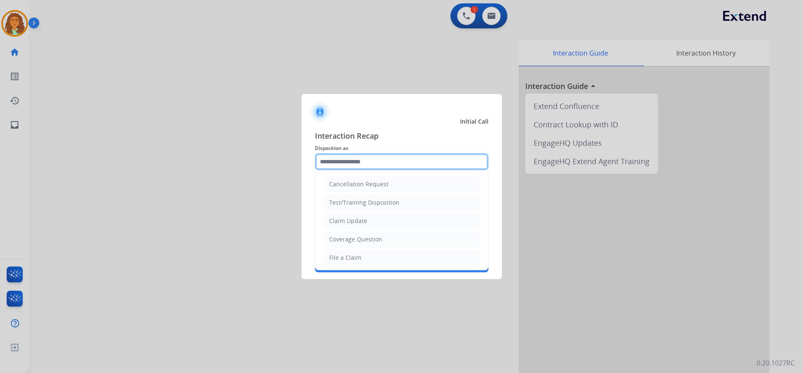
click at [362, 156] on input "text" at bounding box center [402, 161] width 174 height 17
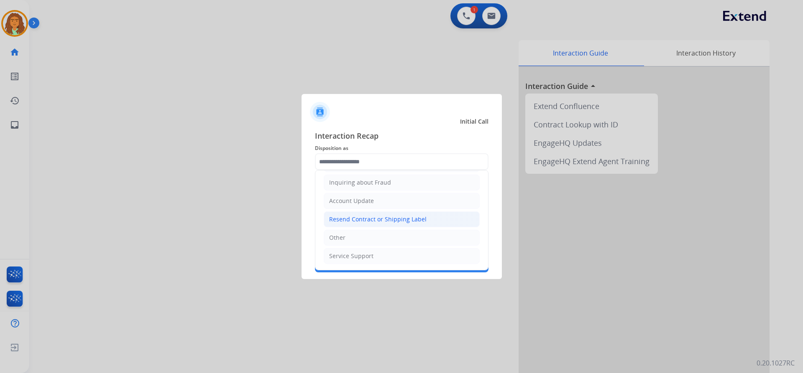
click at [350, 217] on div "Resend Contract or Shipping Label" at bounding box center [377, 219] width 97 height 8
type input "**********"
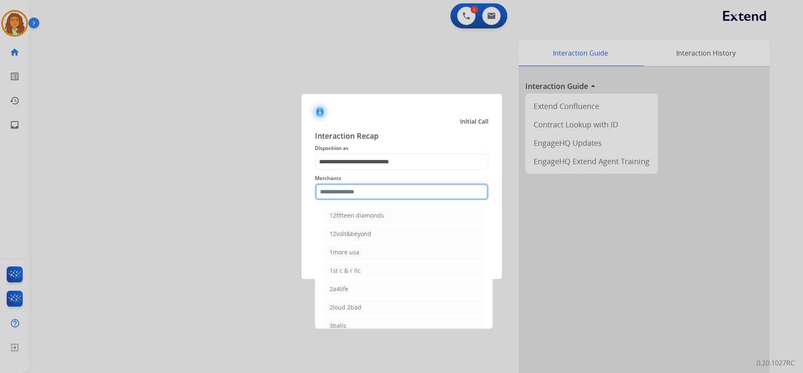
click at [336, 193] on input "text" at bounding box center [402, 192] width 174 height 17
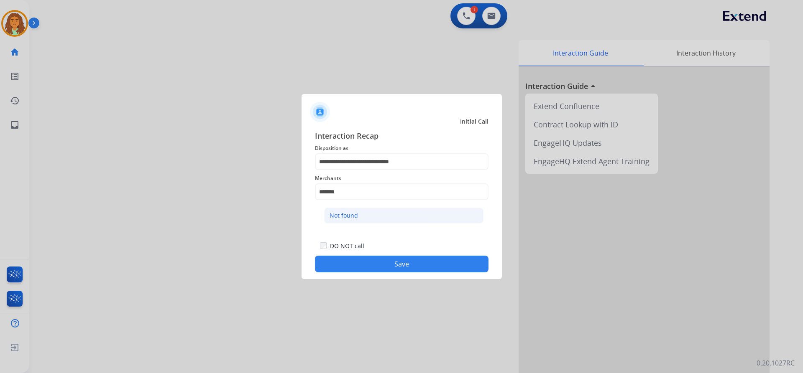
click at [339, 217] on div "Not found" at bounding box center [344, 216] width 28 height 8
type input "*********"
click at [385, 262] on button "Save" at bounding box center [402, 264] width 174 height 17
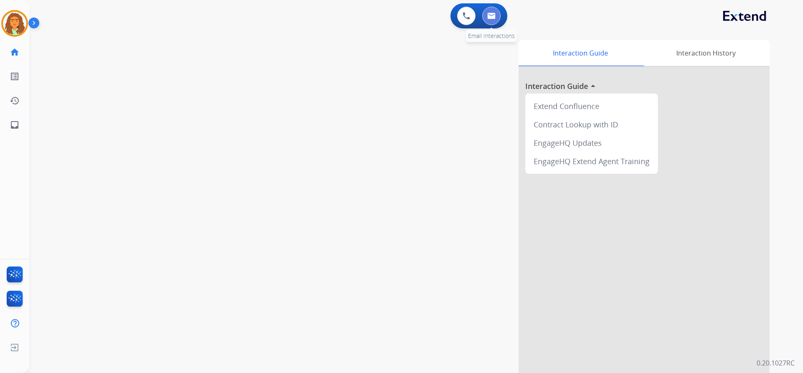
click at [388, 14] on img at bounding box center [491, 16] width 8 height 7
select select "**********"
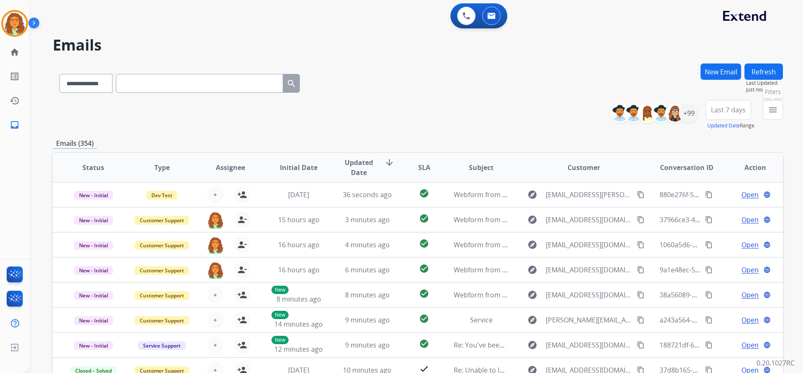
click at [388, 110] on mat-icon "menu" at bounding box center [773, 110] width 10 height 10
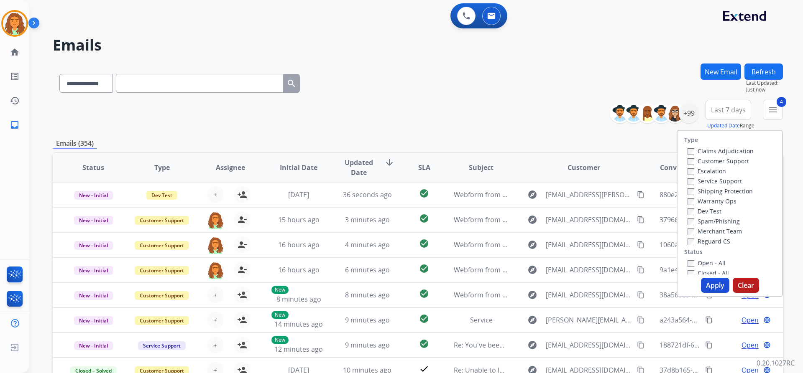
drag, startPoint x: 714, startPoint y: 284, endPoint x: 711, endPoint y: 280, distance: 4.9
click at [388, 284] on button "Apply" at bounding box center [715, 285] width 28 height 15
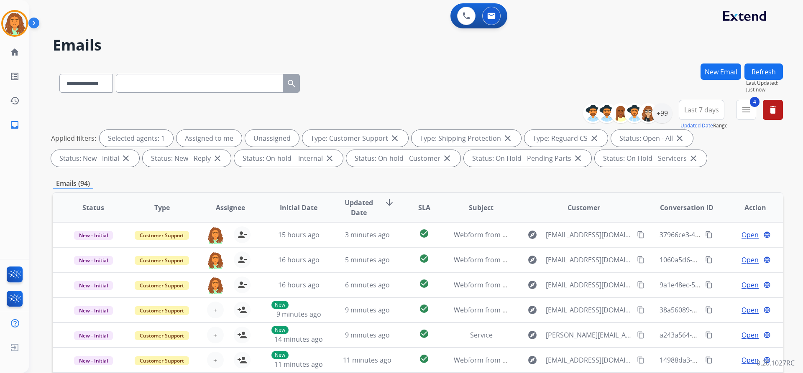
click at [388, 115] on button "Last 7 days" at bounding box center [702, 110] width 46 height 20
click at [388, 214] on div "Last 90 days" at bounding box center [699, 211] width 46 height 13
click at [388, 175] on div "**********" at bounding box center [418, 290] width 730 height 452
click at [388, 112] on div "+147" at bounding box center [662, 113] width 20 height 20
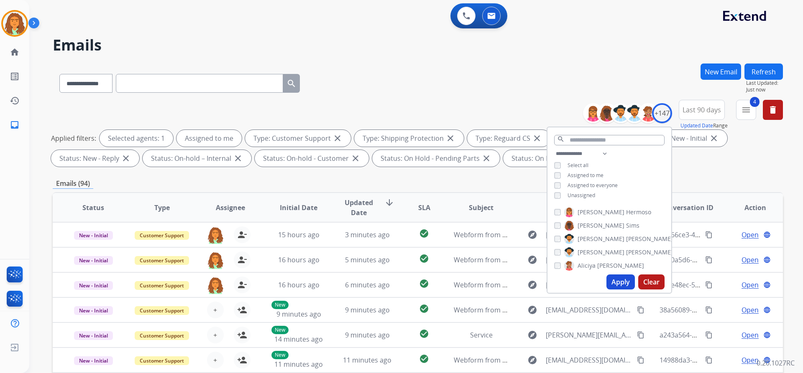
click at [388, 279] on button "Apply" at bounding box center [620, 282] width 28 height 15
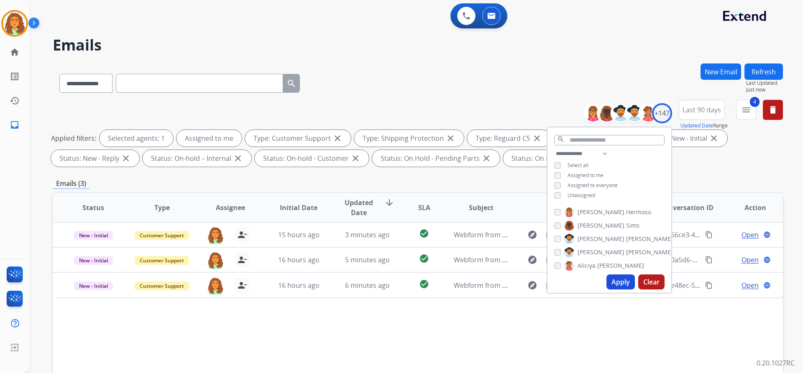
click at [388, 165] on div "Applied filters: Selected agents: 1 Assigned to me Type: Customer Support close…" at bounding box center [416, 148] width 730 height 37
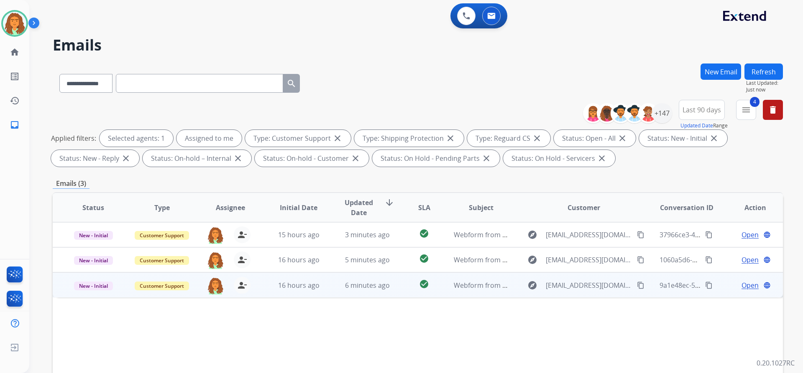
click at [388, 291] on td "check_circle" at bounding box center [418, 285] width 46 height 25
click at [388, 286] on mat-icon "content_copy" at bounding box center [641, 285] width 8 height 8
drag, startPoint x: 303, startPoint y: 318, endPoint x: 62, endPoint y: 319, distance: 241.3
click at [62, 319] on td "Was not able to properly upload pictures resulting in an immediate denial." at bounding box center [349, 316] width 593 height 37
copy div "Was not able to properly upload pictures resulting in an immediate denial."
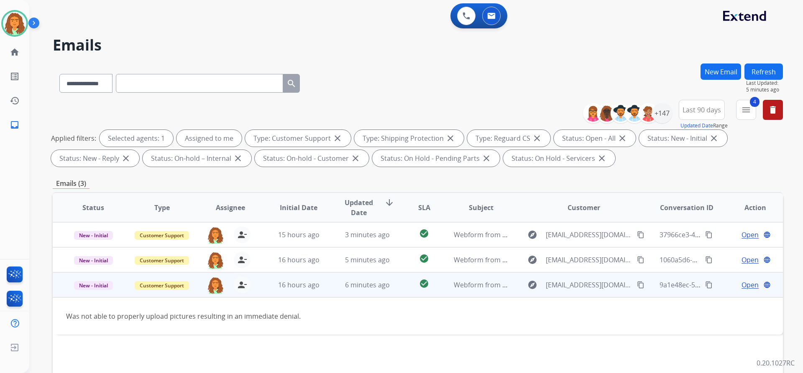
click at [388, 286] on span "Open" at bounding box center [749, 285] width 17 height 10
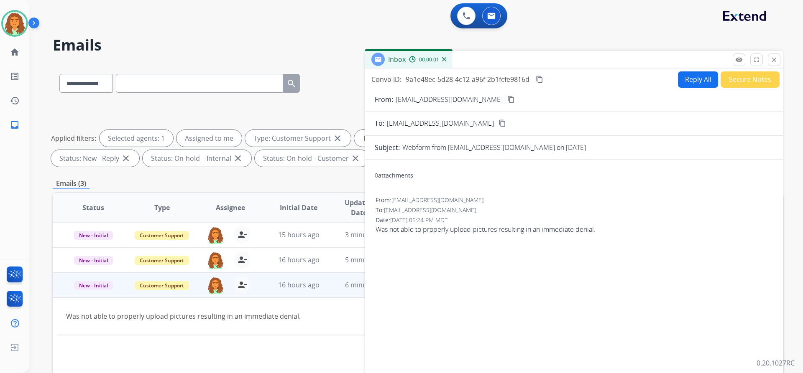
click at [388, 77] on button "Reply All" at bounding box center [698, 80] width 40 height 16
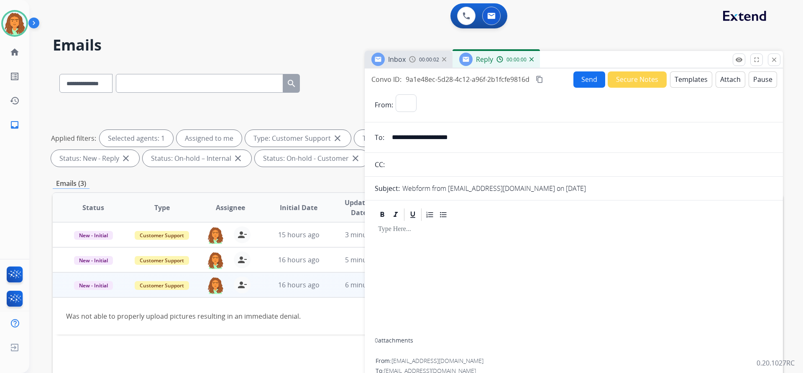
select select "**********"
click at [388, 242] on div at bounding box center [574, 279] width 398 height 115
click at [388, 80] on button "Templates" at bounding box center [691, 80] width 42 height 16
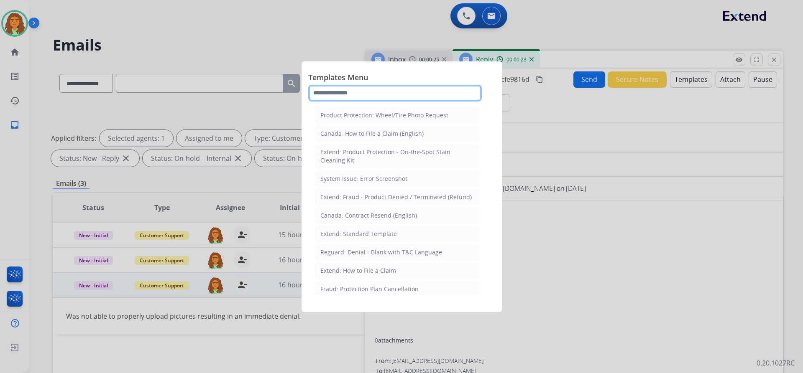
click at [352, 92] on input "text" at bounding box center [395, 93] width 174 height 17
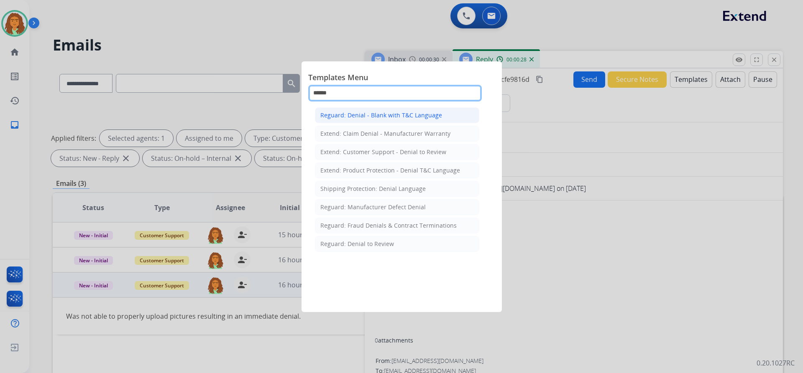
type input "******"
click at [388, 113] on div "Reguard: Denial - Blank with T&C Language" at bounding box center [381, 115] width 122 height 8
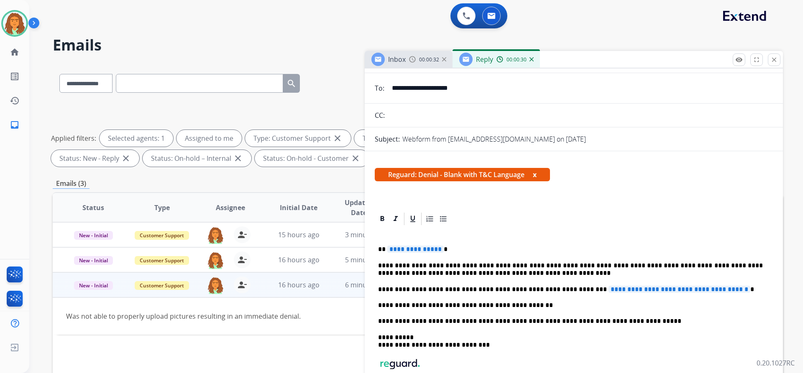
scroll to position [148, 0]
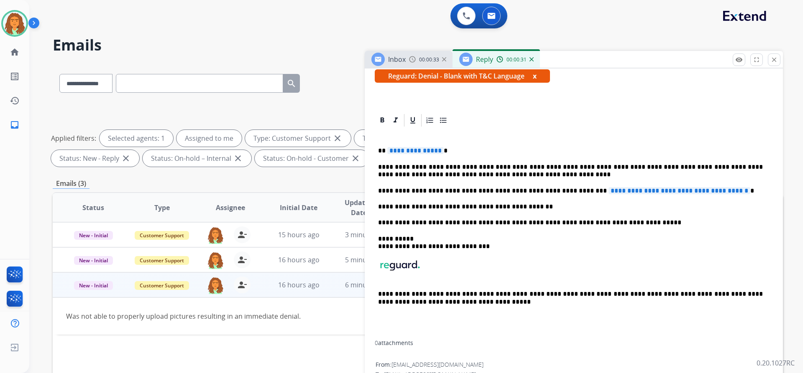
click at [388, 150] on span "**********" at bounding box center [415, 150] width 56 height 7
click at [388, 190] on span "**********" at bounding box center [679, 190] width 142 height 7
click at [388, 190] on p "**********" at bounding box center [570, 191] width 385 height 8
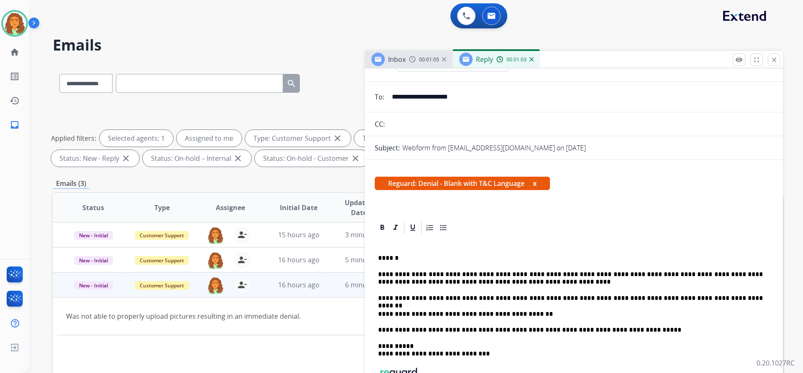
scroll to position [0, 0]
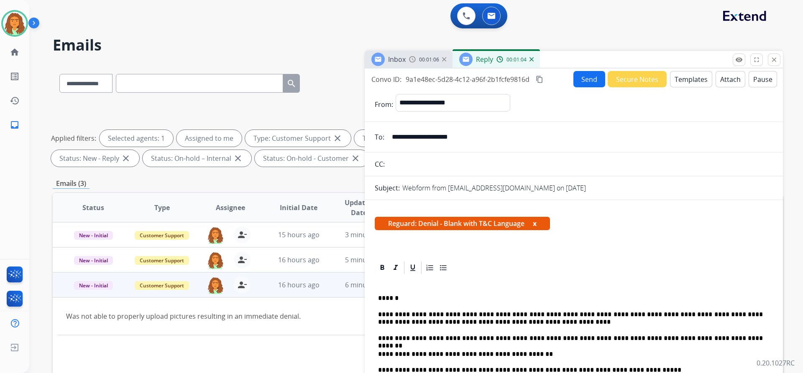
click at [388, 79] on button "Attach" at bounding box center [731, 79] width 30 height 16
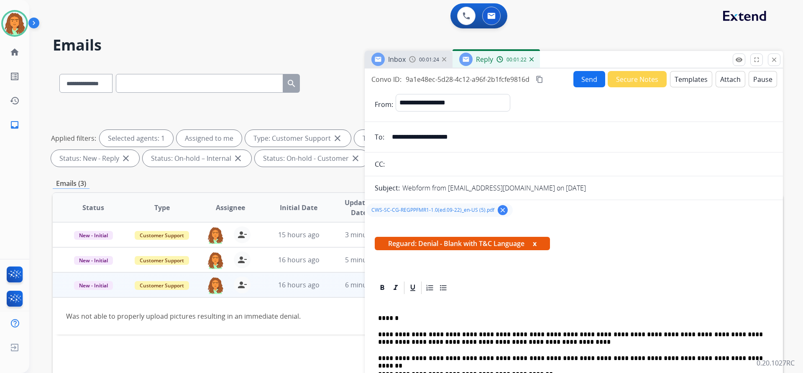
click at [388, 81] on button "Send" at bounding box center [589, 79] width 32 height 16
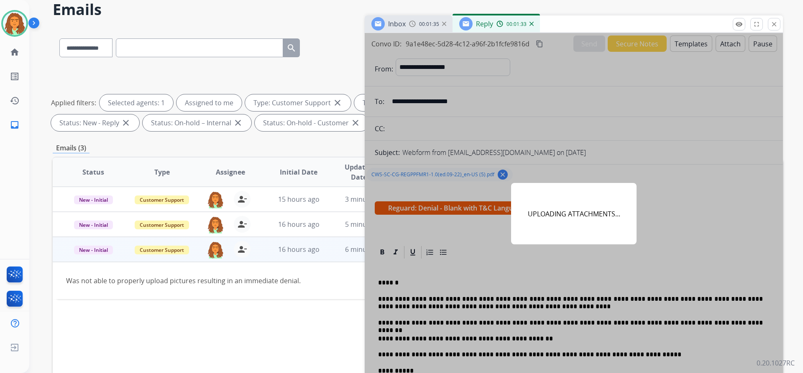
scroll to position [17, 0]
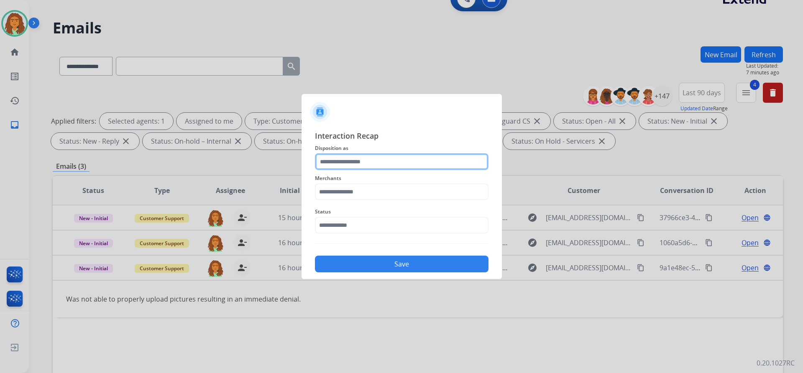
click at [381, 158] on input "text" at bounding box center [402, 161] width 174 height 17
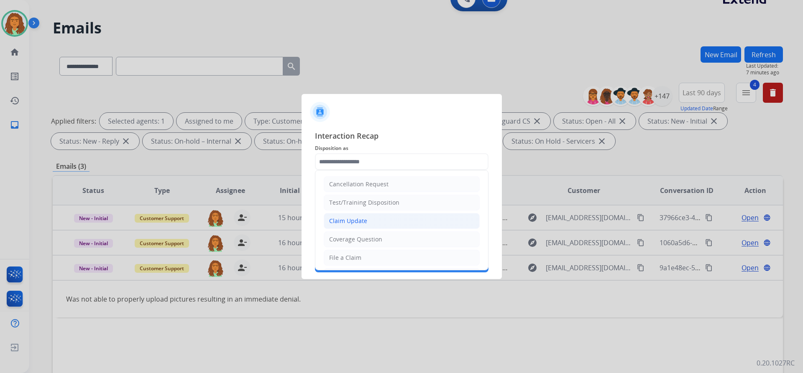
click at [359, 222] on div "Claim Update" at bounding box center [348, 221] width 38 height 8
type input "**********"
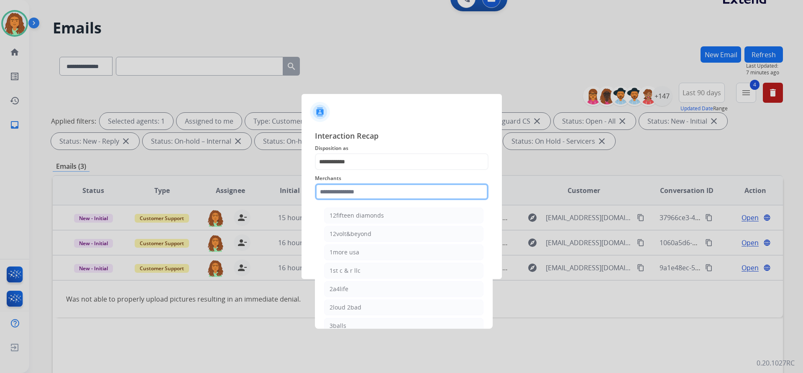
click at [348, 189] on input "text" at bounding box center [402, 192] width 174 height 17
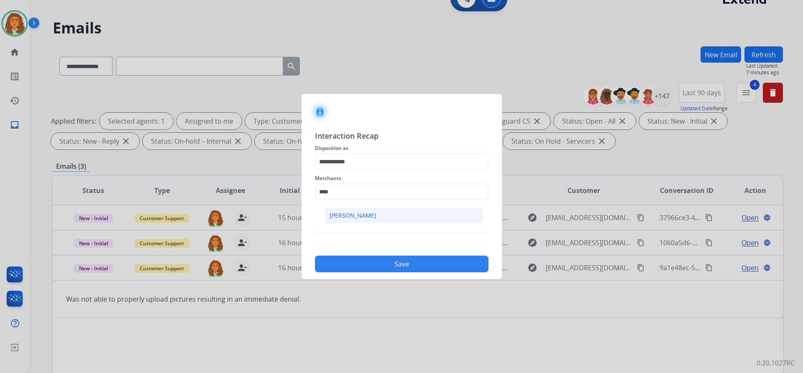
click at [373, 212] on div "[PERSON_NAME]" at bounding box center [353, 216] width 47 height 8
type input "**********"
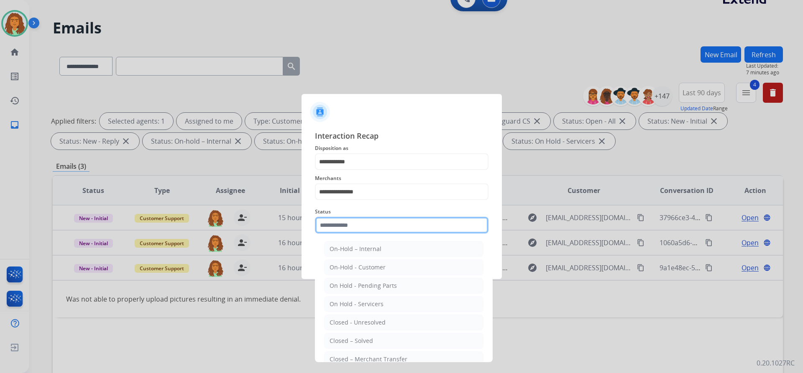
click at [364, 227] on input "text" at bounding box center [402, 225] width 174 height 17
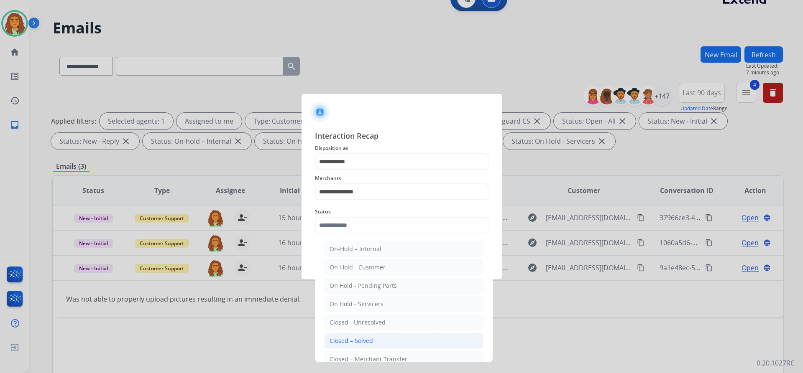
click at [354, 341] on div "Closed – Solved" at bounding box center [351, 341] width 43 height 8
type input "**********"
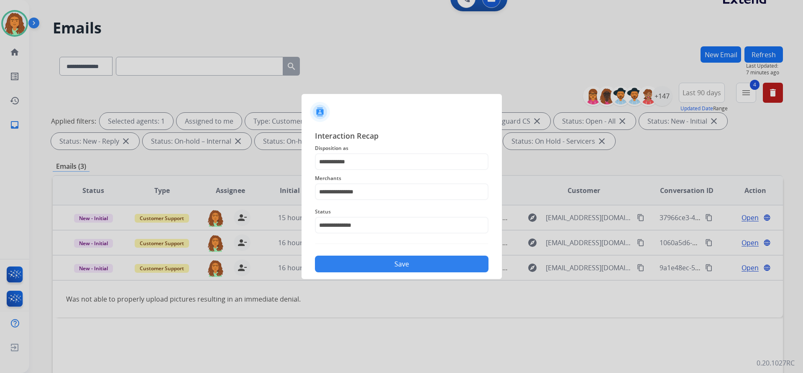
click at [388, 271] on div at bounding box center [401, 186] width 803 height 373
click at [388, 261] on button "Save" at bounding box center [402, 264] width 174 height 17
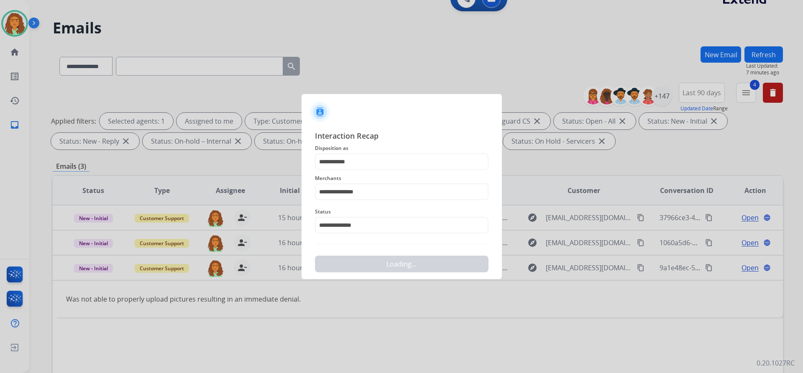
scroll to position [0, 0]
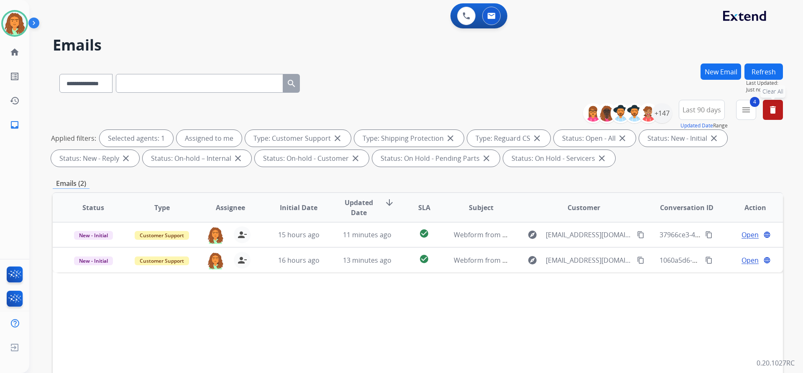
click at [388, 110] on mat-icon "delete" at bounding box center [773, 110] width 10 height 10
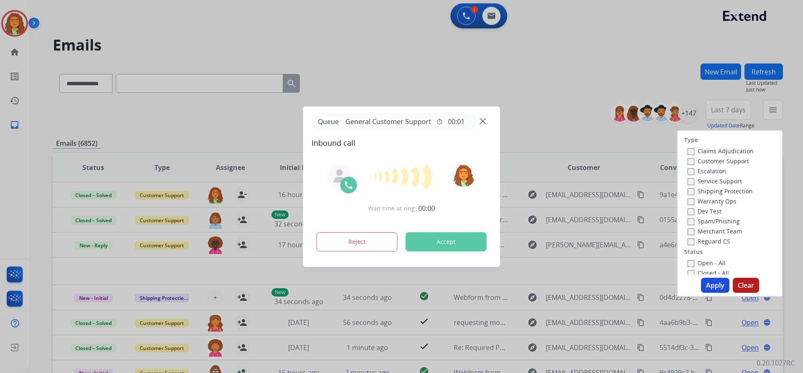
click at [388, 112] on div at bounding box center [401, 186] width 803 height 373
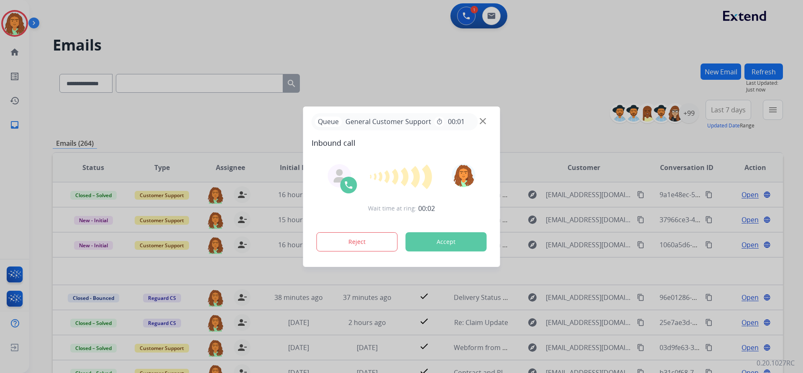
click at [388, 194] on div at bounding box center [401, 186] width 803 height 373
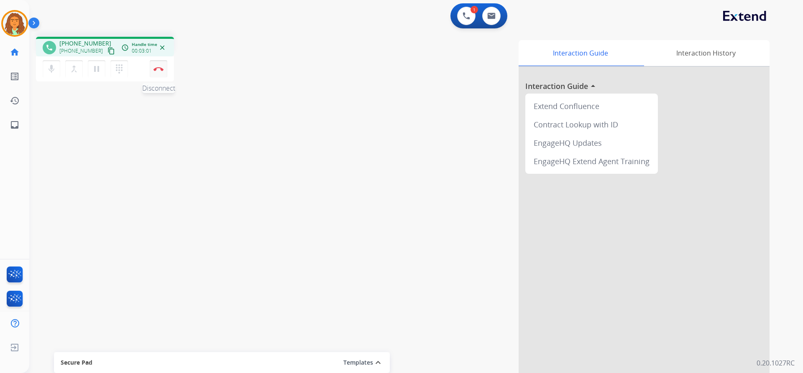
click at [158, 67] on img at bounding box center [158, 69] width 10 height 4
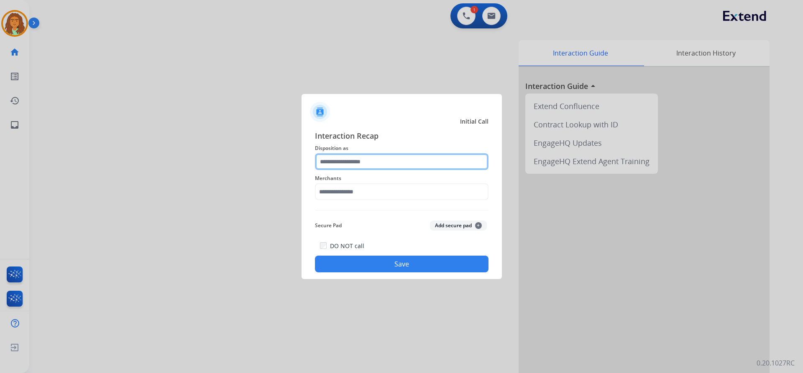
click at [348, 161] on input "text" at bounding box center [402, 161] width 174 height 17
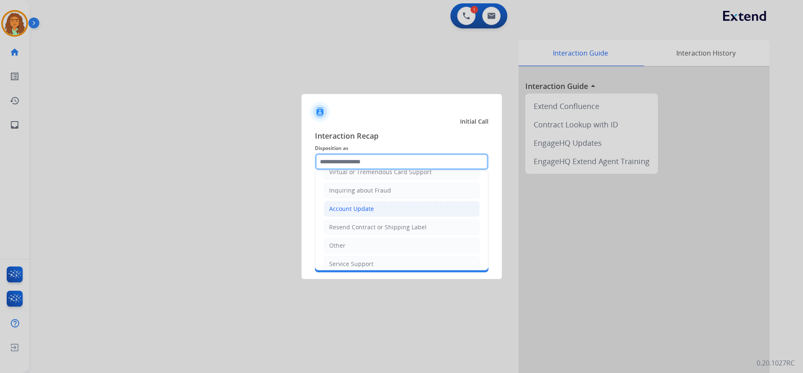
scroll to position [125, 0]
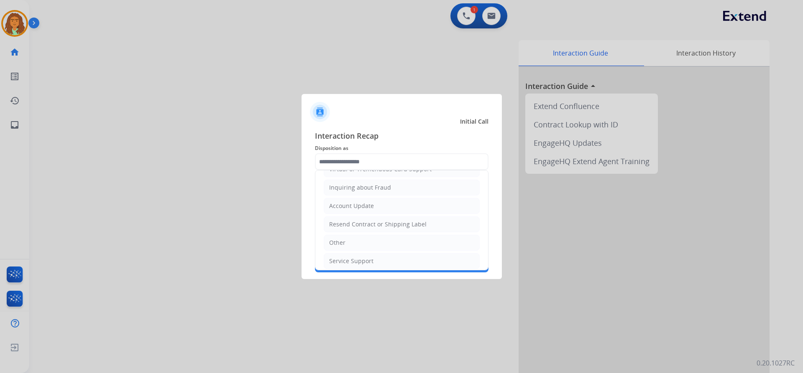
click at [338, 245] on div "Other" at bounding box center [337, 243] width 16 height 8
type input "*****"
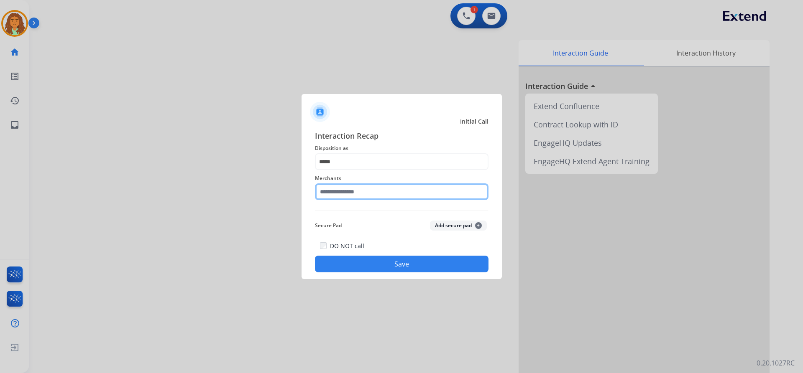
click at [346, 190] on input "text" at bounding box center [402, 192] width 174 height 17
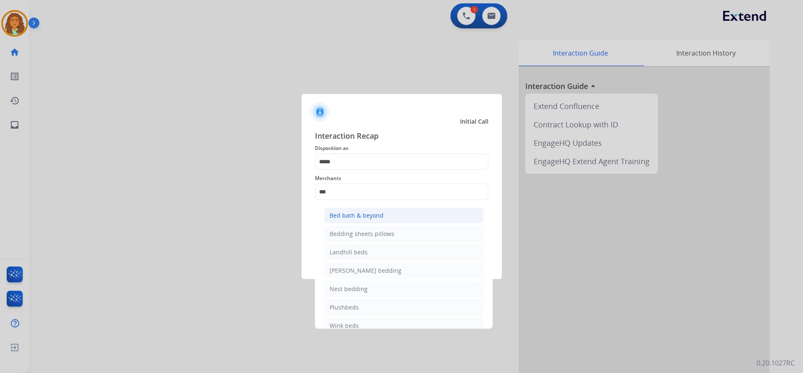
click at [355, 209] on li "Bed bath & beyond" at bounding box center [403, 216] width 159 height 16
type input "**********"
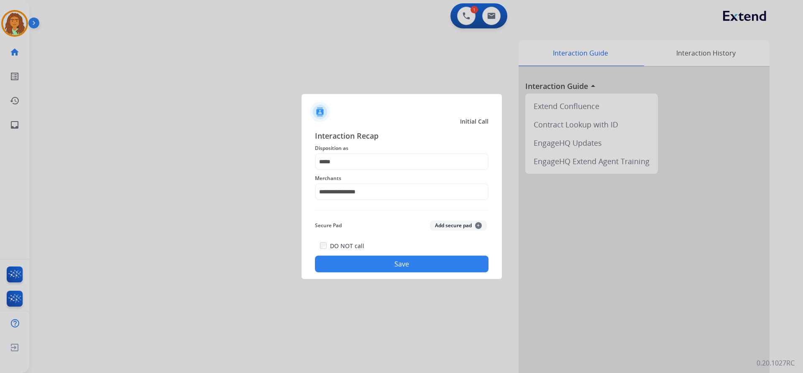
click at [380, 261] on button "Save" at bounding box center [402, 264] width 174 height 17
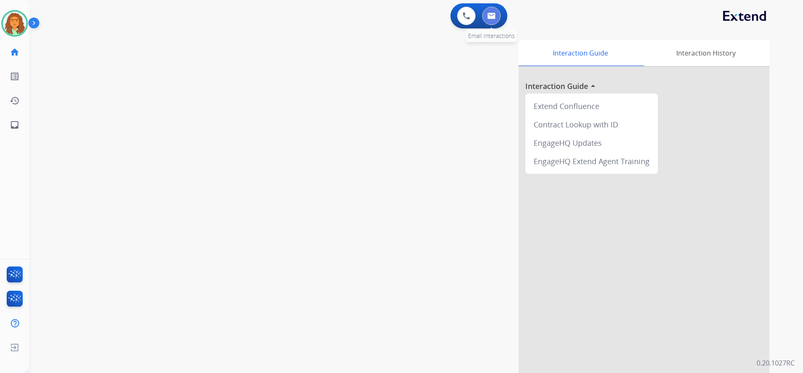
click at [388, 15] on img at bounding box center [491, 16] width 8 height 7
select select "**********"
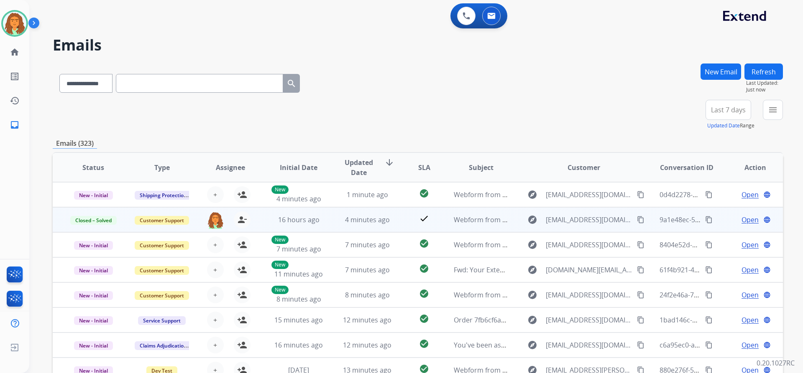
click at [388, 220] on mat-icon "content_copy" at bounding box center [709, 220] width 8 height 8
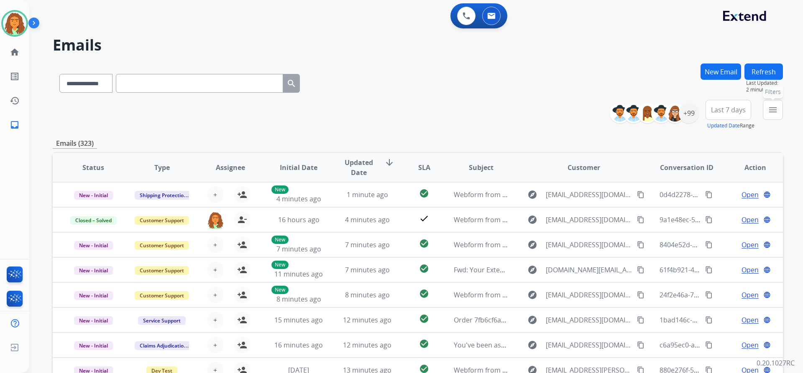
click at [388, 109] on mat-icon "menu" at bounding box center [773, 110] width 10 height 10
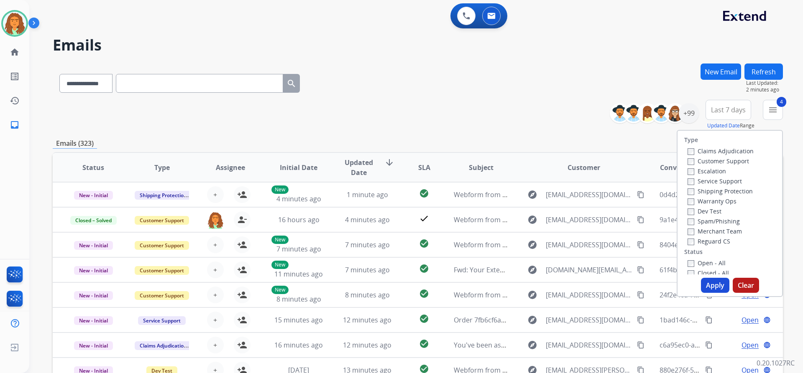
click at [388, 284] on button "Apply" at bounding box center [715, 285] width 28 height 15
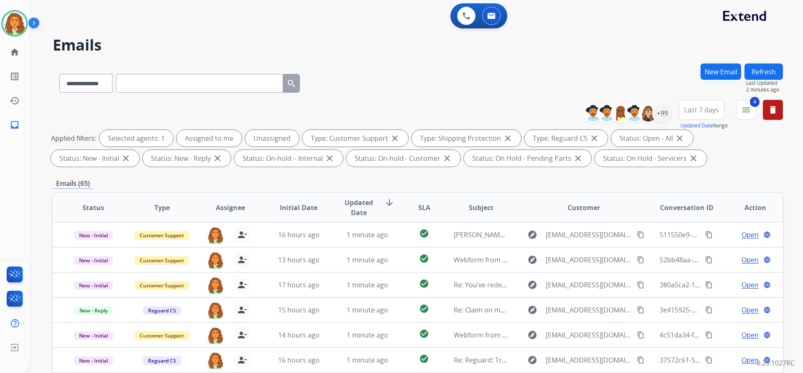
click at [388, 110] on span "Last 7 days" at bounding box center [701, 109] width 35 height 3
click at [388, 212] on div "Last 90 days" at bounding box center [699, 211] width 46 height 13
click at [388, 171] on div "**********" at bounding box center [418, 290] width 730 height 452
click at [388, 112] on div "+147" at bounding box center [662, 113] width 20 height 20
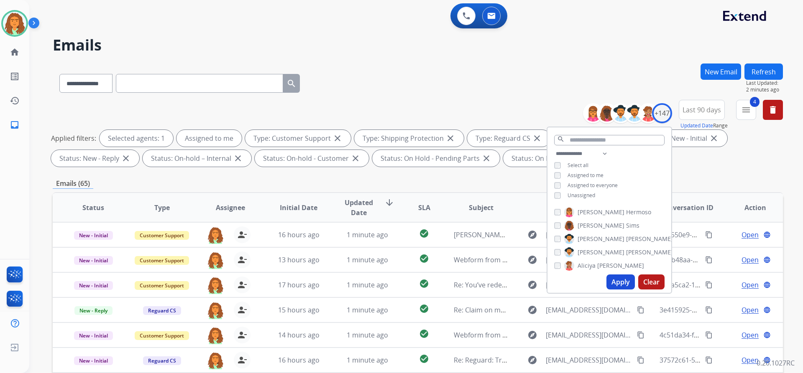
click at [388, 281] on button "Apply" at bounding box center [620, 282] width 28 height 15
click at [388, 170] on div "**********" at bounding box center [418, 135] width 730 height 70
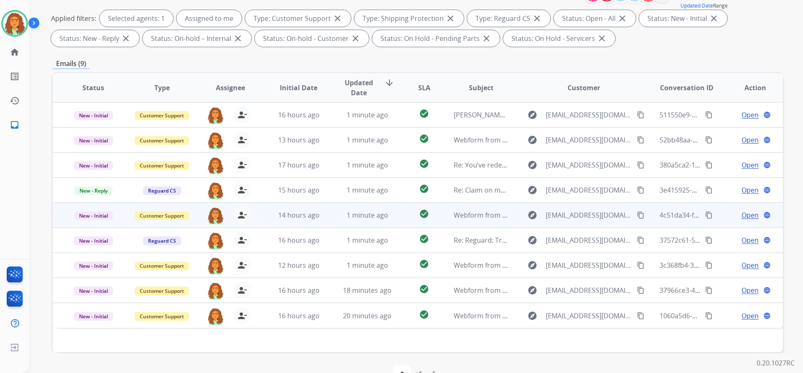
scroll to position [143, 0]
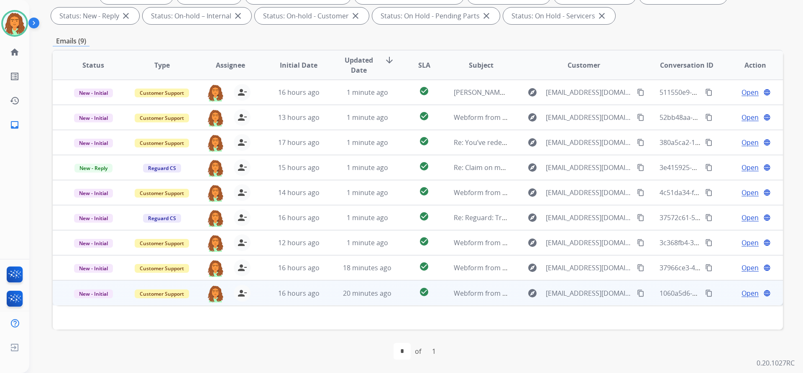
click at [388, 295] on td "check_circle" at bounding box center [418, 293] width 46 height 25
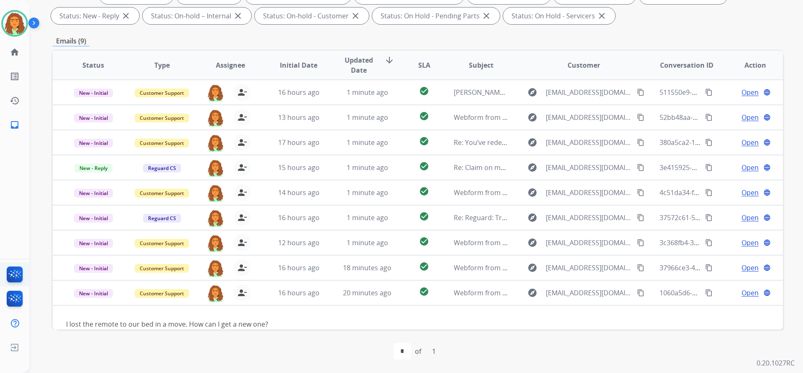
scroll to position [13, 0]
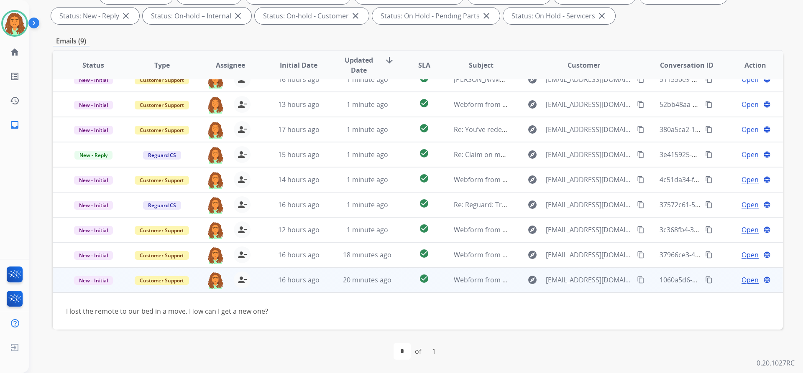
click at [388, 280] on mat-icon "content_copy" at bounding box center [641, 280] width 8 height 8
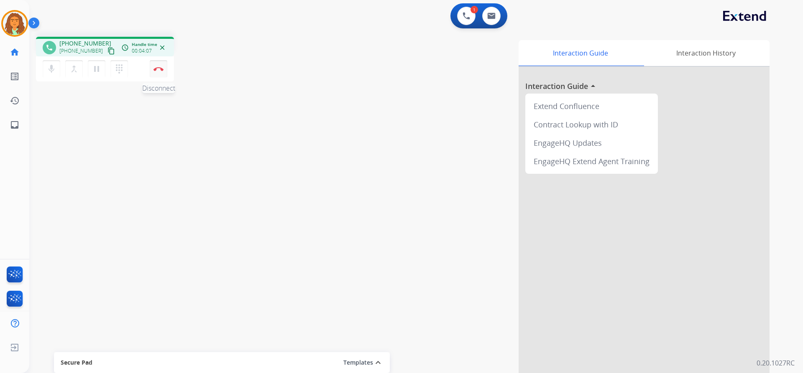
click at [158, 69] on img at bounding box center [158, 69] width 10 height 4
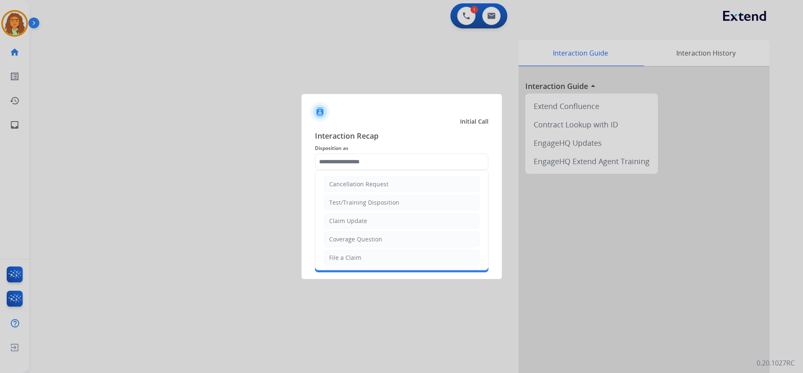
click at [342, 156] on input "text" at bounding box center [402, 161] width 174 height 17
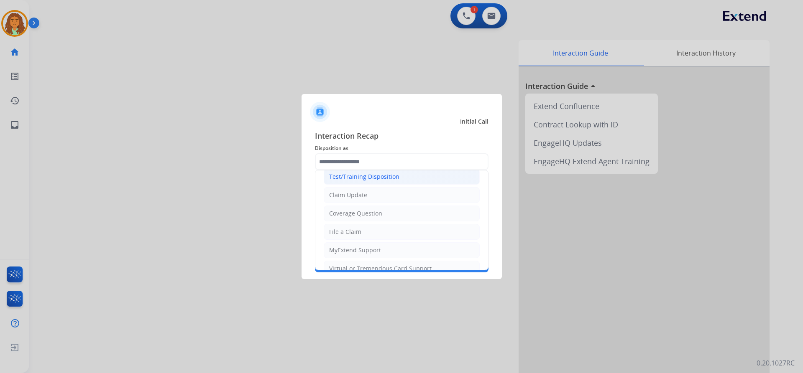
scroll to position [130, 0]
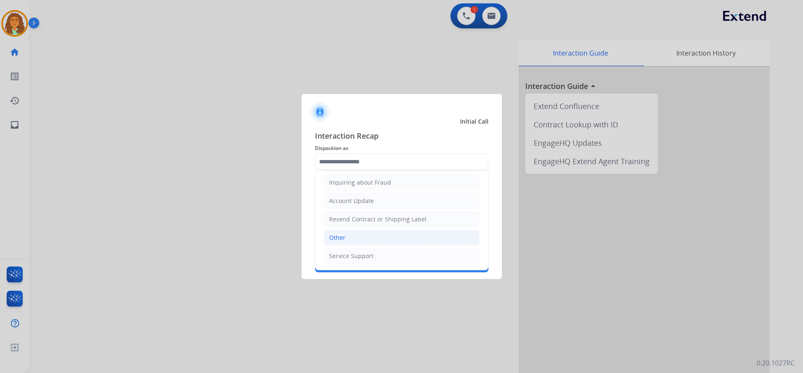
click at [340, 235] on div "Other" at bounding box center [337, 238] width 16 height 8
type input "*****"
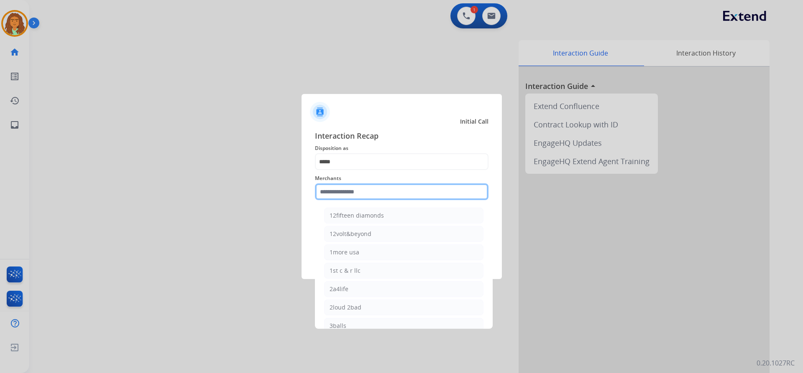
click at [339, 192] on input "text" at bounding box center [402, 192] width 174 height 17
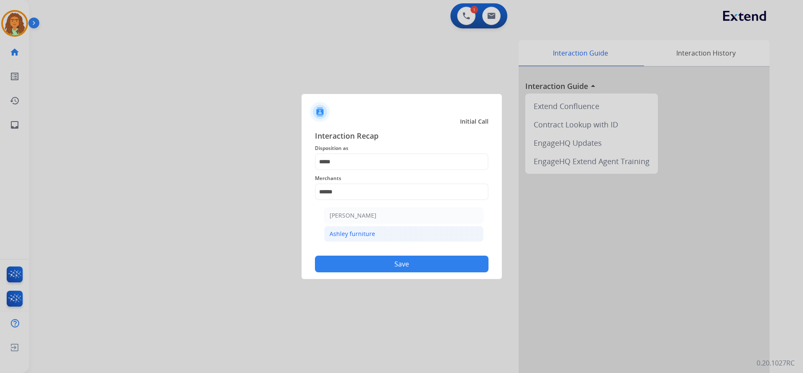
click at [354, 230] on div "Ashley furniture" at bounding box center [353, 234] width 46 height 8
type input "**********"
click at [388, 266] on button "Save" at bounding box center [402, 264] width 174 height 17
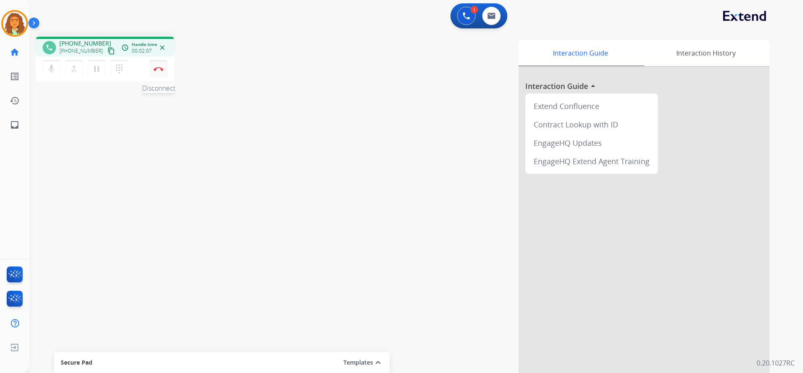
click at [158, 69] on img at bounding box center [158, 69] width 10 height 4
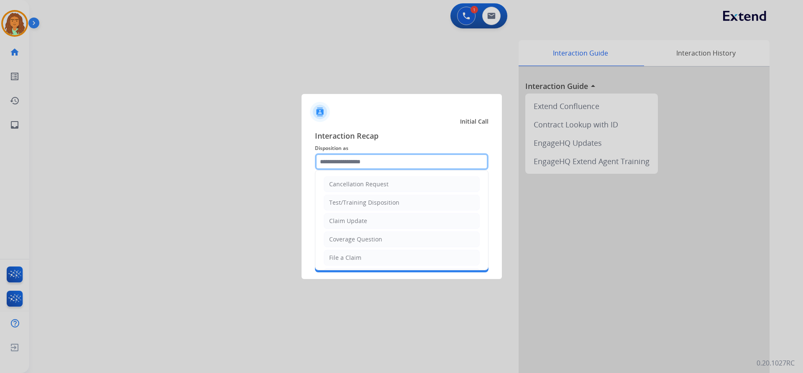
click at [345, 158] on input "text" at bounding box center [402, 161] width 174 height 17
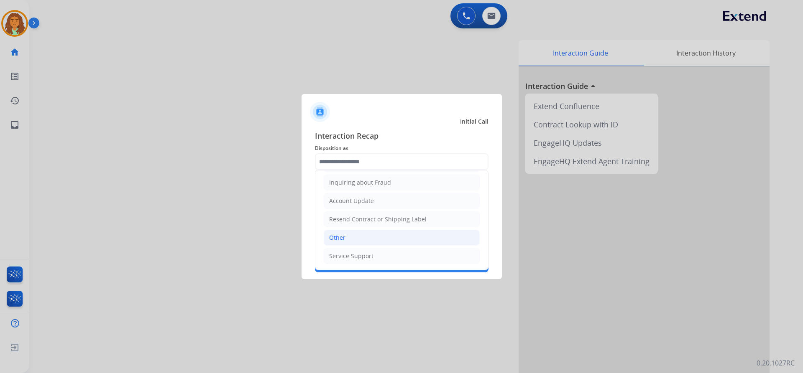
click at [345, 236] on li "Other" at bounding box center [402, 238] width 156 height 16
type input "*****"
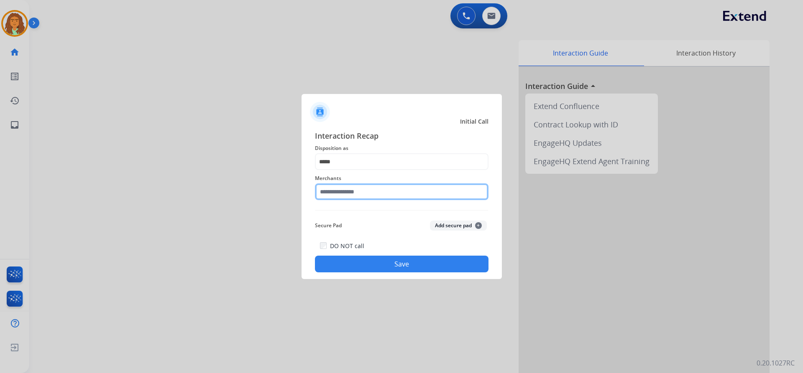
click at [340, 192] on input "text" at bounding box center [402, 192] width 174 height 17
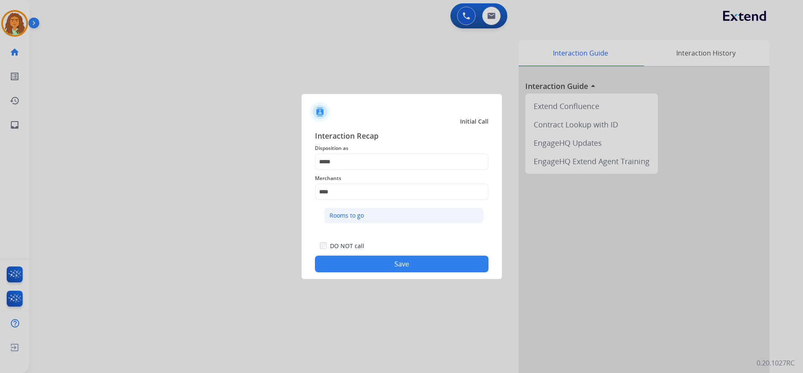
click at [347, 214] on div "Rooms to go" at bounding box center [347, 216] width 34 height 8
type input "**********"
click at [388, 258] on button "Save" at bounding box center [402, 264] width 174 height 17
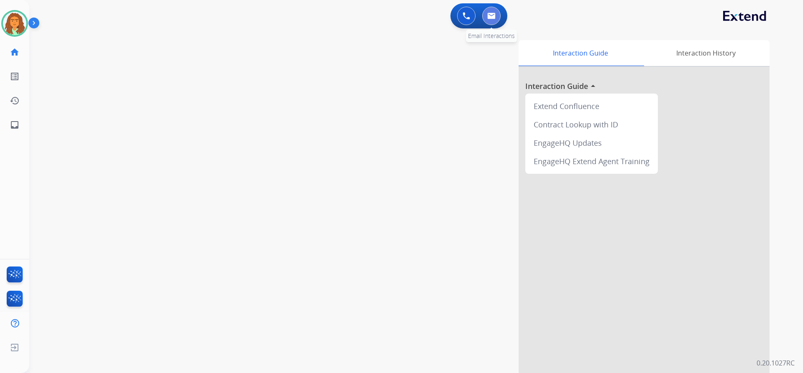
click at [388, 15] on img at bounding box center [491, 16] width 8 height 7
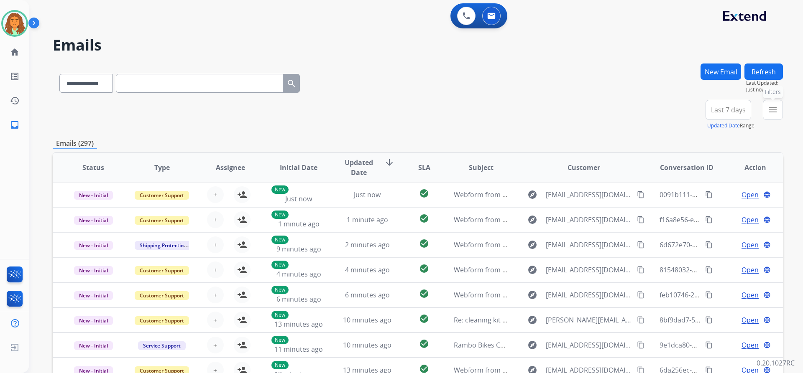
click at [388, 107] on mat-icon "menu" at bounding box center [773, 110] width 10 height 10
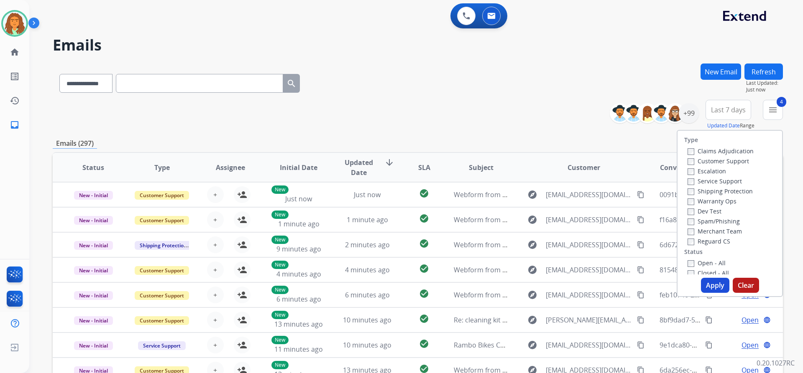
click at [388, 286] on button "Apply" at bounding box center [715, 285] width 28 height 15
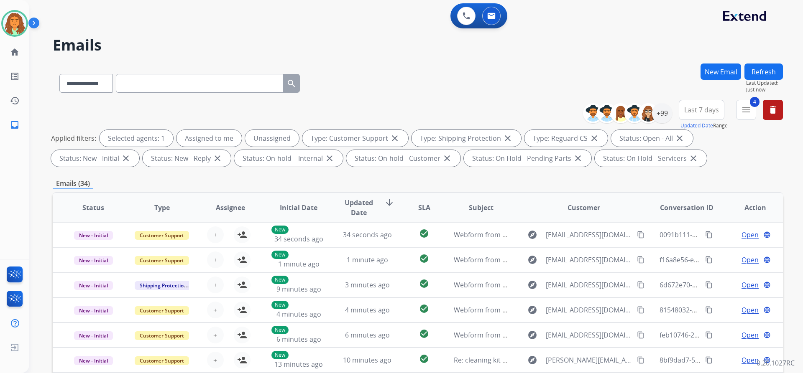
click at [388, 108] on span "Last 7 days" at bounding box center [701, 109] width 35 height 3
click at [388, 210] on div "Last 90 days" at bounding box center [699, 211] width 46 height 13
click at [388, 177] on div "**********" at bounding box center [418, 290] width 730 height 452
click at [388, 110] on div "+147" at bounding box center [662, 113] width 20 height 20
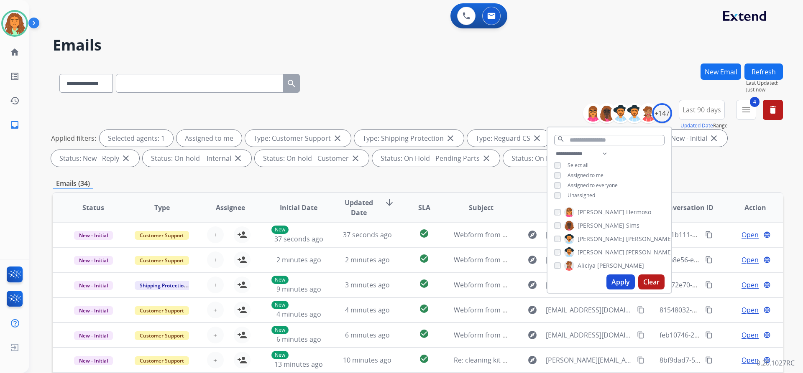
click at [388, 281] on button "Apply" at bounding box center [620, 282] width 28 height 15
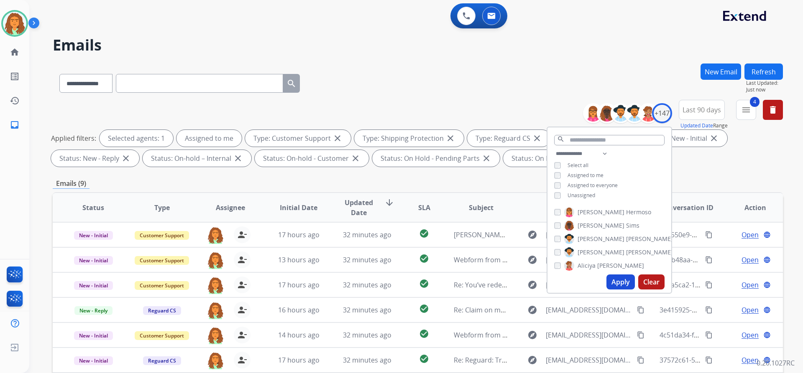
click at [388, 180] on div "Emails (9)" at bounding box center [418, 184] width 730 height 10
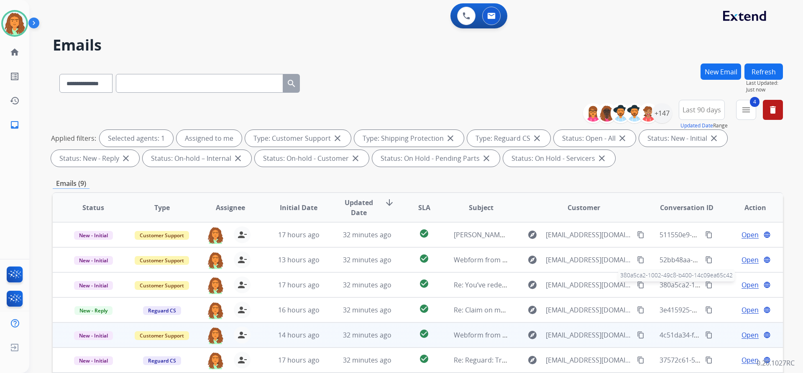
scroll to position [143, 0]
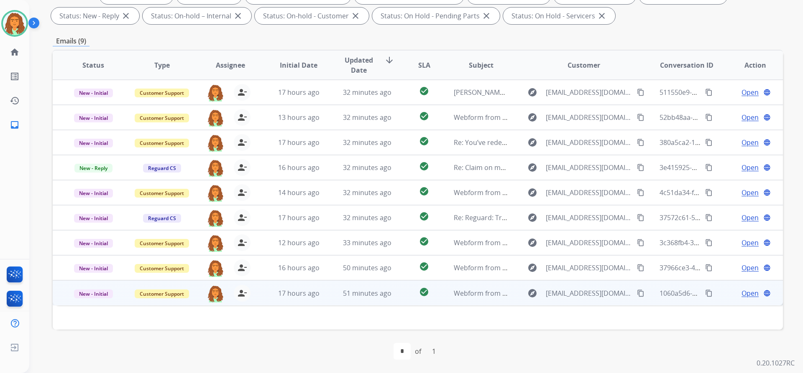
click at [388, 301] on td "51 minutes ago" at bounding box center [361, 293] width 69 height 25
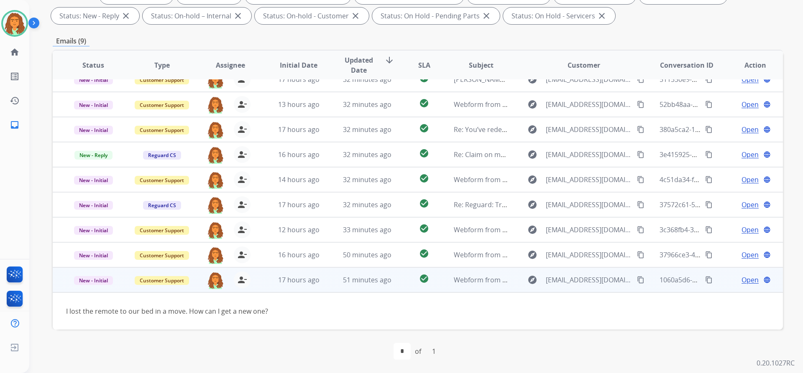
click at [388, 281] on span "Open" at bounding box center [749, 280] width 17 height 10
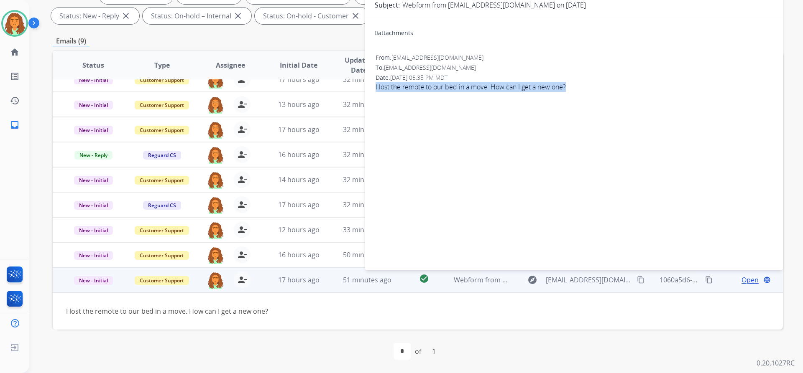
drag, startPoint x: 570, startPoint y: 84, endPoint x: 372, endPoint y: 86, distance: 198.2
click at [372, 86] on div "0 attachments From: [EMAIL_ADDRESS][DOMAIN_NAME] To: [EMAIL_ADDRESS][DOMAIN_NAM…" at bounding box center [574, 142] width 418 height 237
copy span "I lost the remote to our bed in a move. How can I get a new one?"
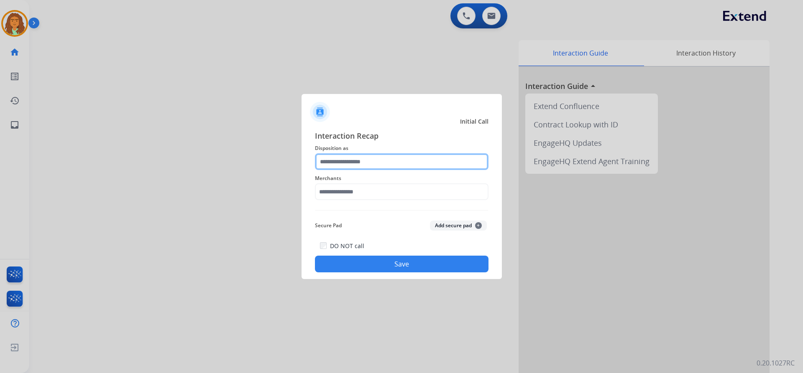
click at [361, 163] on input "text" at bounding box center [402, 161] width 174 height 17
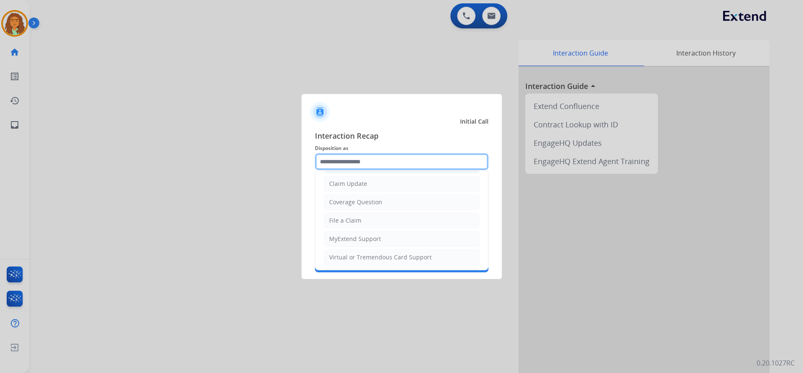
scroll to position [47, 0]
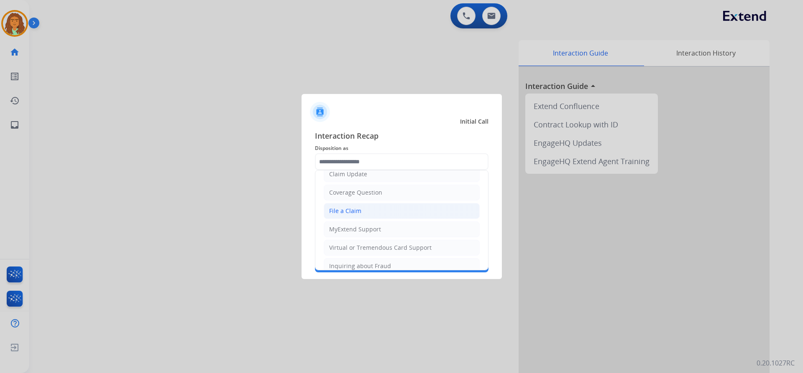
click at [338, 212] on div "File a Claim" at bounding box center [345, 211] width 32 height 8
type input "**********"
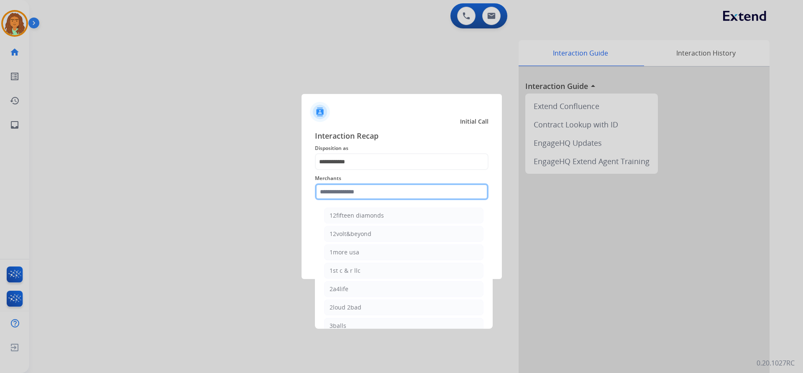
click at [347, 192] on input "text" at bounding box center [402, 192] width 174 height 17
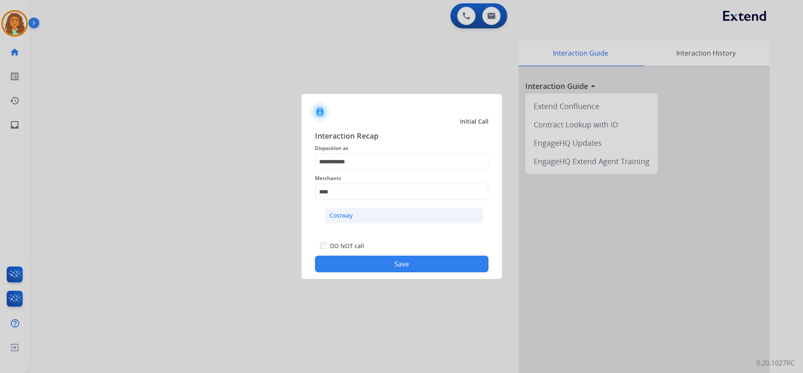
click at [347, 215] on div "Costway" at bounding box center [341, 216] width 23 height 8
type input "*******"
click at [384, 269] on button "Save" at bounding box center [402, 264] width 174 height 17
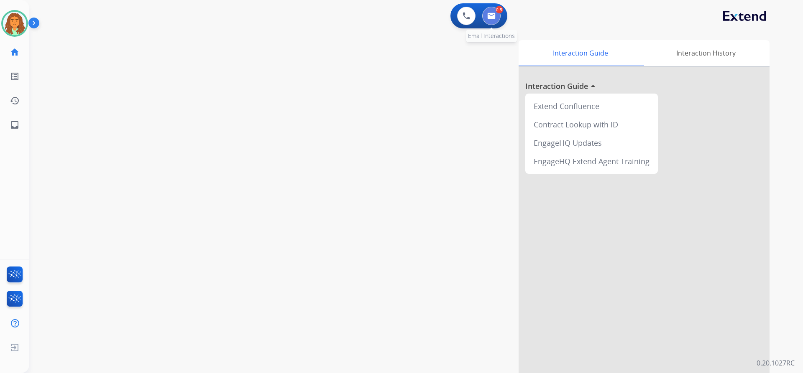
click at [388, 17] on img at bounding box center [491, 16] width 8 height 7
select select "**********"
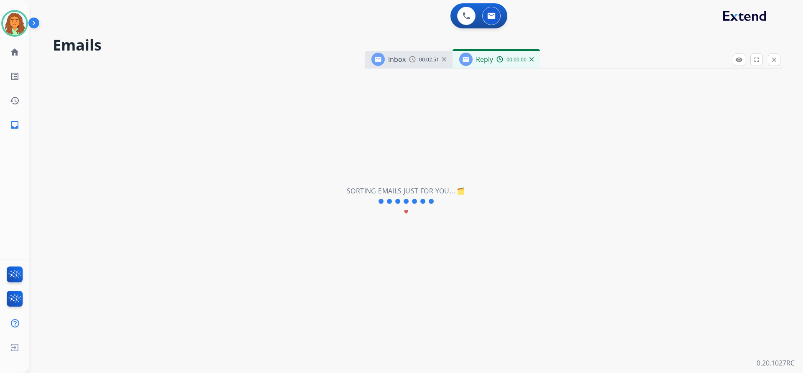
select select "**********"
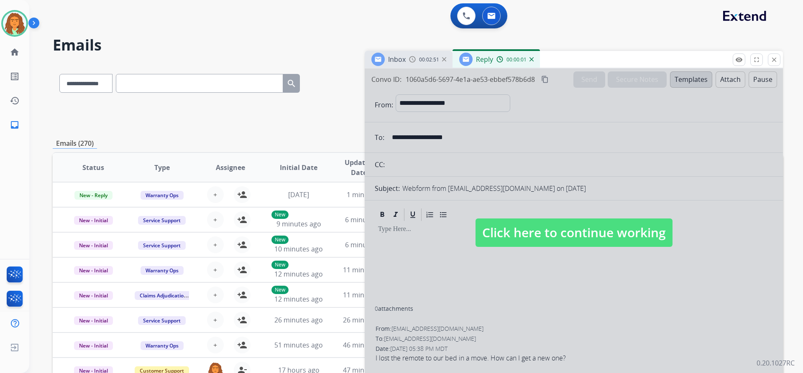
click at [388, 237] on span "Click here to continue working" at bounding box center [573, 233] width 197 height 28
select select
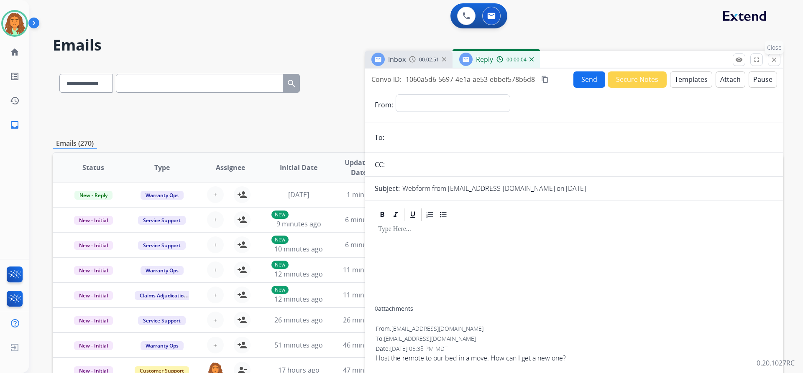
click at [388, 59] on mat-icon "close" at bounding box center [774, 60] width 8 height 8
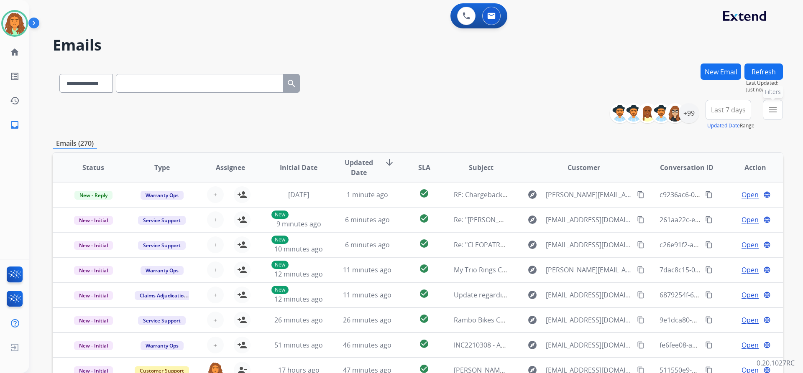
click at [388, 106] on mat-icon "menu" at bounding box center [773, 110] width 10 height 10
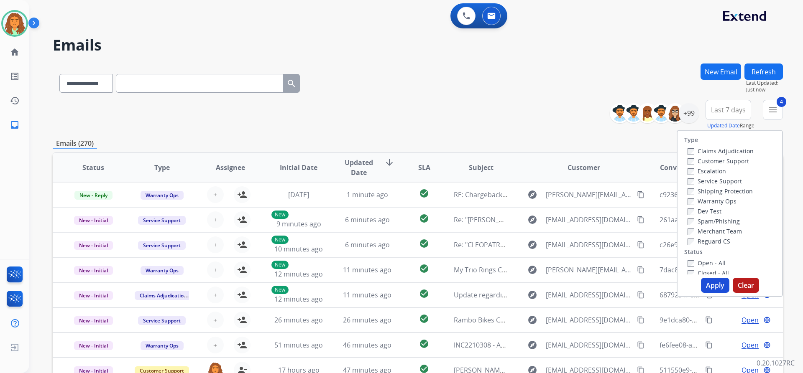
click at [388, 287] on button "Apply" at bounding box center [715, 285] width 28 height 15
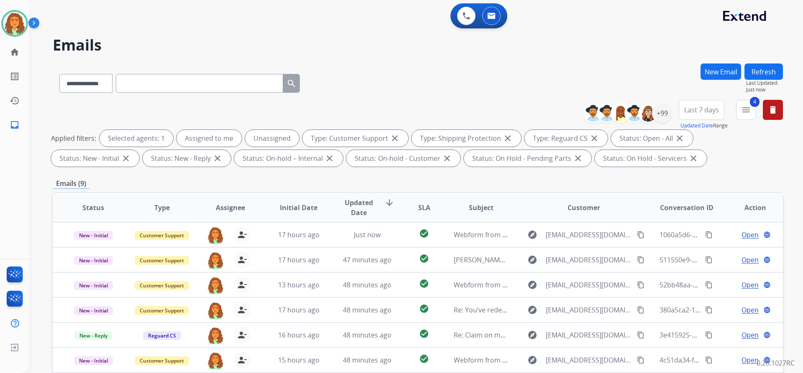
select select "**********"
click at [709, 111] on span "Last 7 days" at bounding box center [701, 109] width 35 height 3
click at [695, 212] on div "Last 90 days" at bounding box center [699, 211] width 46 height 13
click at [635, 179] on div "Emails (9)" at bounding box center [418, 184] width 730 height 10
click at [665, 110] on div "+147" at bounding box center [662, 113] width 20 height 20
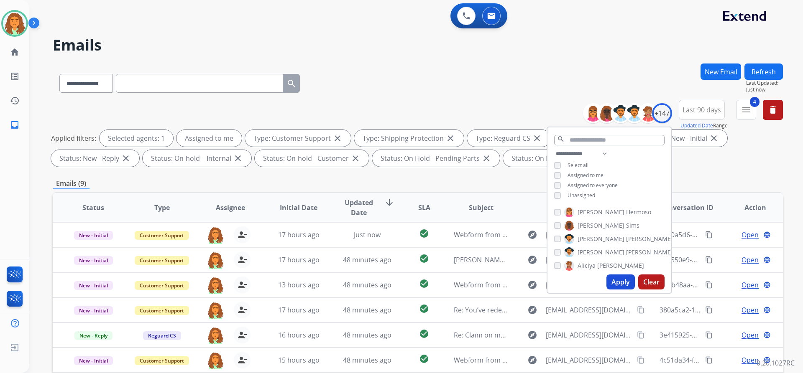
drag, startPoint x: 623, startPoint y: 283, endPoint x: 611, endPoint y: 271, distance: 16.0
click at [622, 282] on button "Apply" at bounding box center [620, 282] width 28 height 15
click at [524, 183] on div "Emails (9)" at bounding box center [418, 184] width 730 height 10
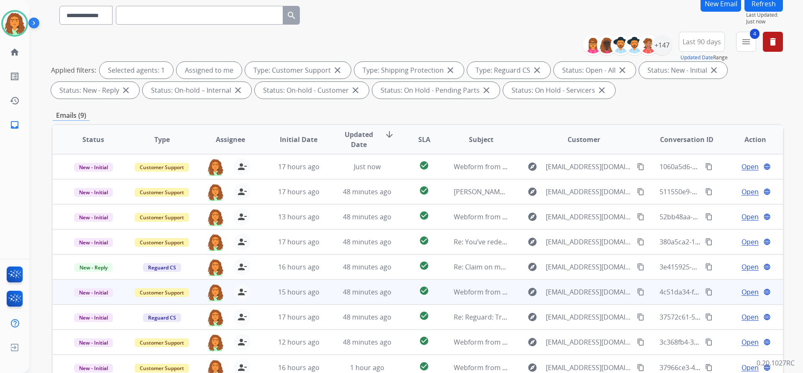
scroll to position [143, 0]
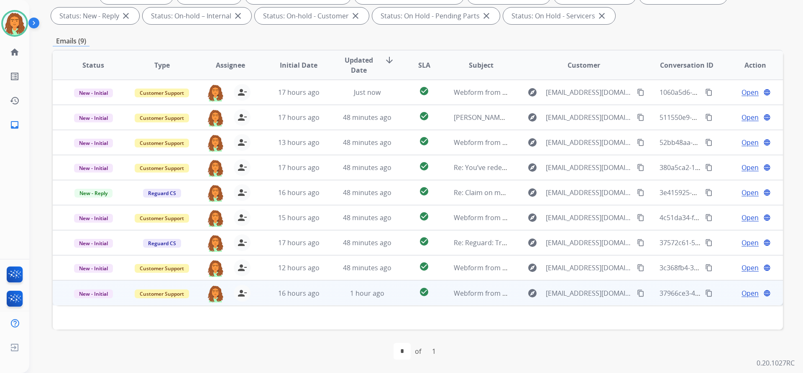
click at [395, 299] on td "check_circle" at bounding box center [418, 293] width 46 height 25
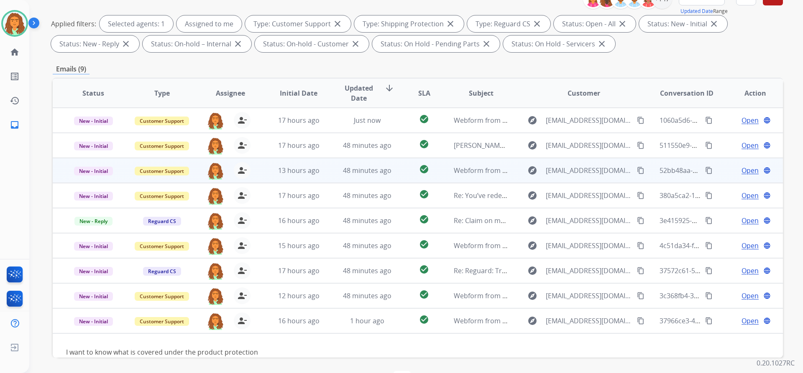
scroll to position [17, 0]
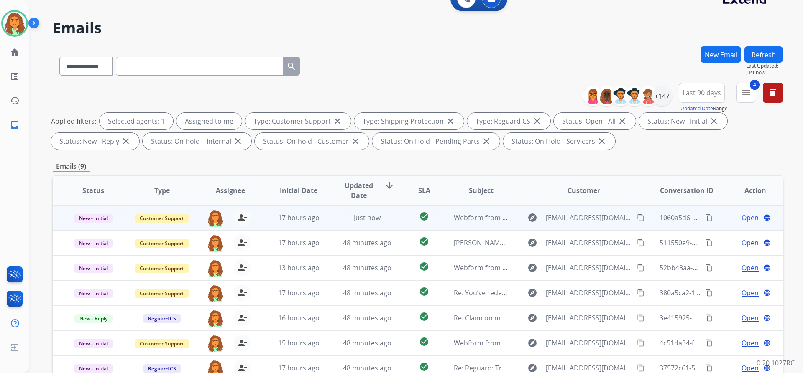
click at [436, 225] on td "check_circle" at bounding box center [418, 217] width 46 height 25
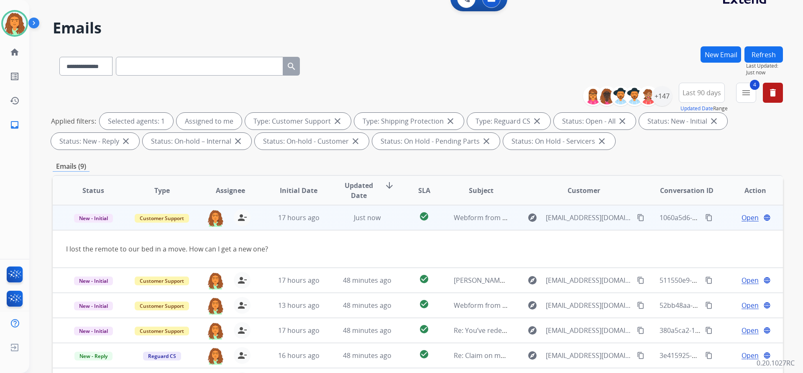
click at [742, 217] on span "Open" at bounding box center [749, 218] width 17 height 10
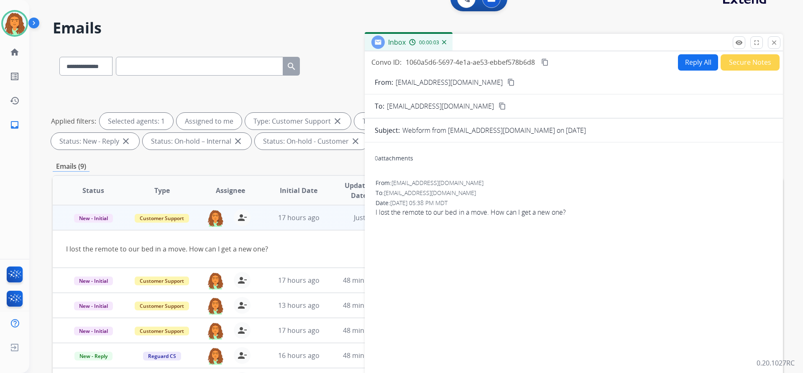
click at [692, 63] on button "Reply All" at bounding box center [698, 62] width 40 height 16
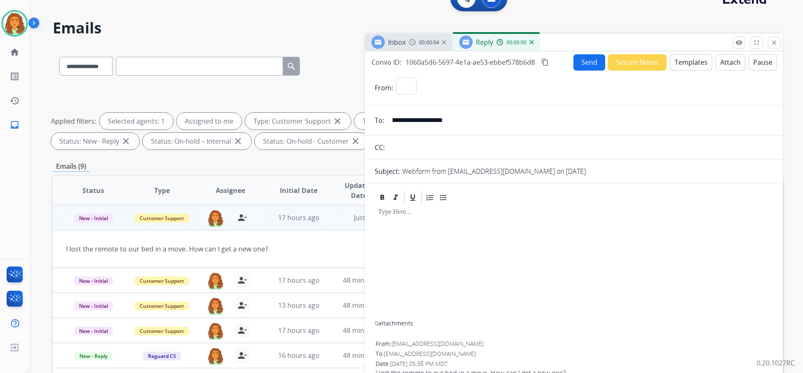
select select "**********"
click at [686, 63] on button "Templates" at bounding box center [691, 62] width 42 height 16
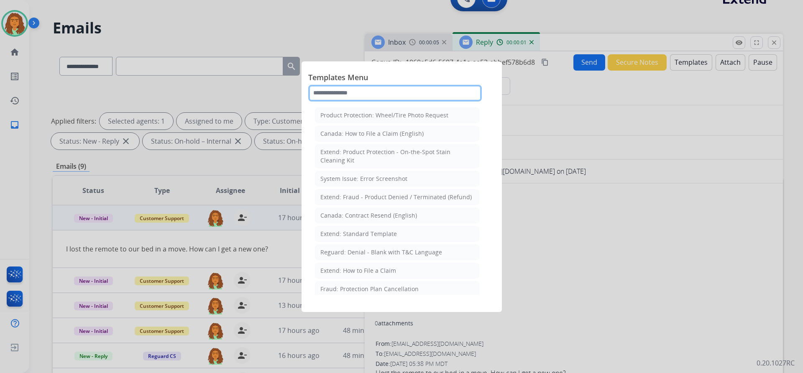
click at [360, 89] on input "text" at bounding box center [395, 93] width 174 height 17
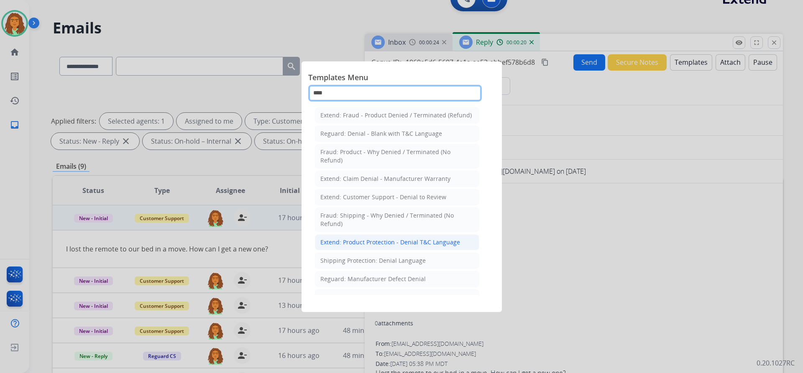
type input "****"
click at [360, 245] on div "Extend: Product Protection - Denial T&C Language" at bounding box center [390, 242] width 140 height 8
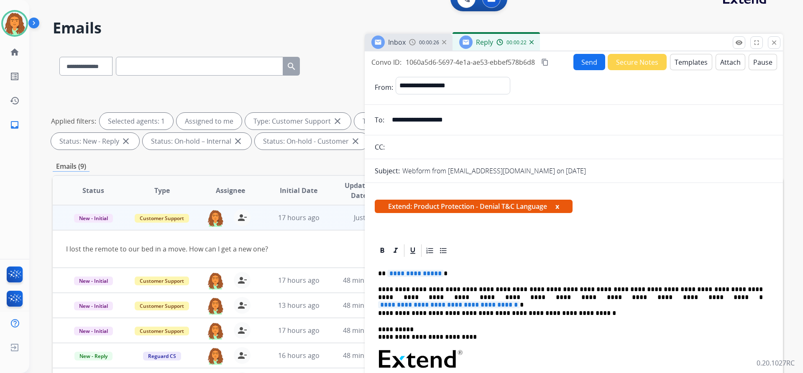
click at [438, 272] on span "**********" at bounding box center [415, 273] width 56 height 7
click at [520, 302] on span "**********" at bounding box center [449, 305] width 142 height 7
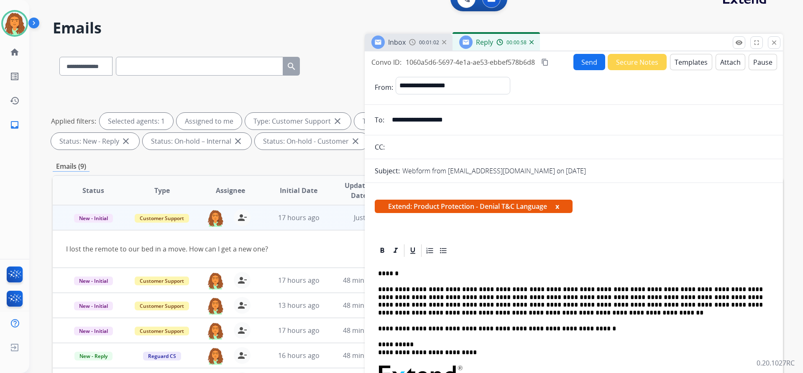
click at [724, 62] on button "Attach" at bounding box center [731, 62] width 30 height 16
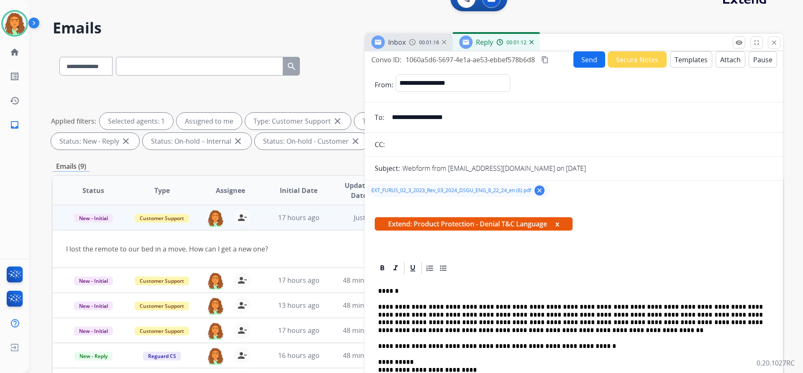
scroll to position [0, 0]
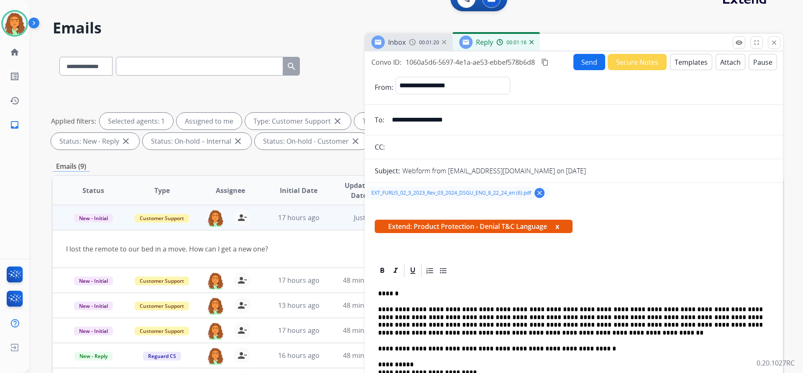
click at [585, 63] on button "Send" at bounding box center [589, 62] width 32 height 16
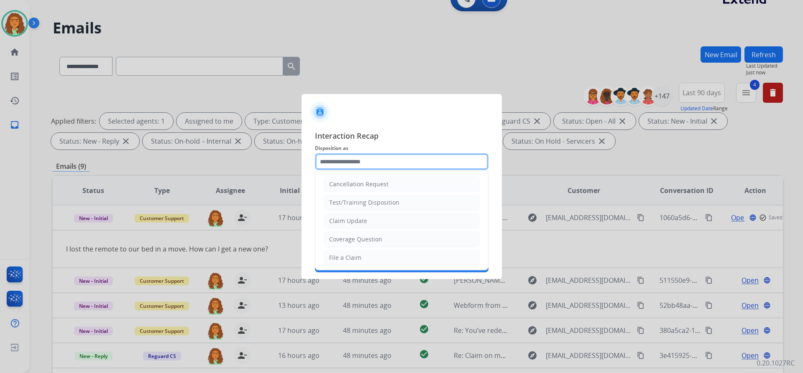
click at [345, 165] on input "text" at bounding box center [402, 161] width 174 height 17
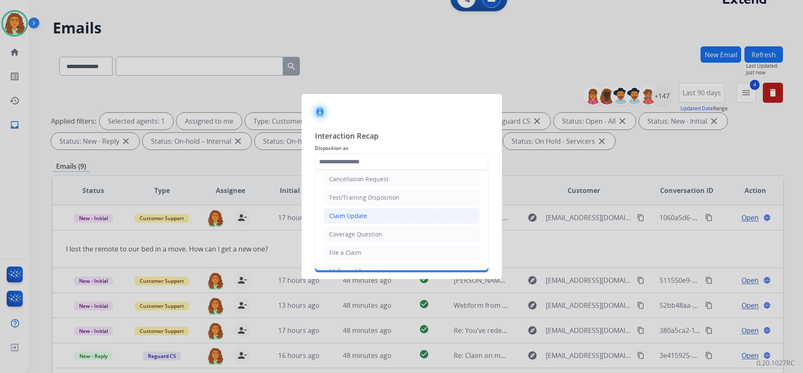
click at [351, 213] on div "Claim Update" at bounding box center [348, 216] width 38 height 8
type input "**********"
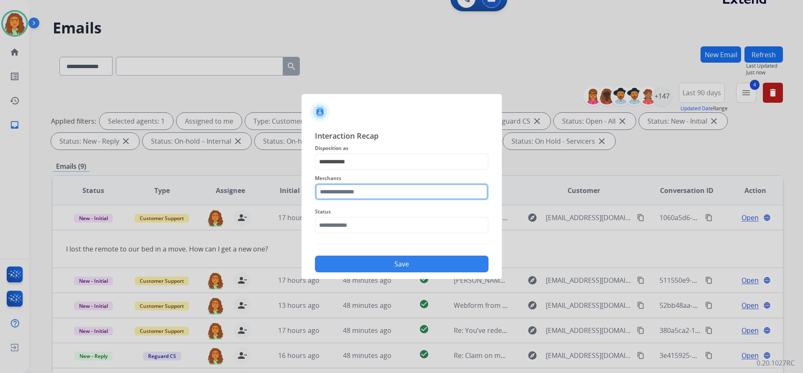
click at [347, 193] on input "text" at bounding box center [402, 192] width 174 height 17
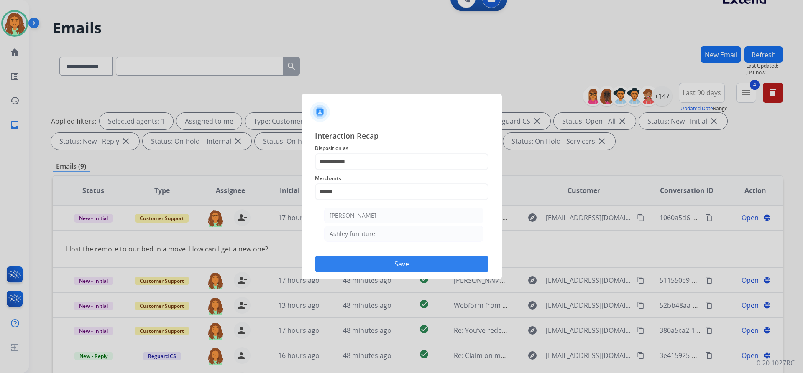
click at [341, 233] on div "Ashley furniture" at bounding box center [353, 234] width 46 height 8
type input "**********"
click at [350, 224] on input "text" at bounding box center [402, 225] width 174 height 17
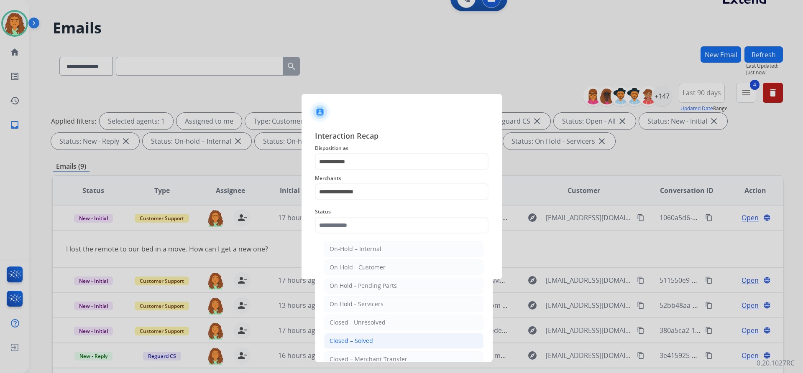
click at [353, 342] on div "Closed – Solved" at bounding box center [351, 341] width 43 height 8
type input "**********"
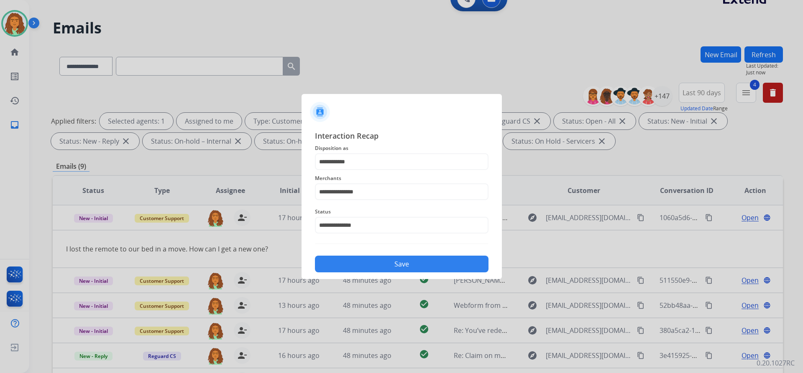
click at [398, 263] on button "Save" at bounding box center [402, 264] width 174 height 17
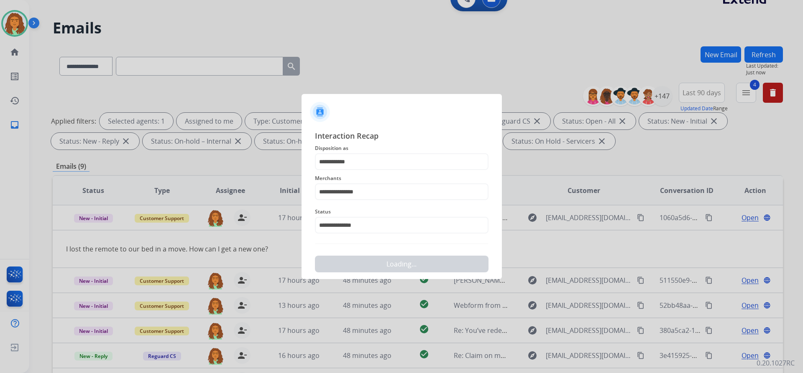
scroll to position [0, 0]
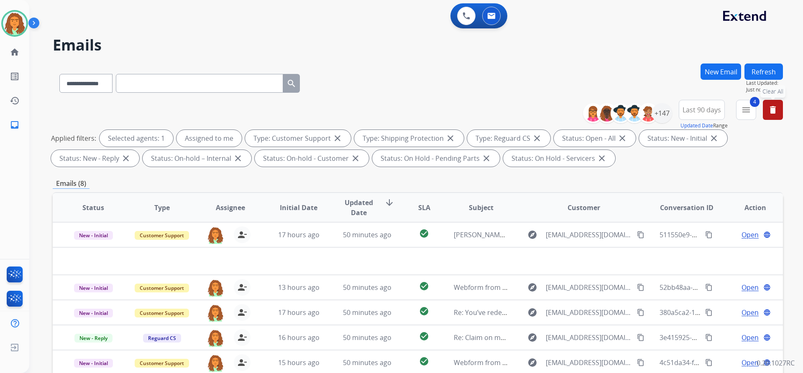
click at [775, 107] on mat-icon "delete" at bounding box center [773, 110] width 10 height 10
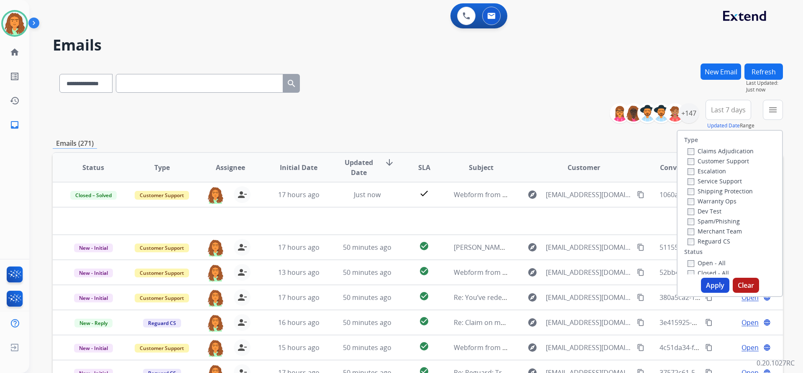
click at [517, 102] on div "**********" at bounding box center [418, 115] width 730 height 30
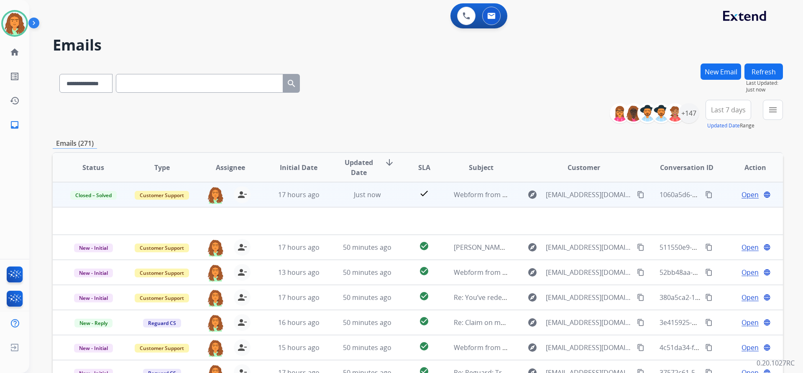
click at [705, 195] on mat-icon "content_copy" at bounding box center [709, 195] width 8 height 8
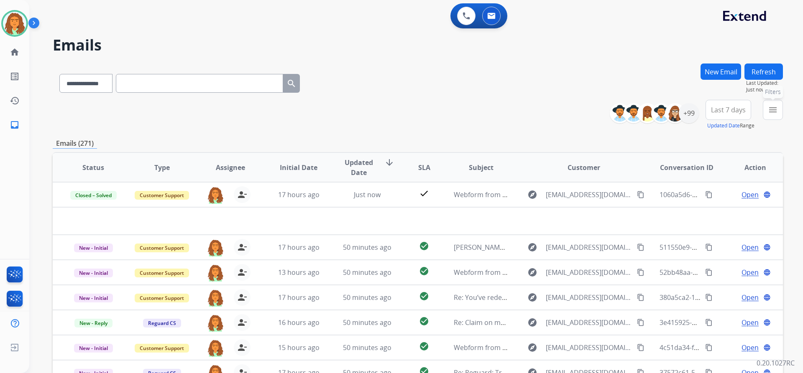
click at [776, 107] on mat-icon "menu" at bounding box center [773, 110] width 10 height 10
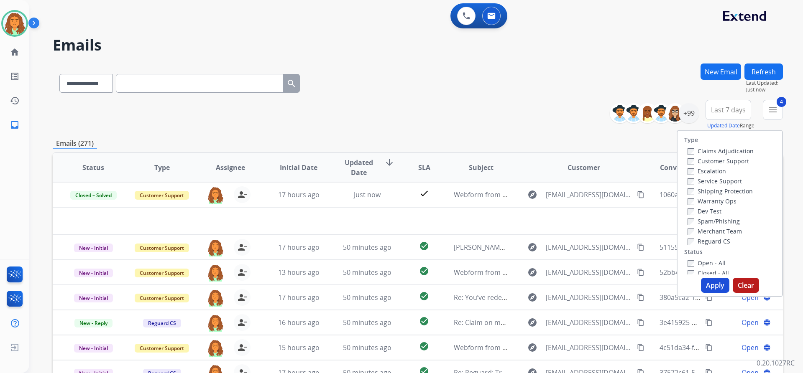
click at [711, 286] on button "Apply" at bounding box center [715, 285] width 28 height 15
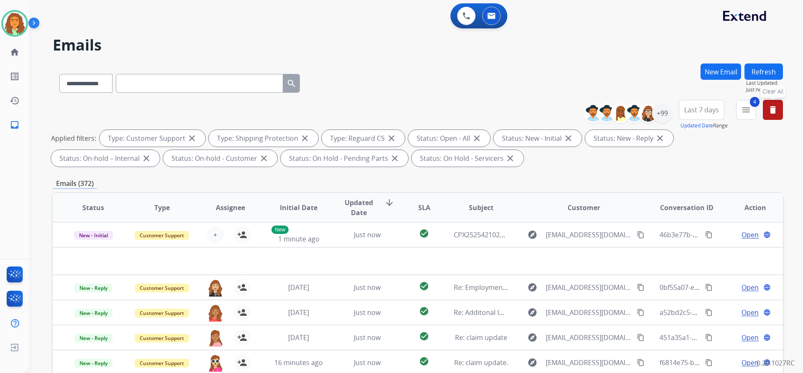
click at [707, 109] on span "Last 7 days" at bounding box center [701, 109] width 35 height 3
click at [691, 211] on div "Last 90 days" at bounding box center [699, 211] width 46 height 13
click at [630, 163] on div "Applied filters: Type: Customer Support close Type: Shipping Protection close T…" at bounding box center [416, 148] width 730 height 37
click at [665, 113] on div "+147" at bounding box center [662, 113] width 20 height 20
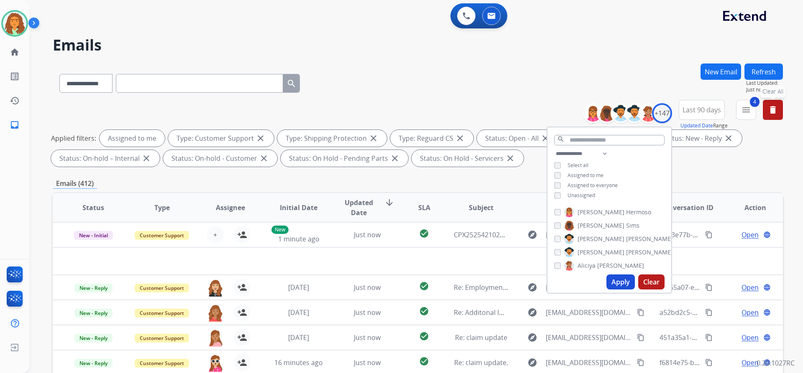
click at [617, 279] on button "Apply" at bounding box center [620, 282] width 28 height 15
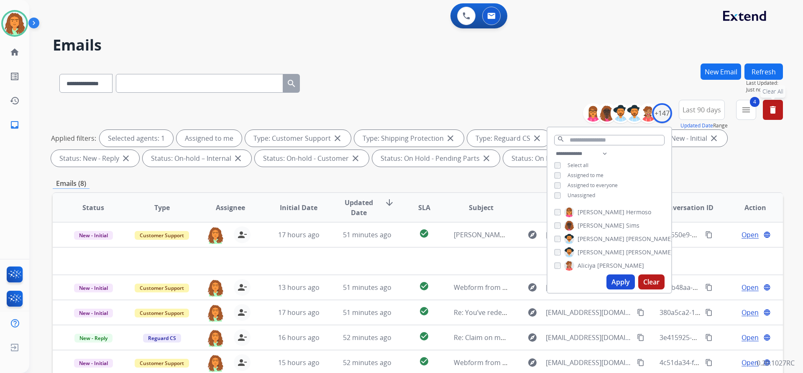
click at [521, 185] on div "Emails (8)" at bounding box center [418, 184] width 730 height 10
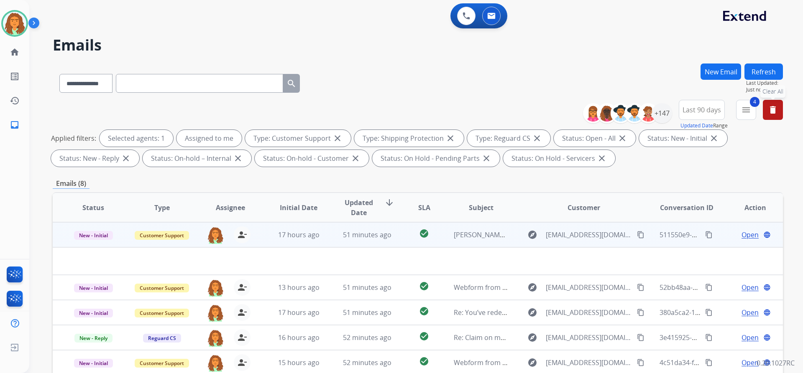
click at [513, 244] on td "explore mjsco66@gmail.com content_copy" at bounding box center [577, 234] width 137 height 25
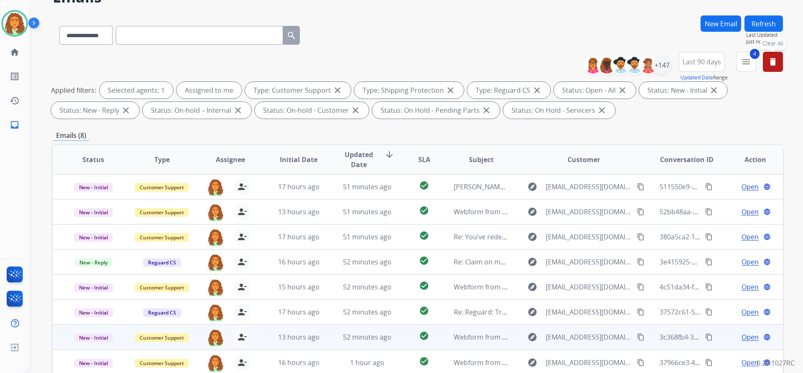
scroll to position [143, 0]
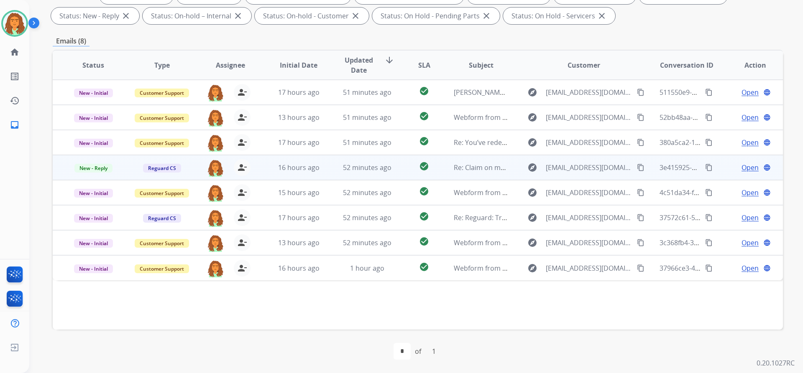
click at [411, 175] on td "check_circle" at bounding box center [418, 167] width 46 height 25
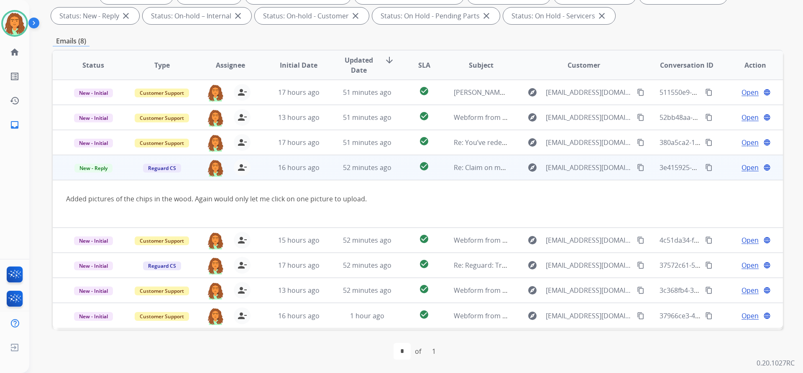
click at [637, 168] on mat-icon "content_copy" at bounding box center [641, 168] width 8 height 8
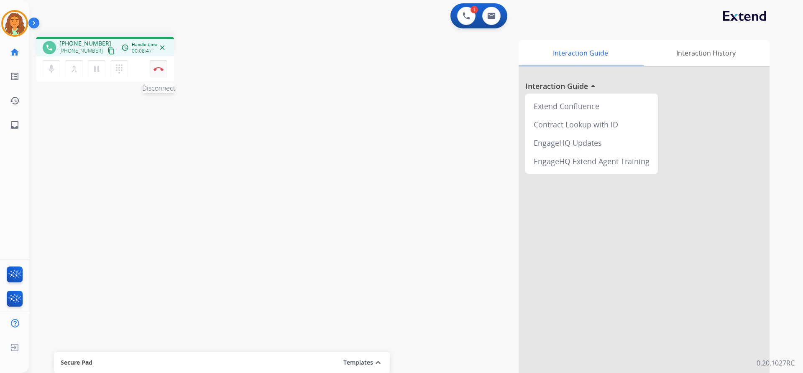
click at [156, 69] on img at bounding box center [158, 69] width 10 height 4
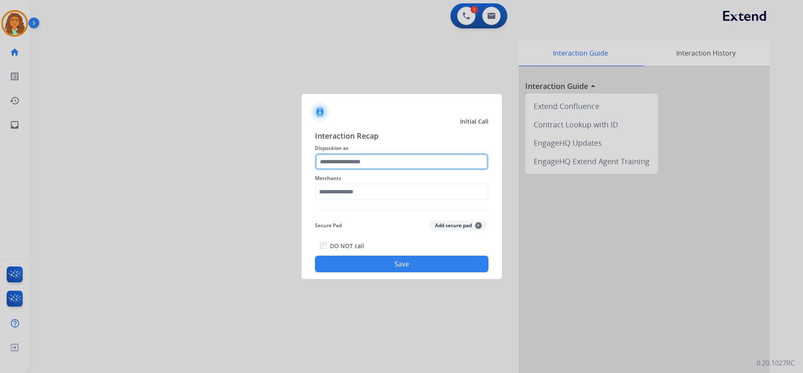
click at [367, 165] on input "text" at bounding box center [402, 161] width 174 height 17
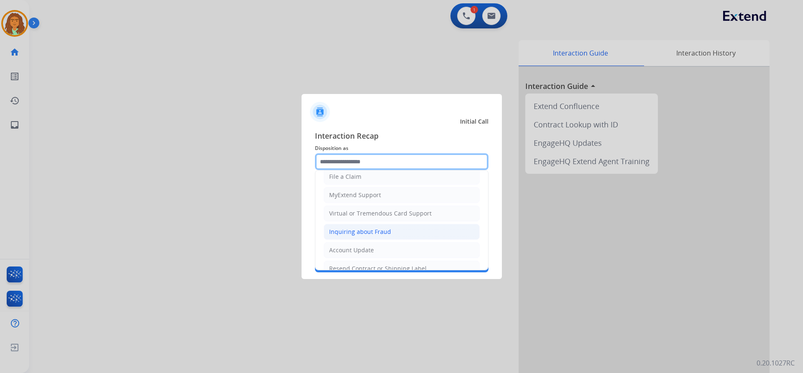
scroll to position [84, 0]
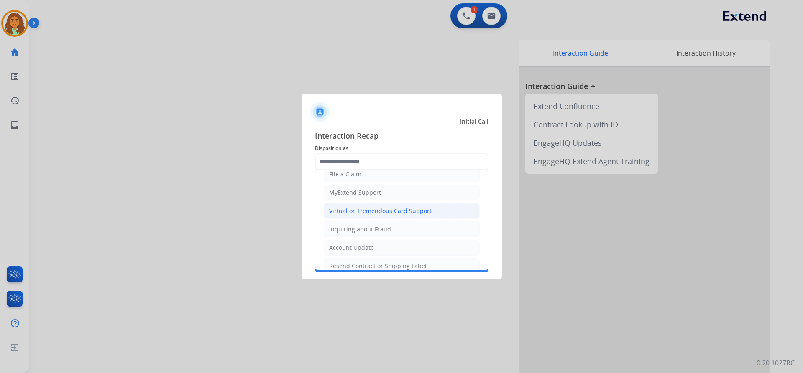
click at [373, 210] on div "Virtual or Tremendous Card Support" at bounding box center [380, 211] width 102 height 8
type input "**********"
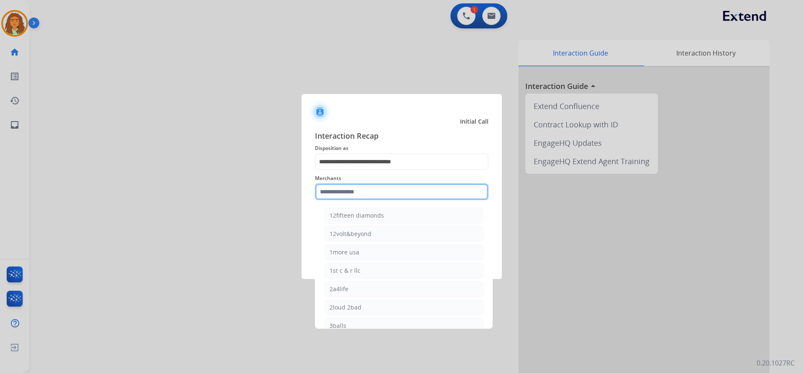
click at [342, 193] on input "text" at bounding box center [402, 192] width 174 height 17
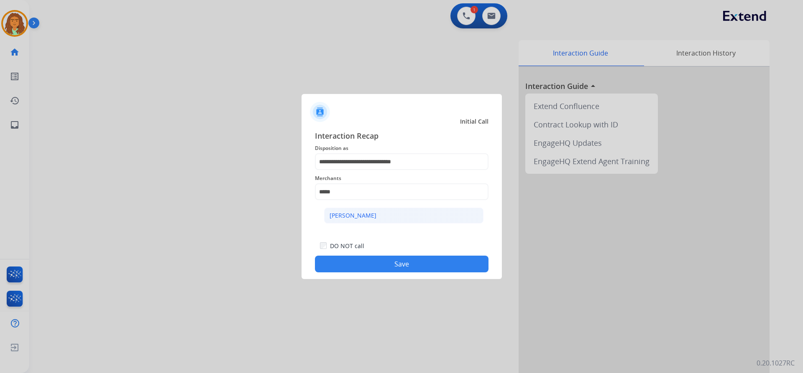
click at [353, 219] on div "[PERSON_NAME]" at bounding box center [353, 216] width 47 height 8
type input "**********"
click at [383, 266] on button "Save" at bounding box center [402, 264] width 174 height 17
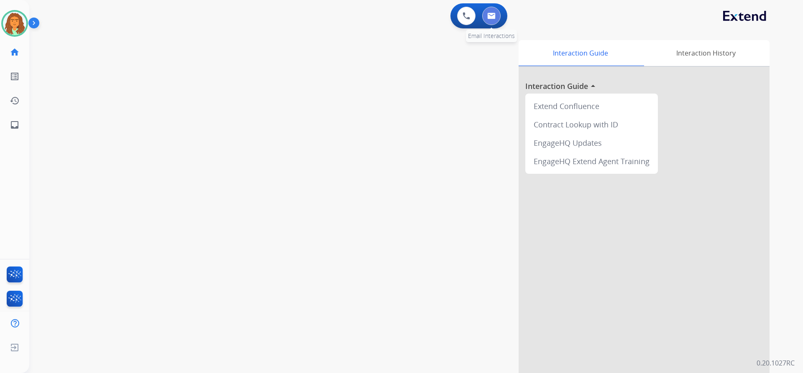
click at [493, 15] on img at bounding box center [491, 16] width 8 height 7
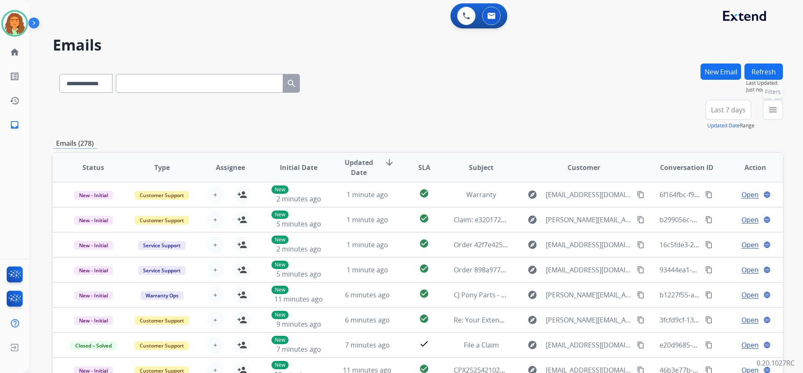
click at [772, 108] on mat-icon "menu" at bounding box center [773, 110] width 10 height 10
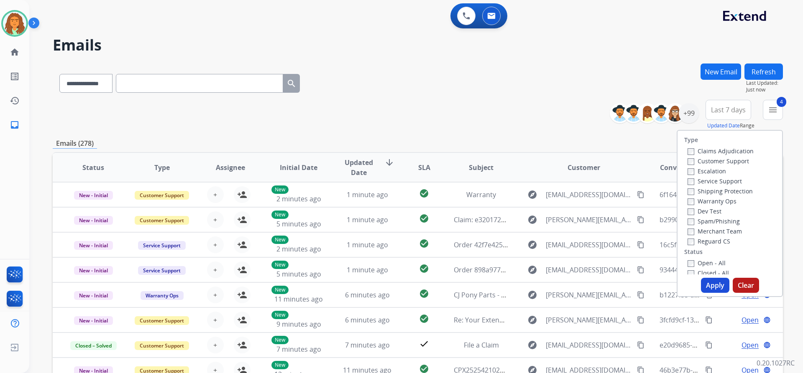
click at [708, 289] on button "Apply" at bounding box center [715, 285] width 28 height 15
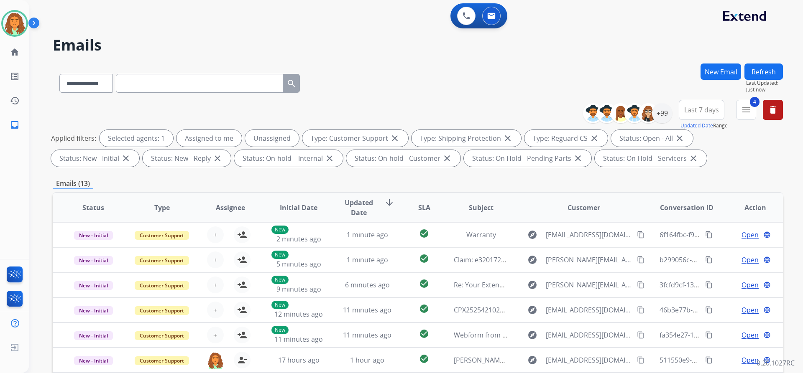
click at [704, 105] on button "Last 7 days" at bounding box center [702, 110] width 46 height 20
click at [688, 212] on div "Last 90 days" at bounding box center [699, 211] width 46 height 13
click at [626, 183] on div "Emails (13)" at bounding box center [418, 184] width 730 height 10
click at [661, 111] on div "+147" at bounding box center [662, 113] width 20 height 20
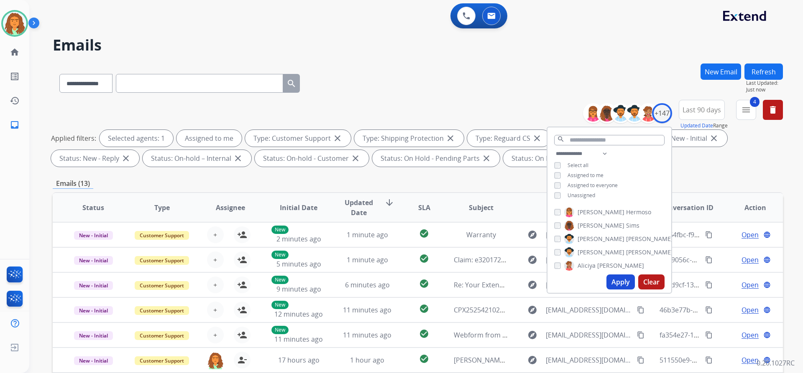
click at [619, 282] on button "Apply" at bounding box center [620, 282] width 28 height 15
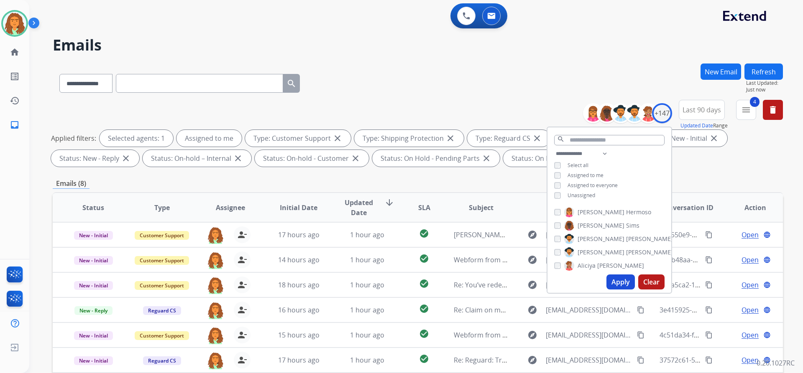
click at [695, 159] on div "Applied filters: Selected agents: 1 Assigned to me Type: Customer Support close…" at bounding box center [416, 148] width 730 height 37
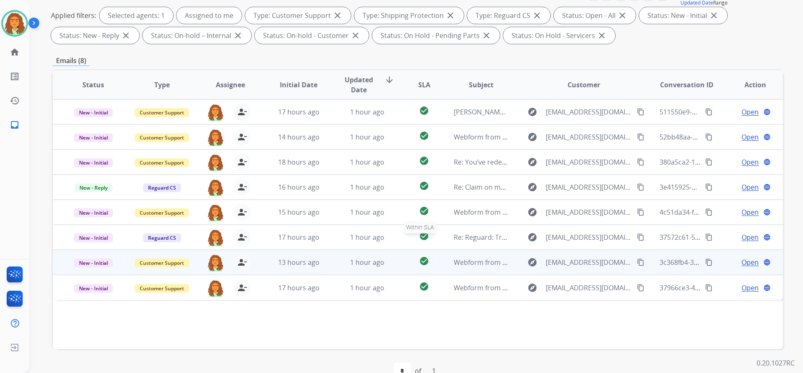
scroll to position [143, 0]
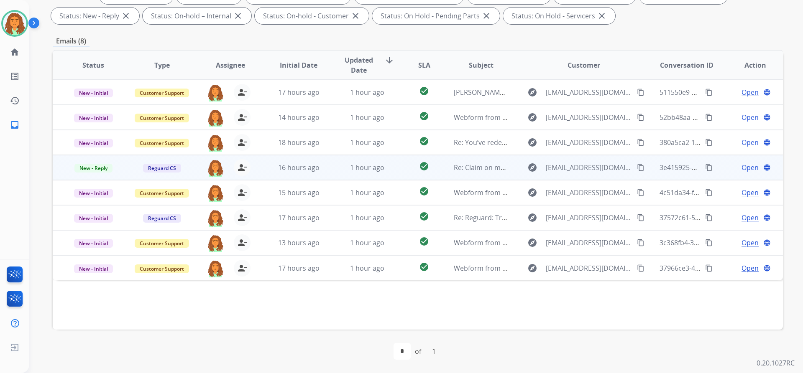
click at [404, 171] on td "check_circle" at bounding box center [418, 167] width 46 height 25
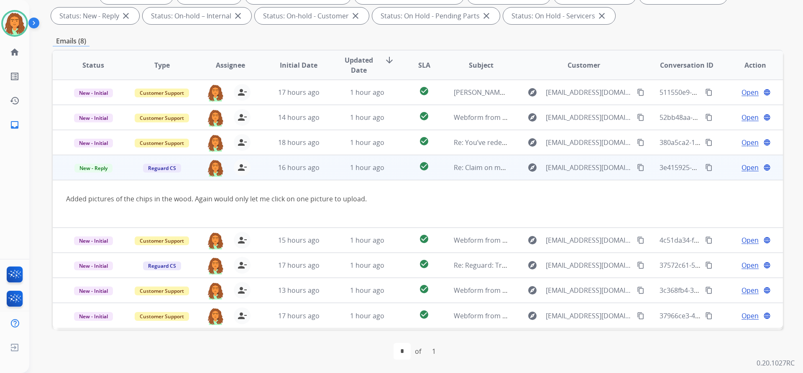
click at [741, 167] on span "Open" at bounding box center [749, 168] width 17 height 10
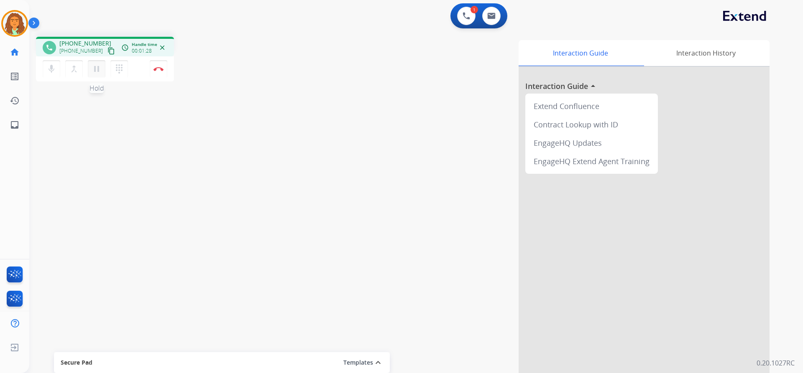
click at [98, 68] on mat-icon "pause" at bounding box center [97, 69] width 10 height 10
click at [100, 68] on mat-icon "play_arrow" at bounding box center [97, 69] width 10 height 10
click at [95, 69] on mat-icon "pause" at bounding box center [97, 69] width 10 height 10
click at [92, 69] on mat-icon "play_arrow" at bounding box center [97, 69] width 10 height 10
click at [98, 65] on mat-icon "pause" at bounding box center [97, 69] width 10 height 10
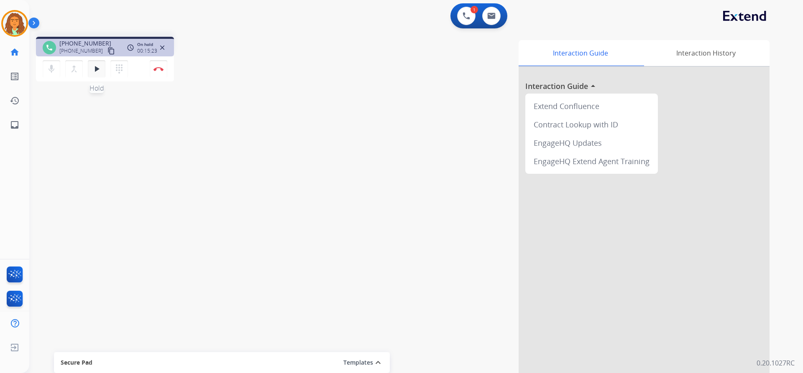
click at [95, 73] on mat-icon "play_arrow" at bounding box center [97, 69] width 10 height 10
click at [158, 67] on img at bounding box center [158, 69] width 10 height 4
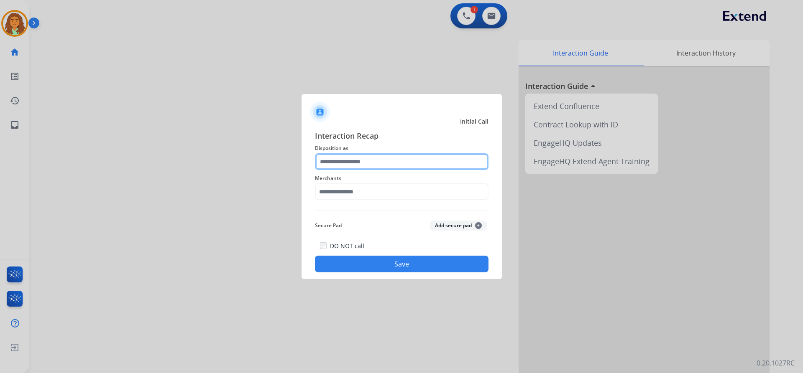
click at [369, 163] on input "text" at bounding box center [402, 161] width 174 height 17
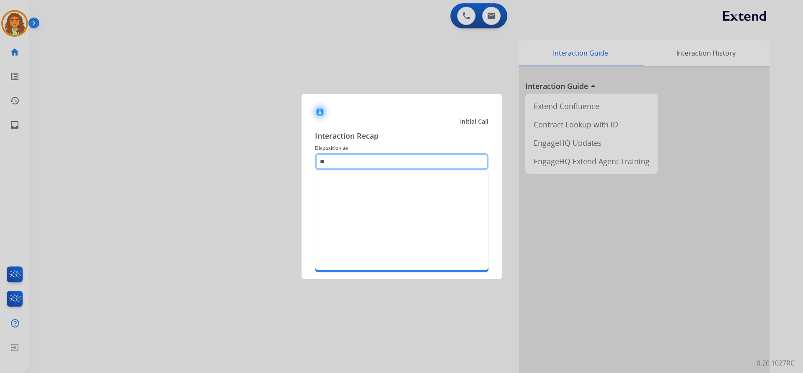
type input "*"
click at [353, 158] on input "text" at bounding box center [402, 161] width 174 height 17
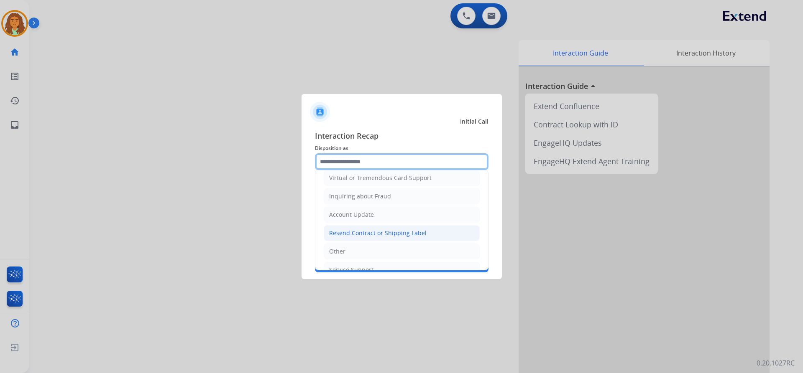
scroll to position [130, 0]
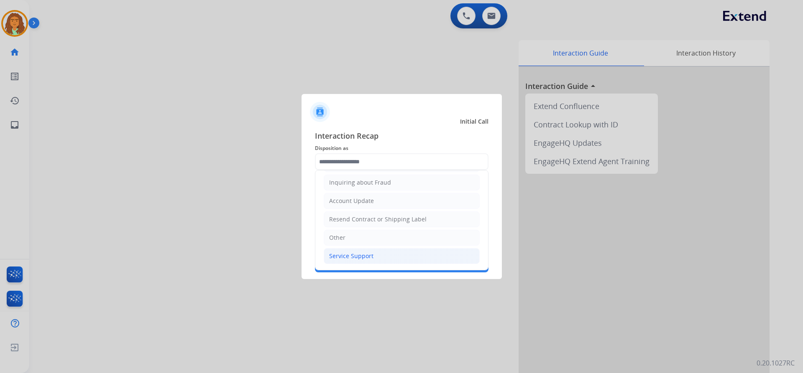
click at [343, 253] on div "Service Support" at bounding box center [351, 256] width 44 height 8
type input "**********"
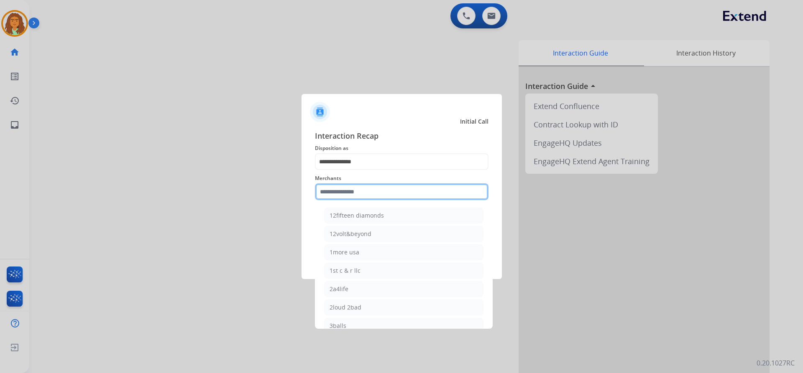
click at [337, 192] on input "text" at bounding box center [402, 192] width 174 height 17
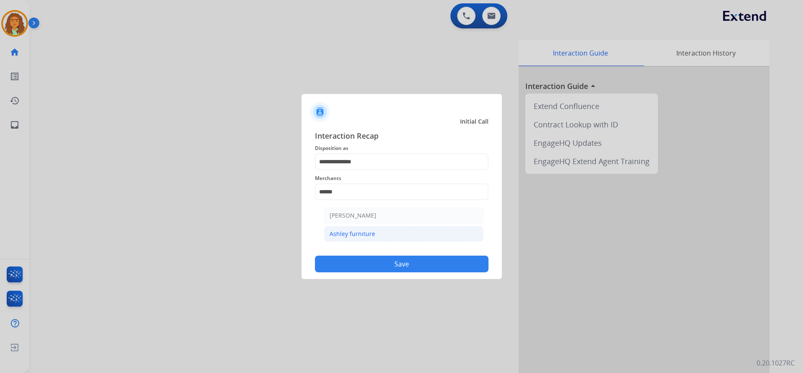
click at [360, 231] on div "Ashley furniture" at bounding box center [353, 234] width 46 height 8
type input "**********"
click at [390, 267] on button "Save" at bounding box center [402, 264] width 174 height 17
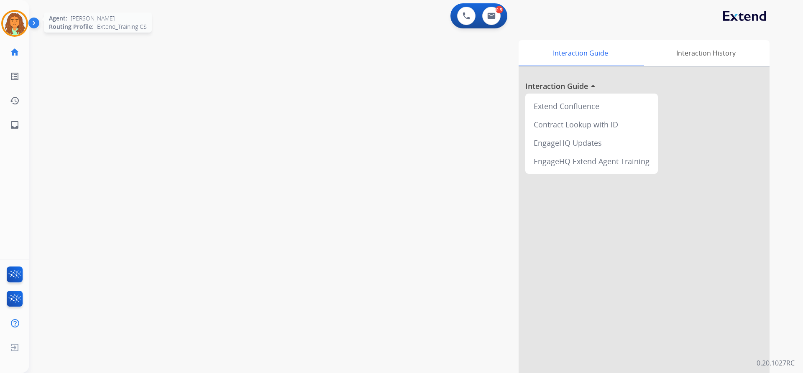
click at [26, 18] on div at bounding box center [14, 23] width 27 height 27
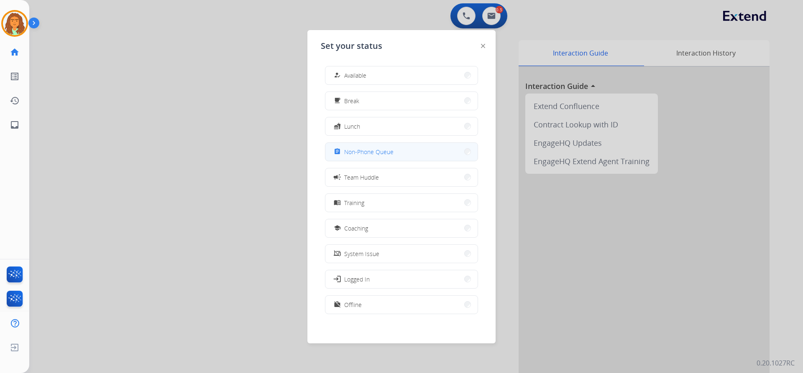
click at [385, 155] on span "Non-Phone Queue" at bounding box center [368, 152] width 49 height 9
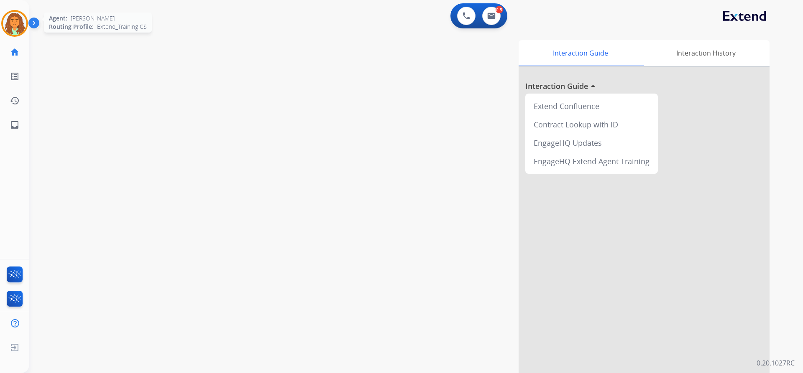
click at [21, 24] on img at bounding box center [14, 23] width 23 height 23
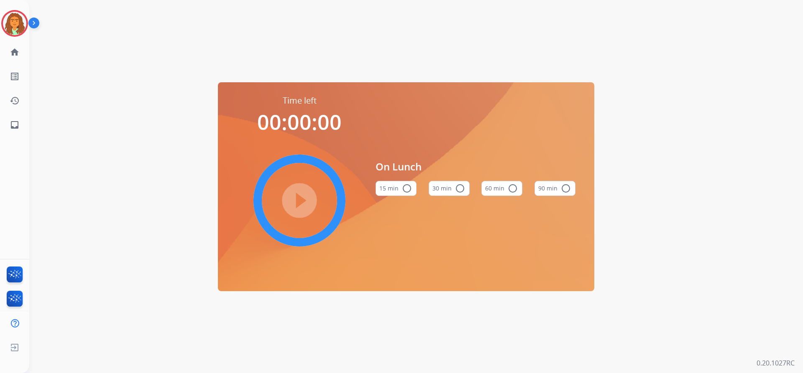
click at [460, 187] on mat-icon "radio_button_unchecked" at bounding box center [460, 189] width 10 height 10
click at [296, 204] on mat-icon "play_circle_filled" at bounding box center [299, 201] width 10 height 10
